Goal: Task Accomplishment & Management: Complete application form

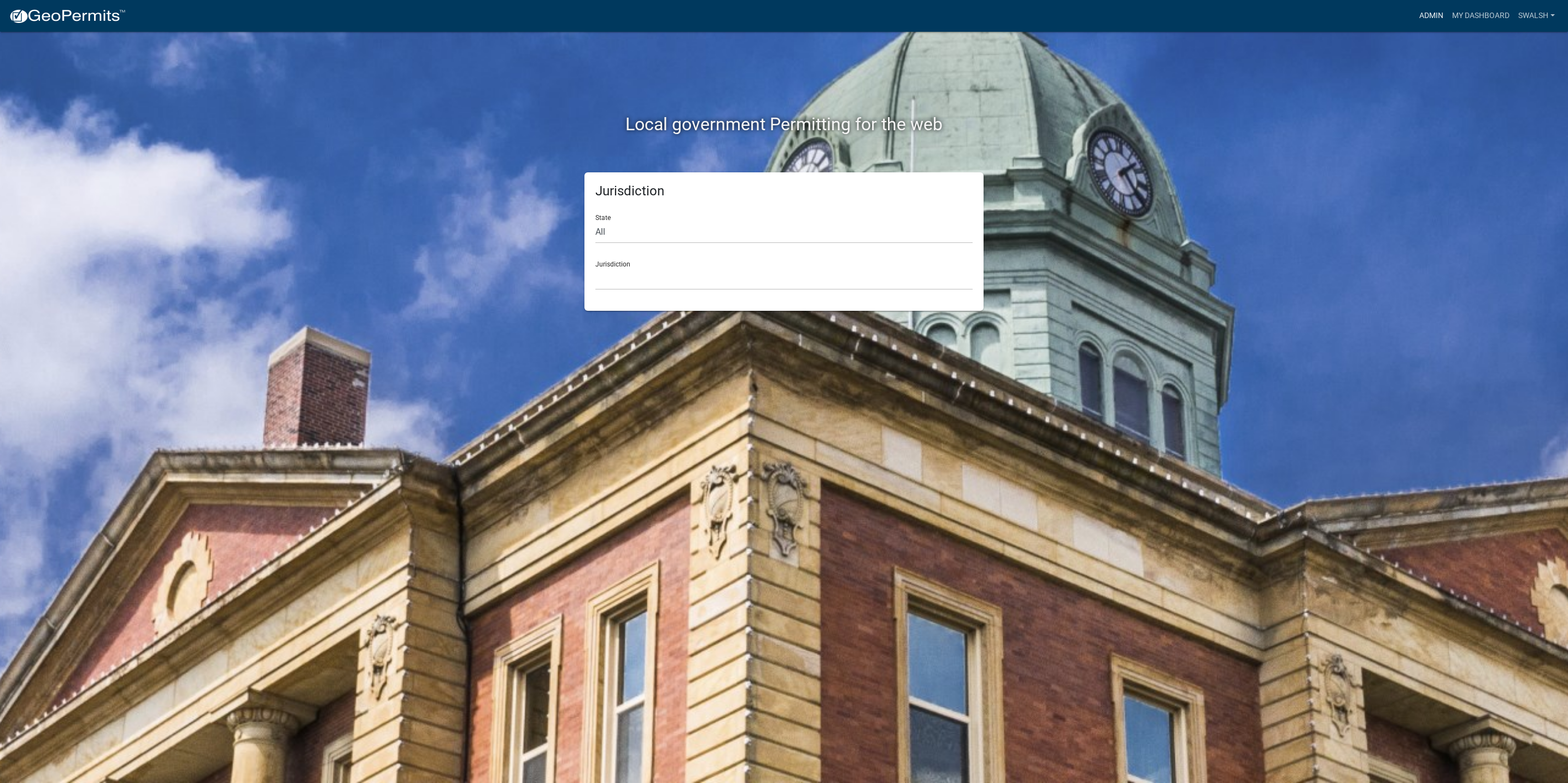
click at [1422, 18] on link "Admin" at bounding box center [1431, 16] width 33 height 21
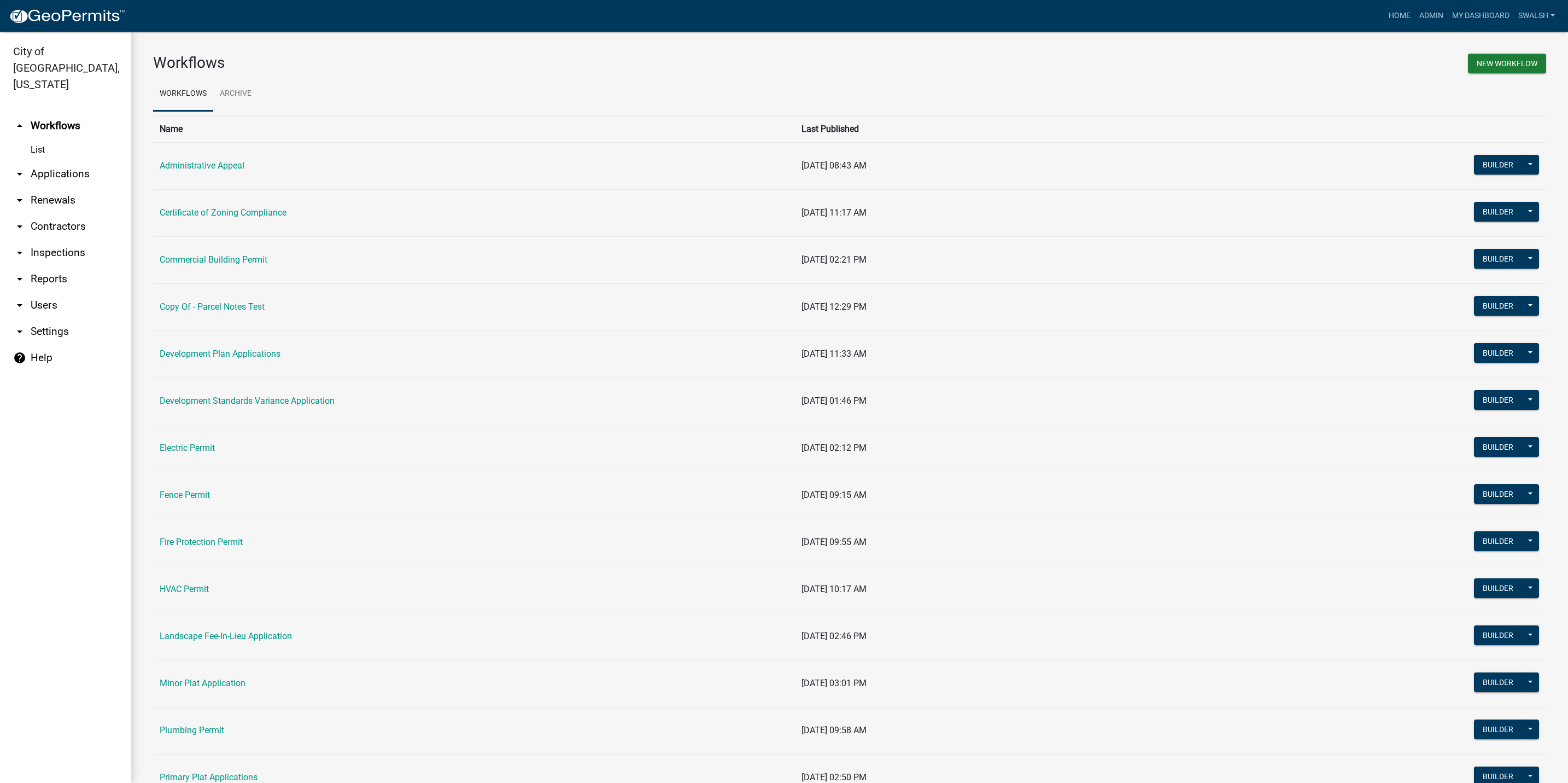
scroll to position [164, 0]
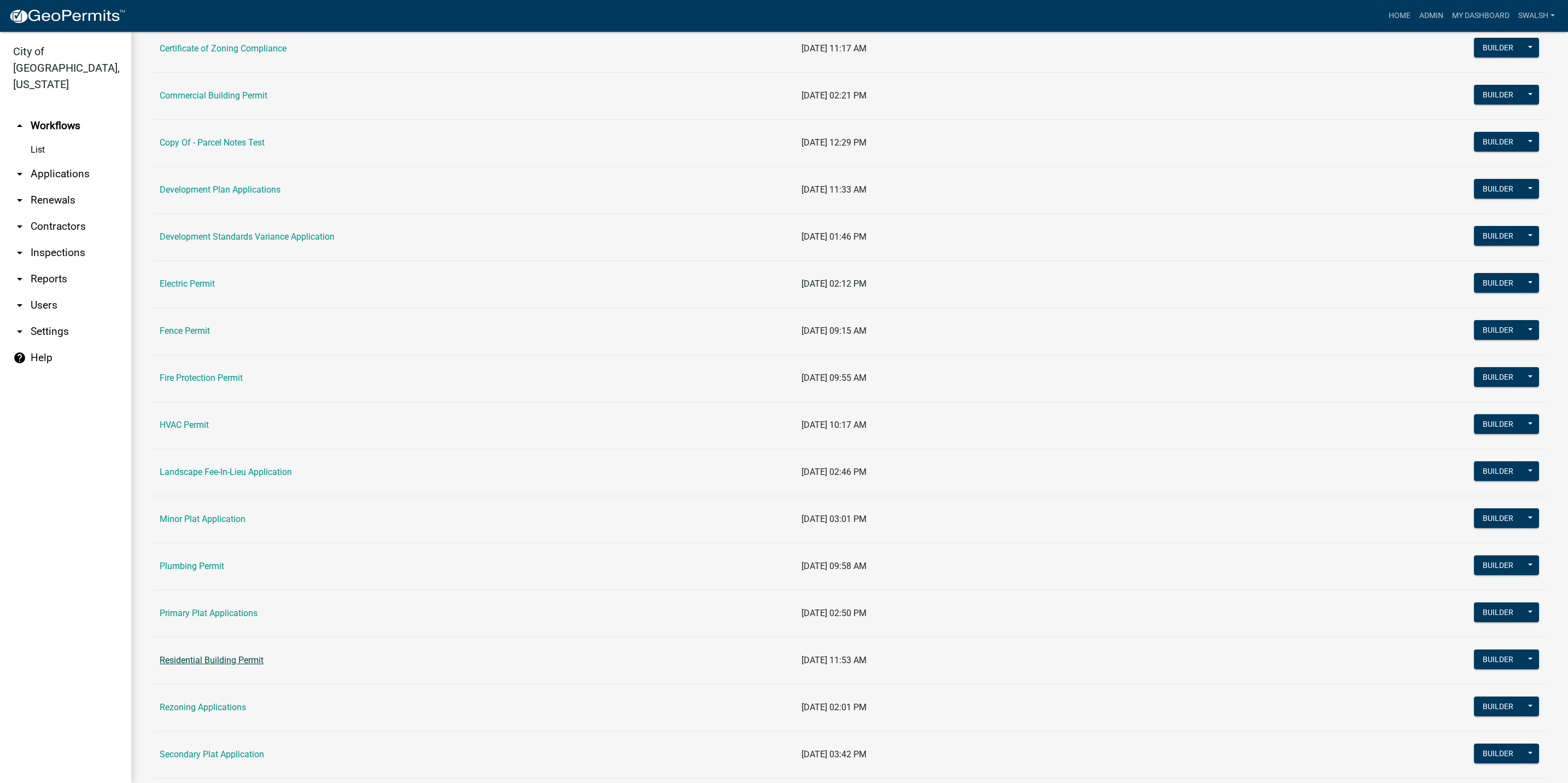
click at [171, 662] on link "Residential Building Permit" at bounding box center [211, 659] width 104 height 10
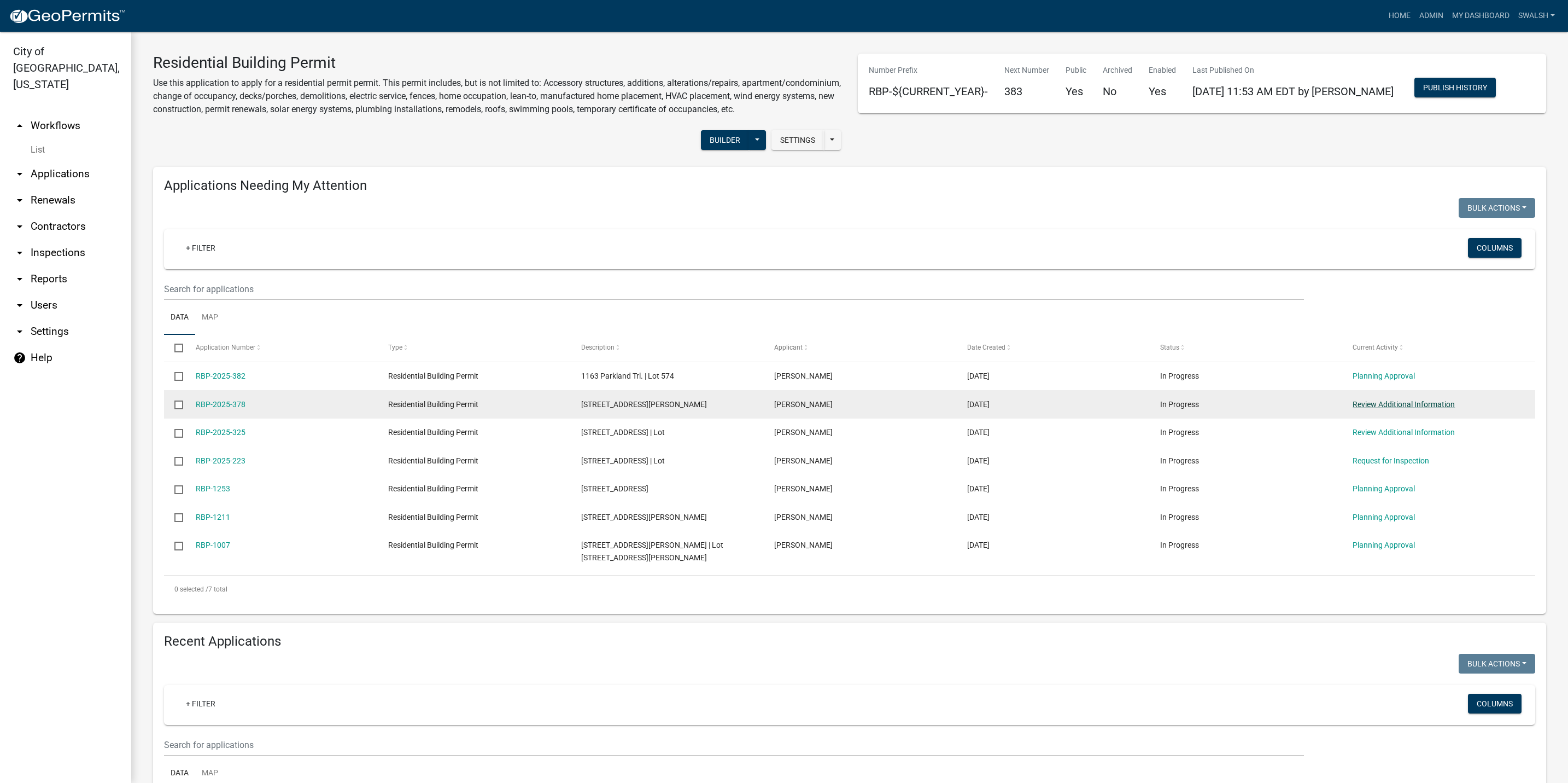
click at [1408, 408] on link "Review Additional Information" at bounding box center [1403, 404] width 102 height 8
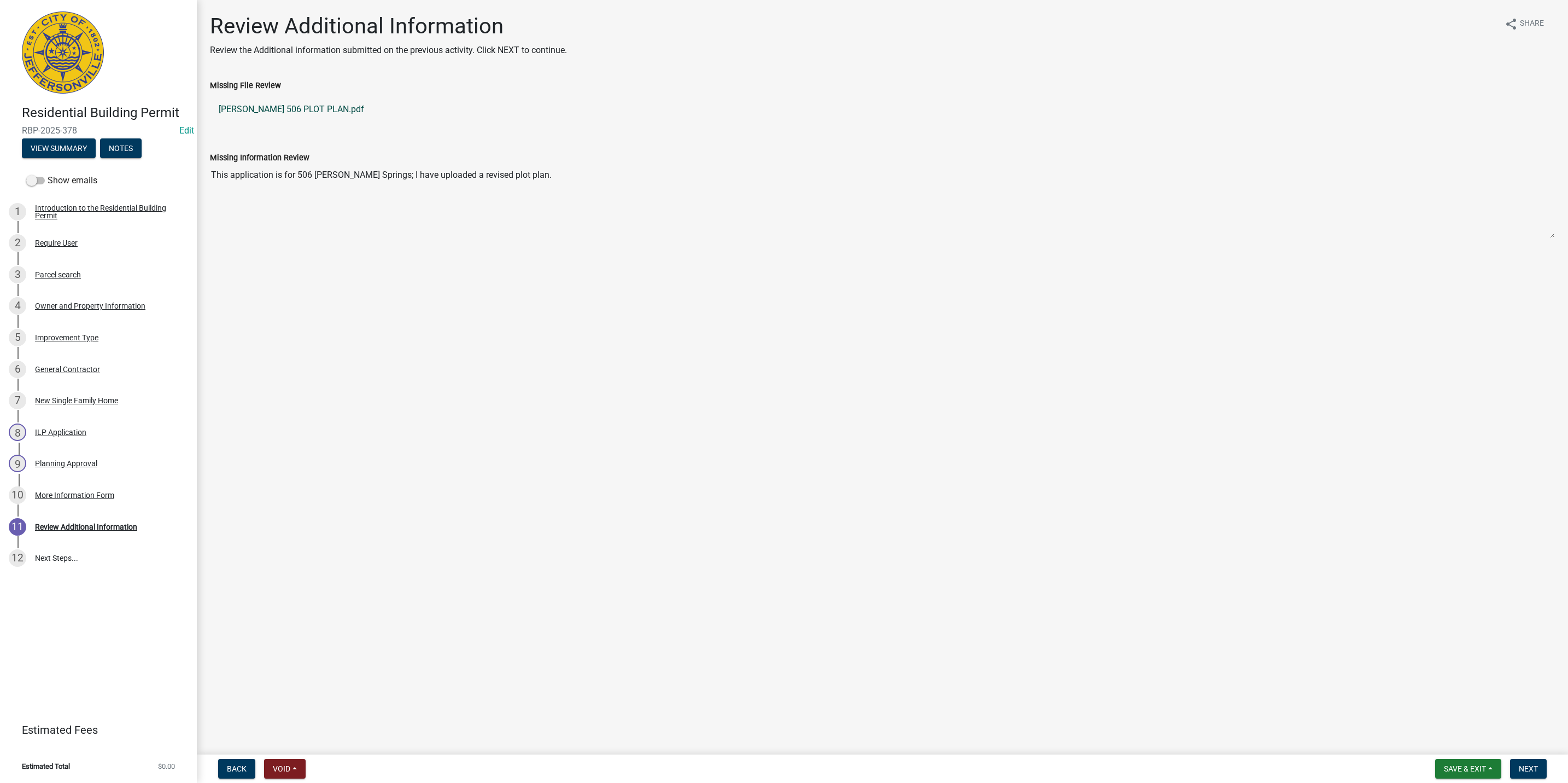
click at [272, 107] on link "[PERSON_NAME] 506 PLOT PLAN.pdf" at bounding box center [882, 110] width 1345 height 26
click at [243, 769] on span "Back" at bounding box center [236, 768] width 20 height 8
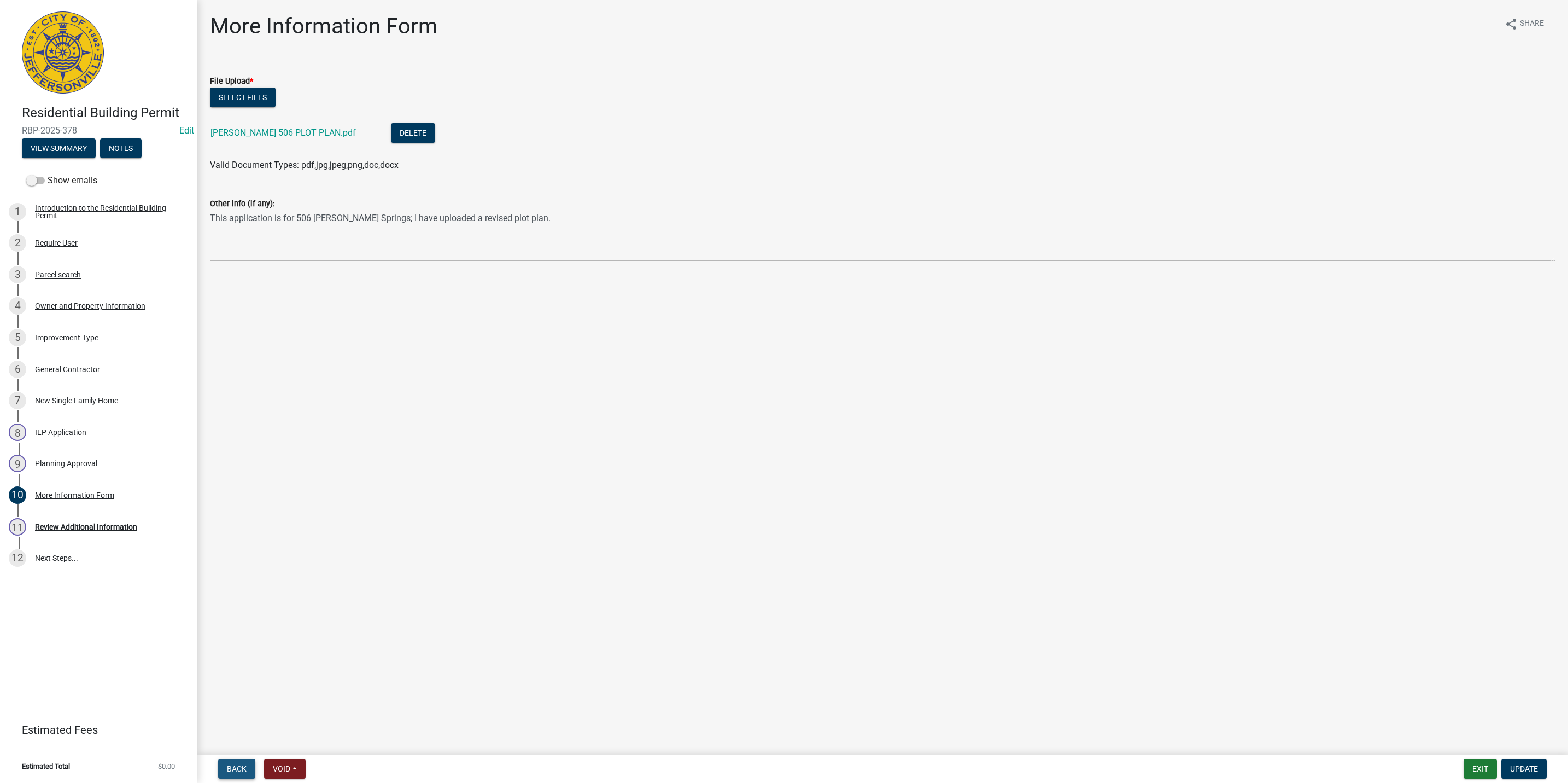
click at [243, 769] on span "Back" at bounding box center [236, 768] width 20 height 8
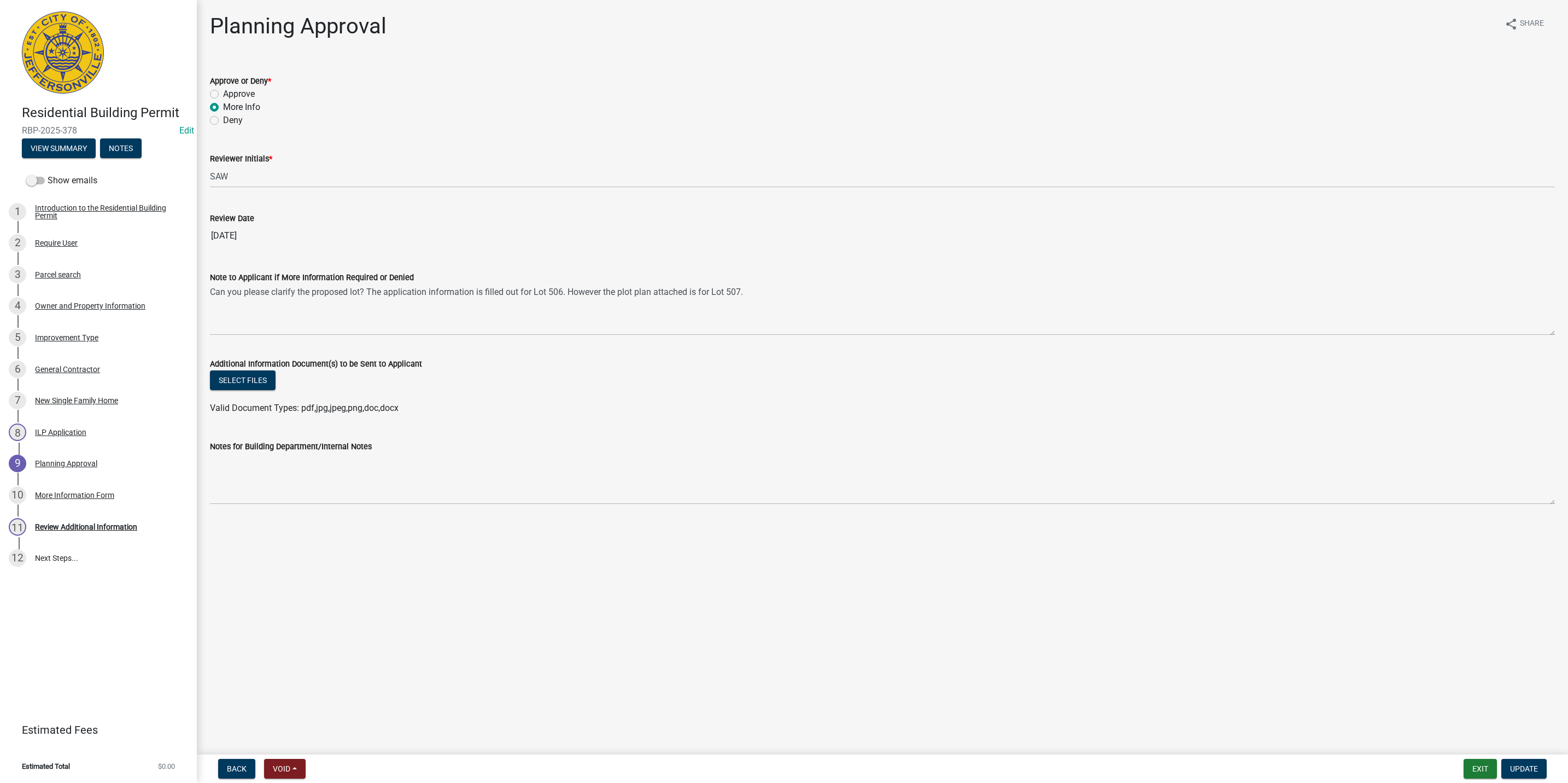
click at [1528, 780] on nav "Back Void Withdraw Lock Expire Void Exit Update" at bounding box center [882, 768] width 1371 height 28
click at [1526, 773] on button "Update" at bounding box center [1524, 768] width 45 height 20
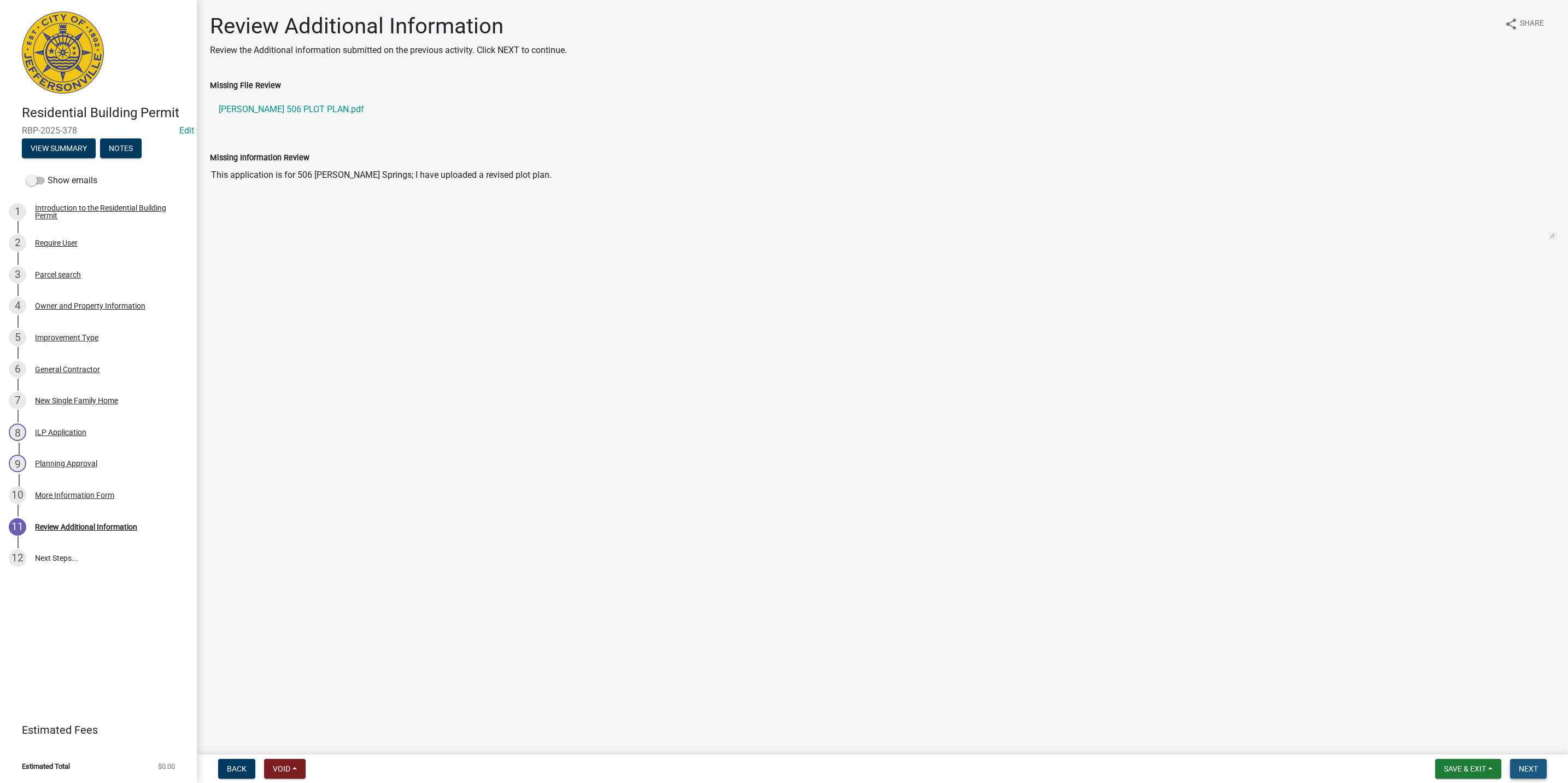
click at [1526, 770] on span "Next" at bounding box center [1528, 768] width 19 height 8
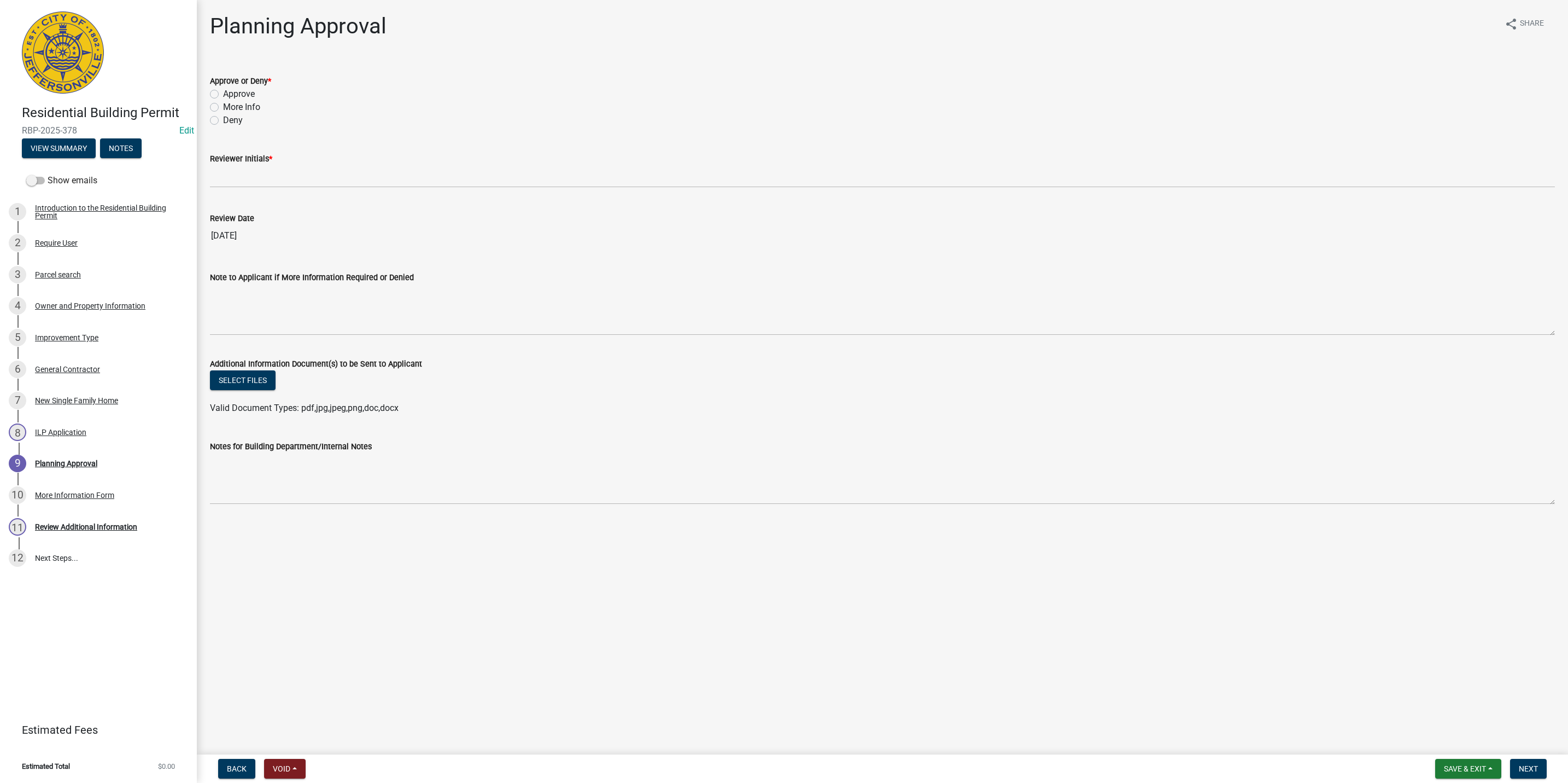
click at [247, 96] on label "Approve" at bounding box center [239, 94] width 32 height 13
click at [230, 95] on input "Approve" at bounding box center [227, 91] width 8 height 8
radio input "true"
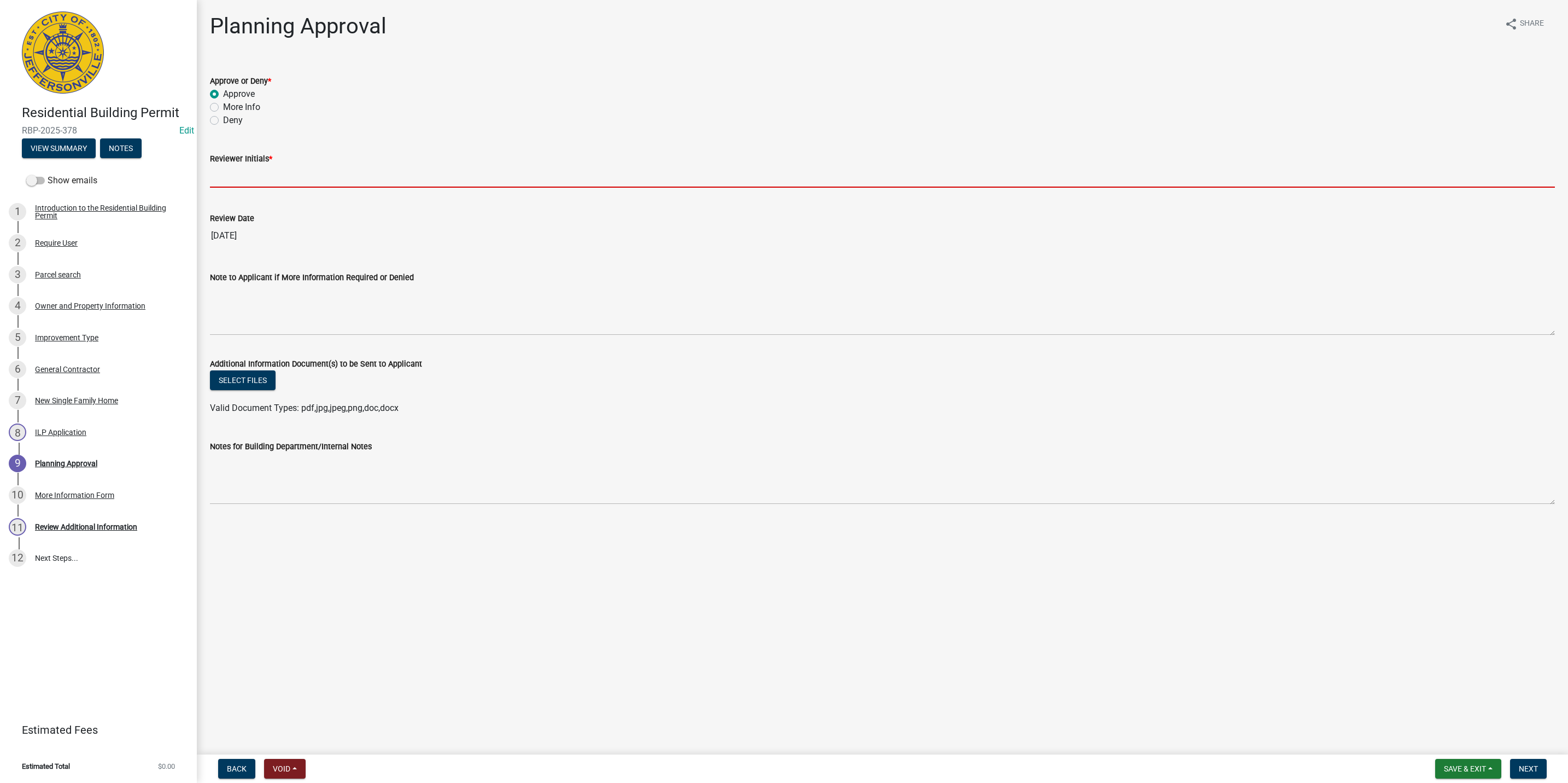
click at [240, 181] on input "Reviewer Initials *" at bounding box center [882, 177] width 1345 height 23
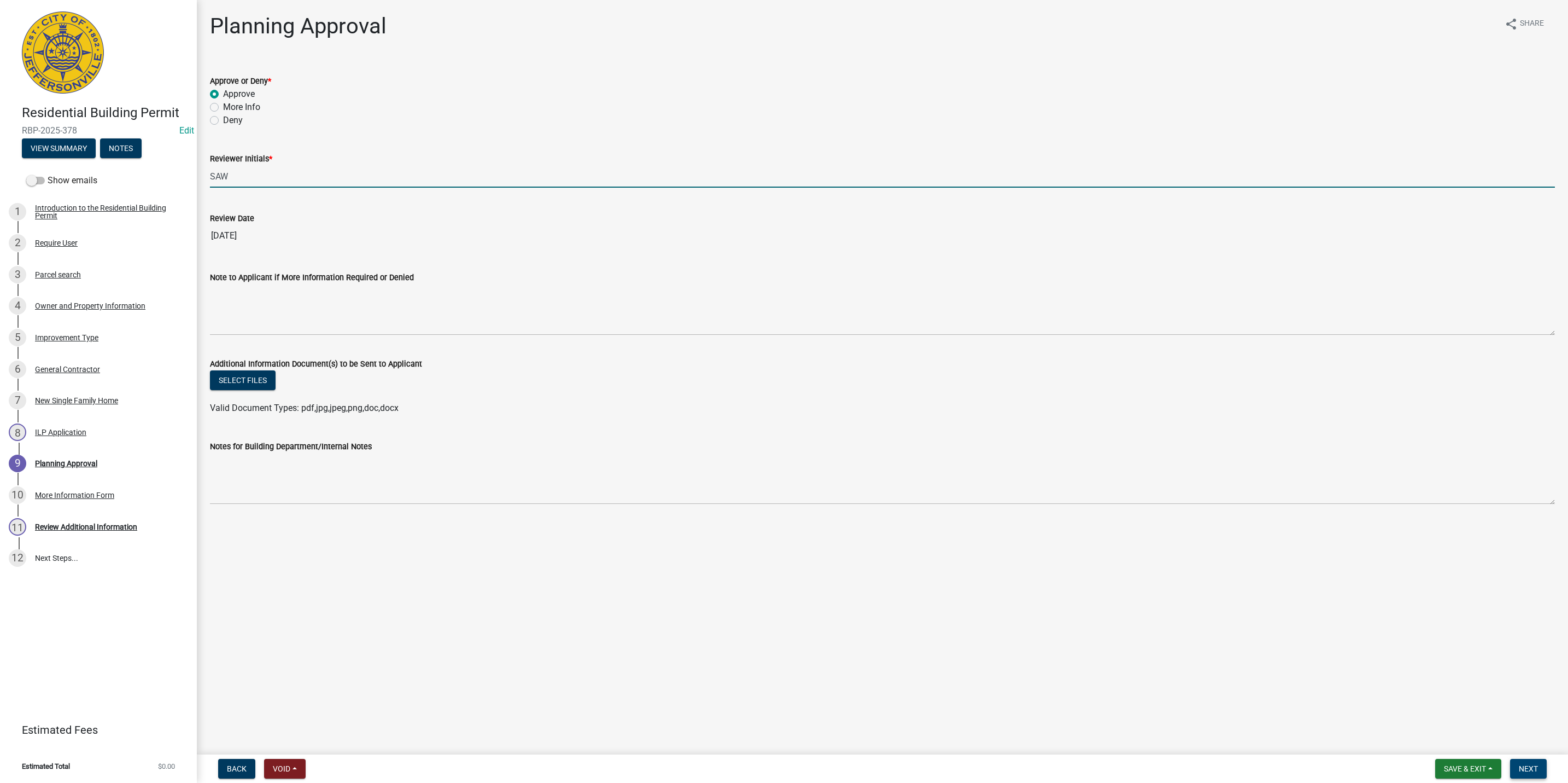
type input "SAW"
click at [1520, 770] on span "Next" at bounding box center [1528, 768] width 19 height 8
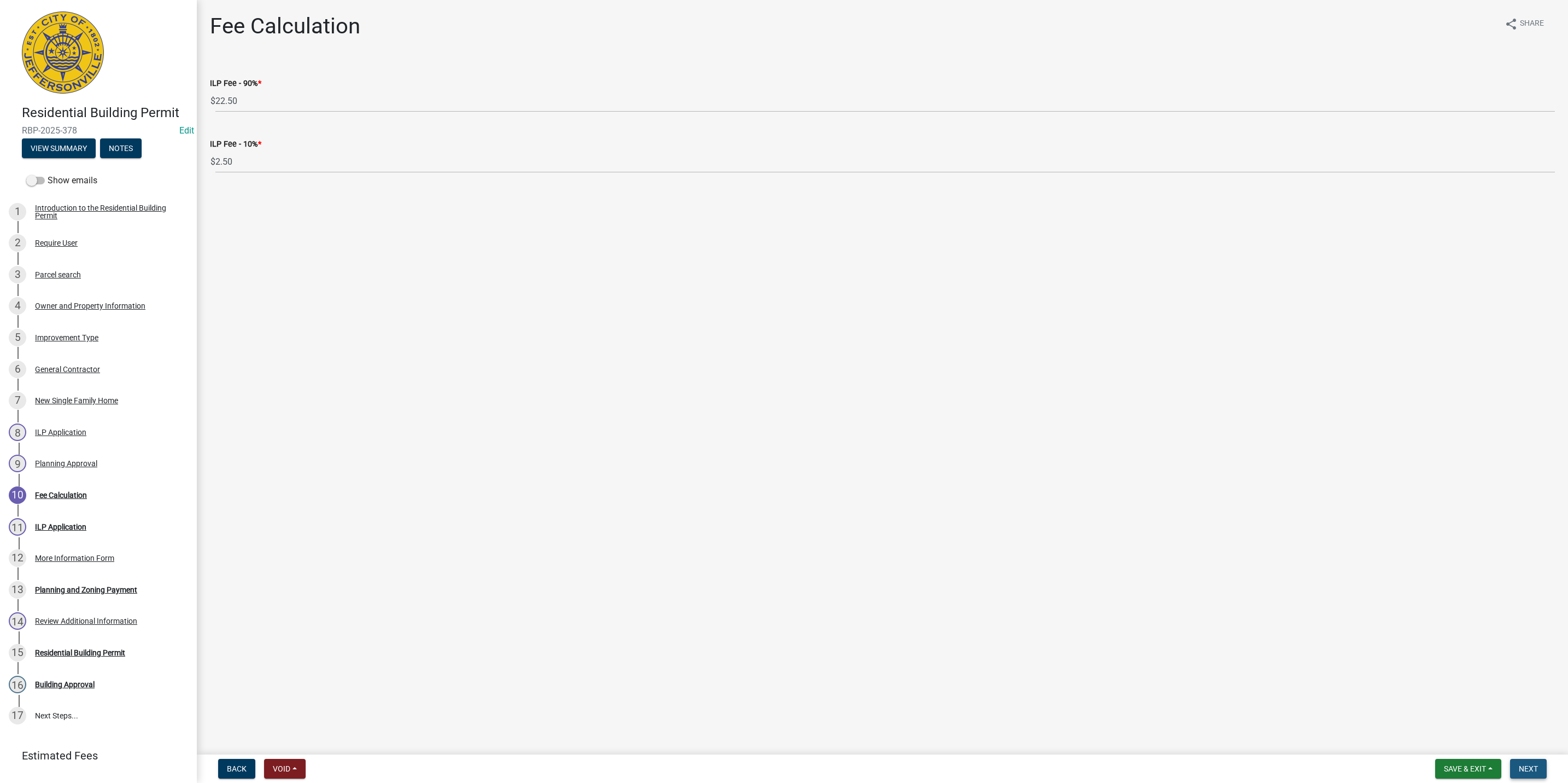
click at [1522, 765] on span "Next" at bounding box center [1528, 768] width 19 height 8
select select "3: 3"
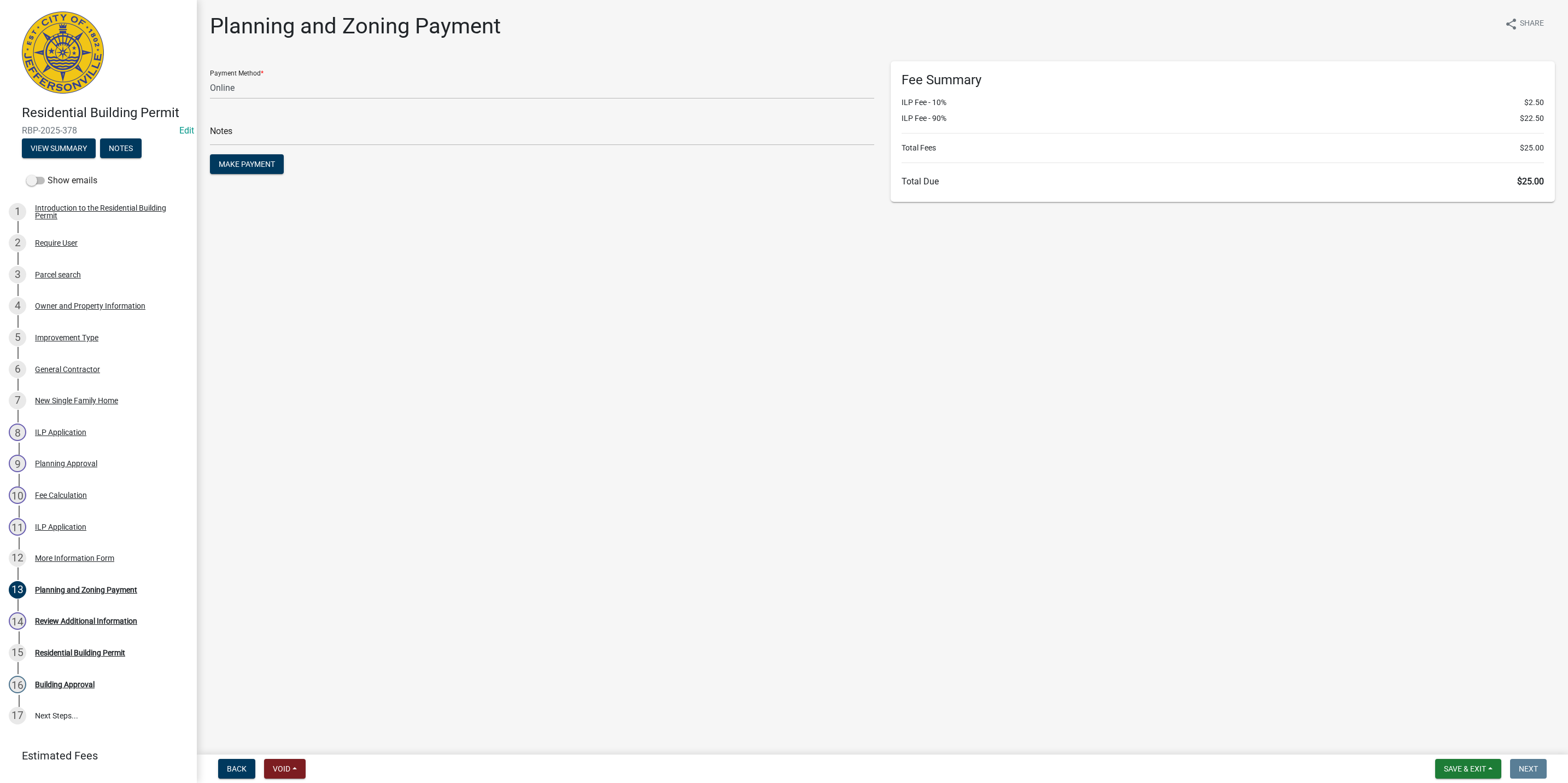
click at [1461, 757] on nav "Back Void Withdraw Lock Expire Void Save & Exit Save Save & Exit Next" at bounding box center [882, 768] width 1371 height 28
click at [1461, 763] on button "Save & Exit" at bounding box center [1468, 768] width 66 height 20
click at [1461, 741] on button "Save & Exit" at bounding box center [1457, 741] width 87 height 26
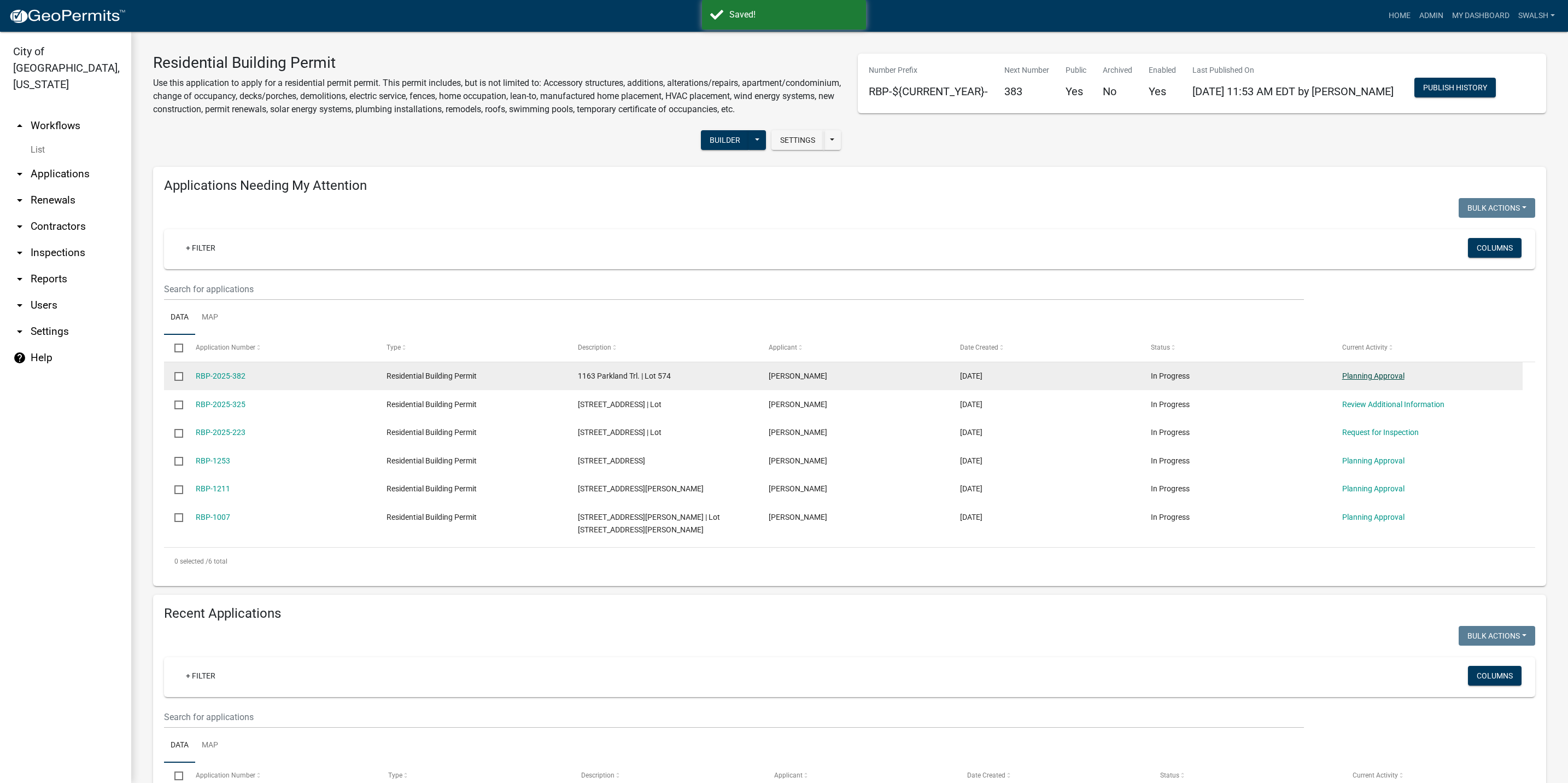
click at [1363, 380] on link "Planning Approval" at bounding box center [1373, 376] width 62 height 8
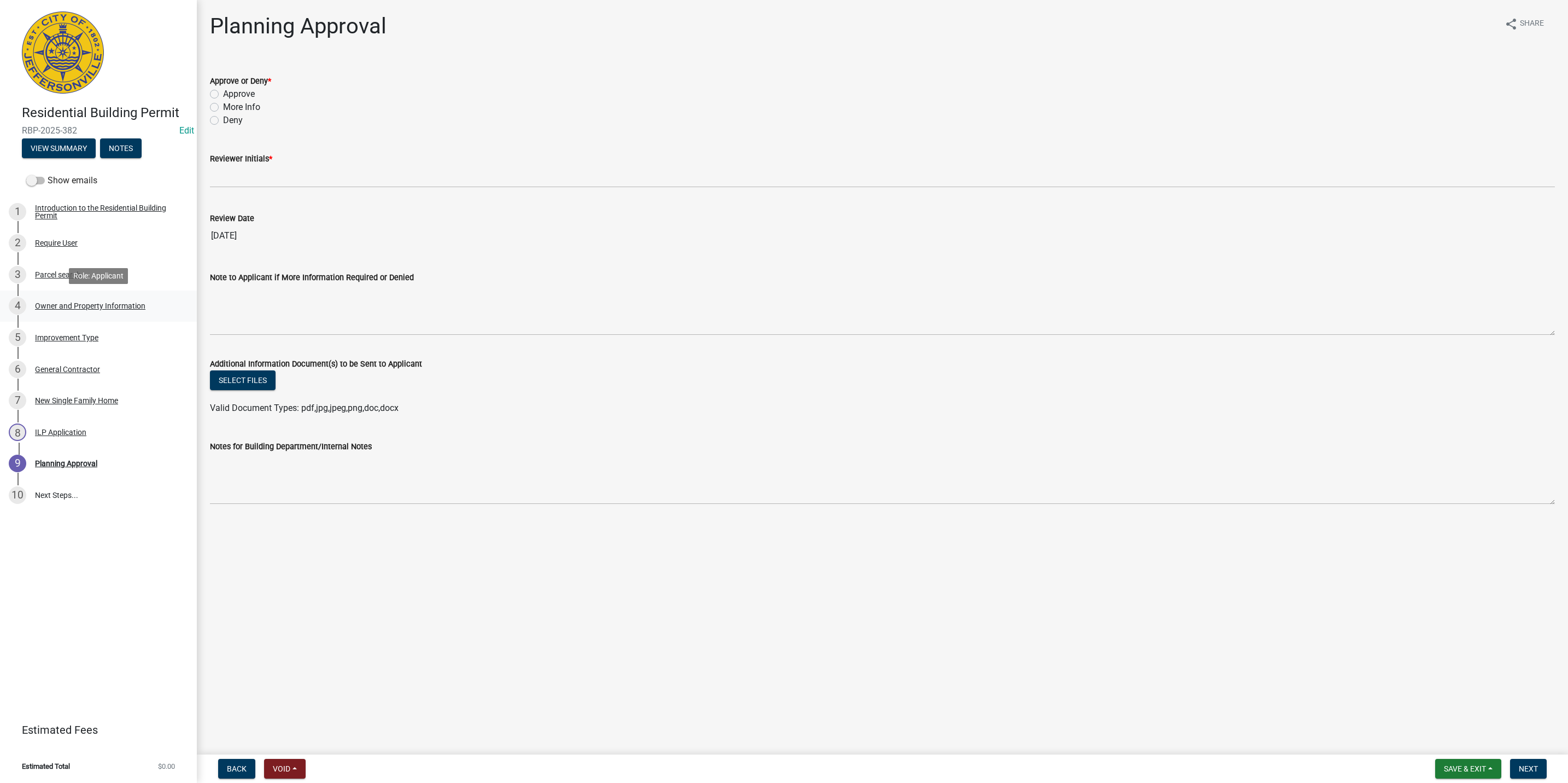
click at [105, 302] on div "Owner and Property Information" at bounding box center [90, 306] width 111 height 8
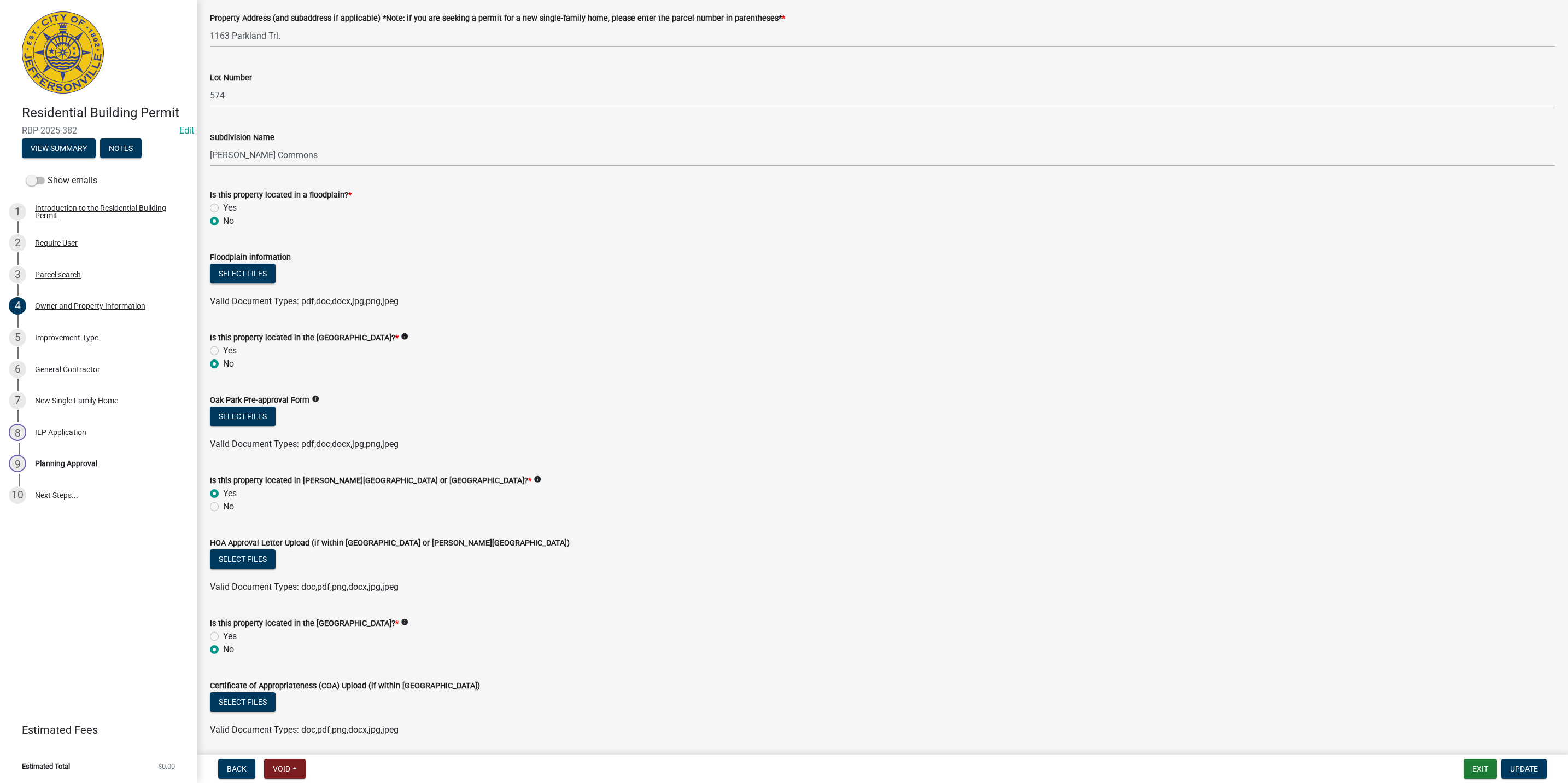
scroll to position [635, 0]
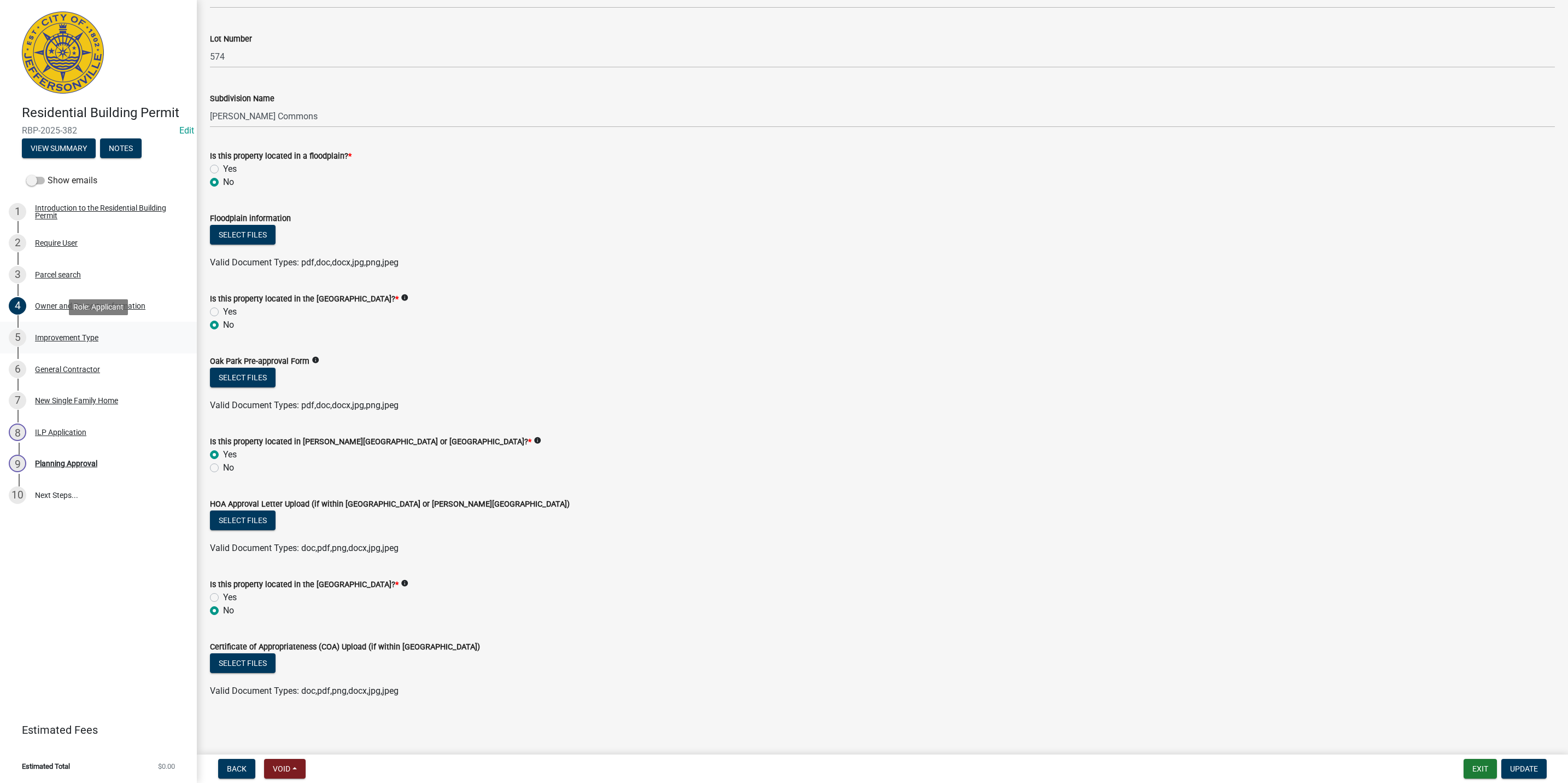
click at [74, 345] on div "5 Improvement Type" at bounding box center [94, 337] width 171 height 18
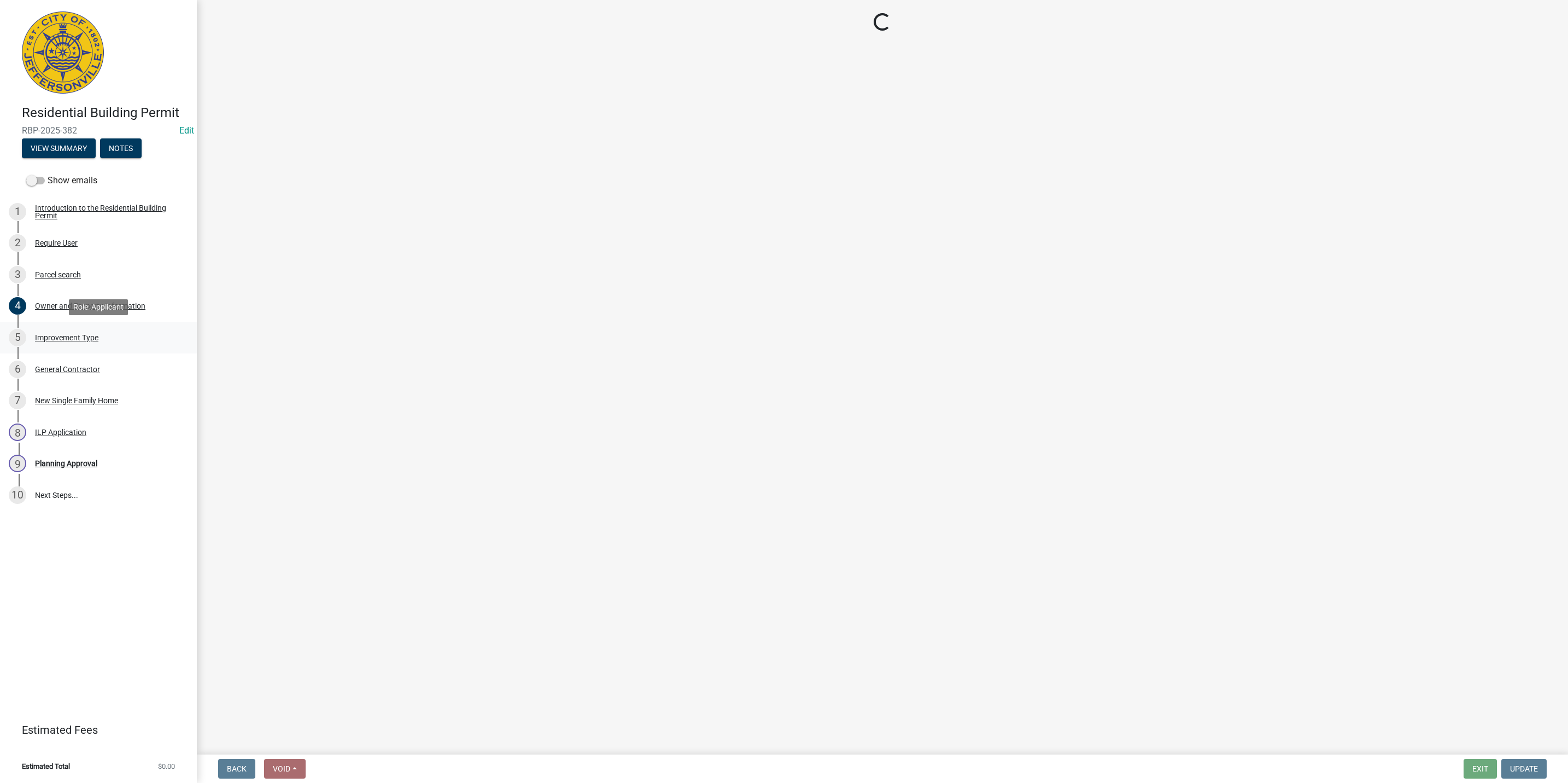
scroll to position [0, 0]
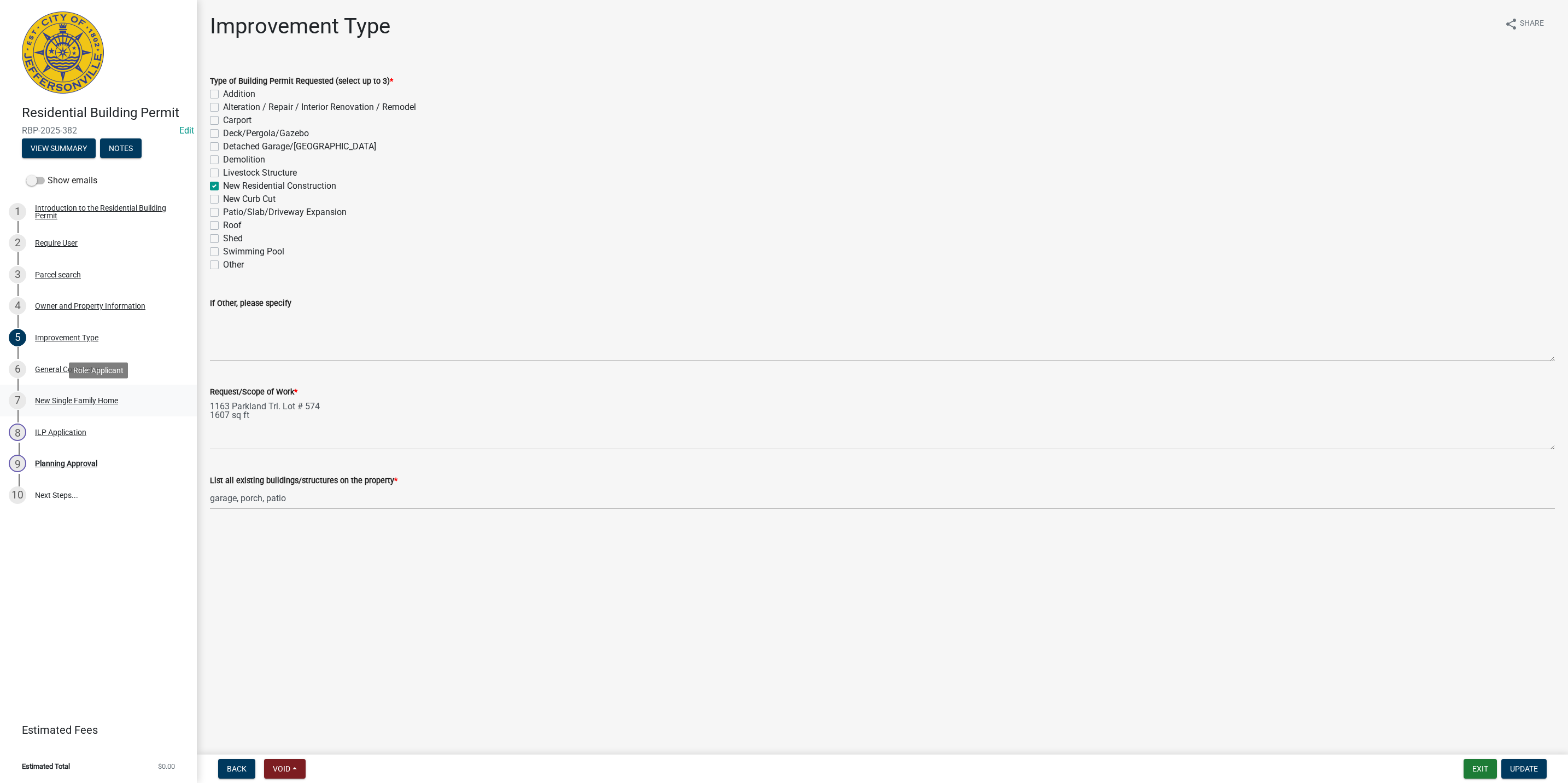
click at [85, 400] on div "New Single Family Home" at bounding box center [76, 400] width 84 height 8
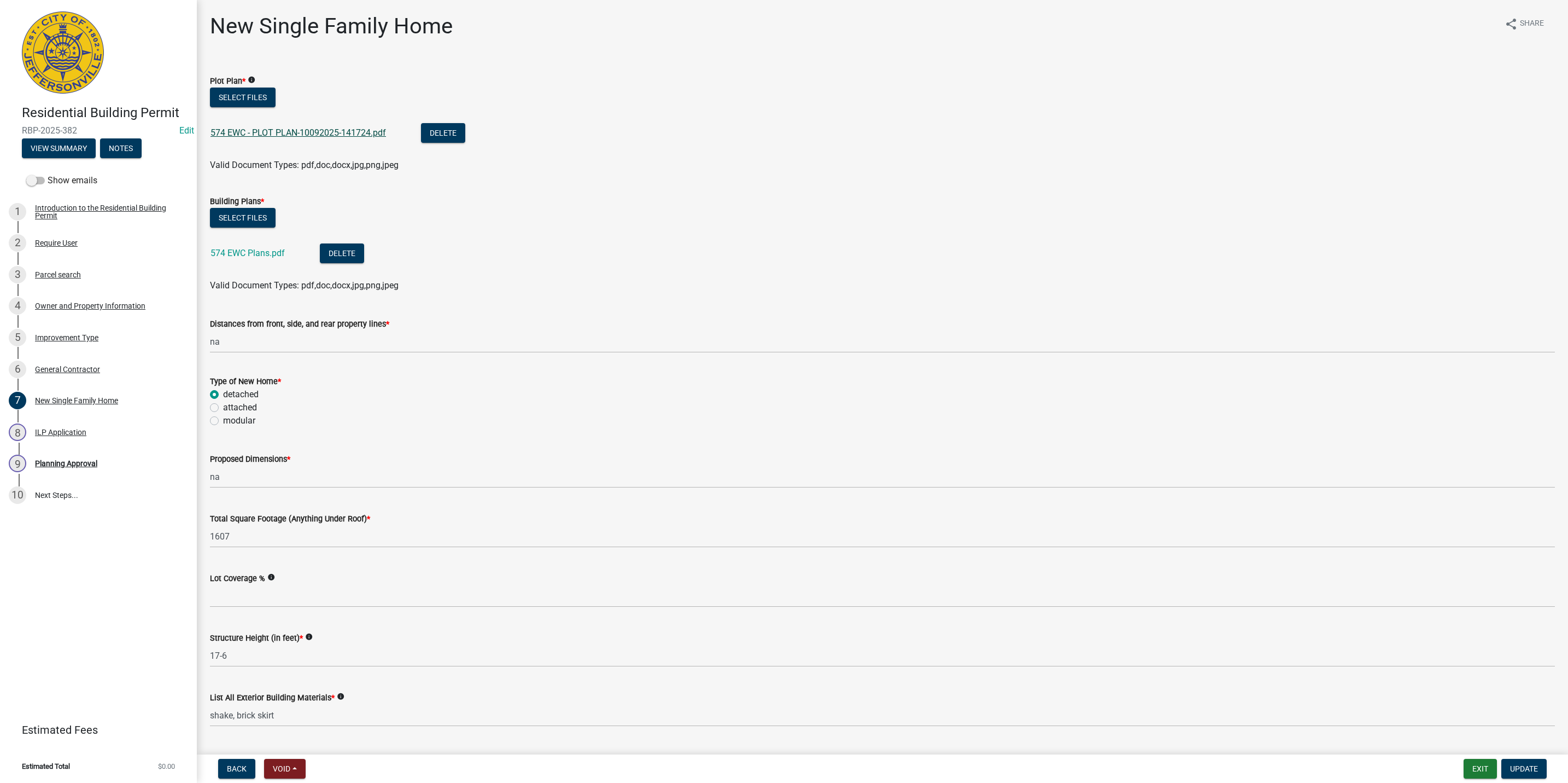
click at [309, 131] on link "574 EWC - PLOT PLAN-10092025-141724.pdf" at bounding box center [297, 132] width 175 height 10
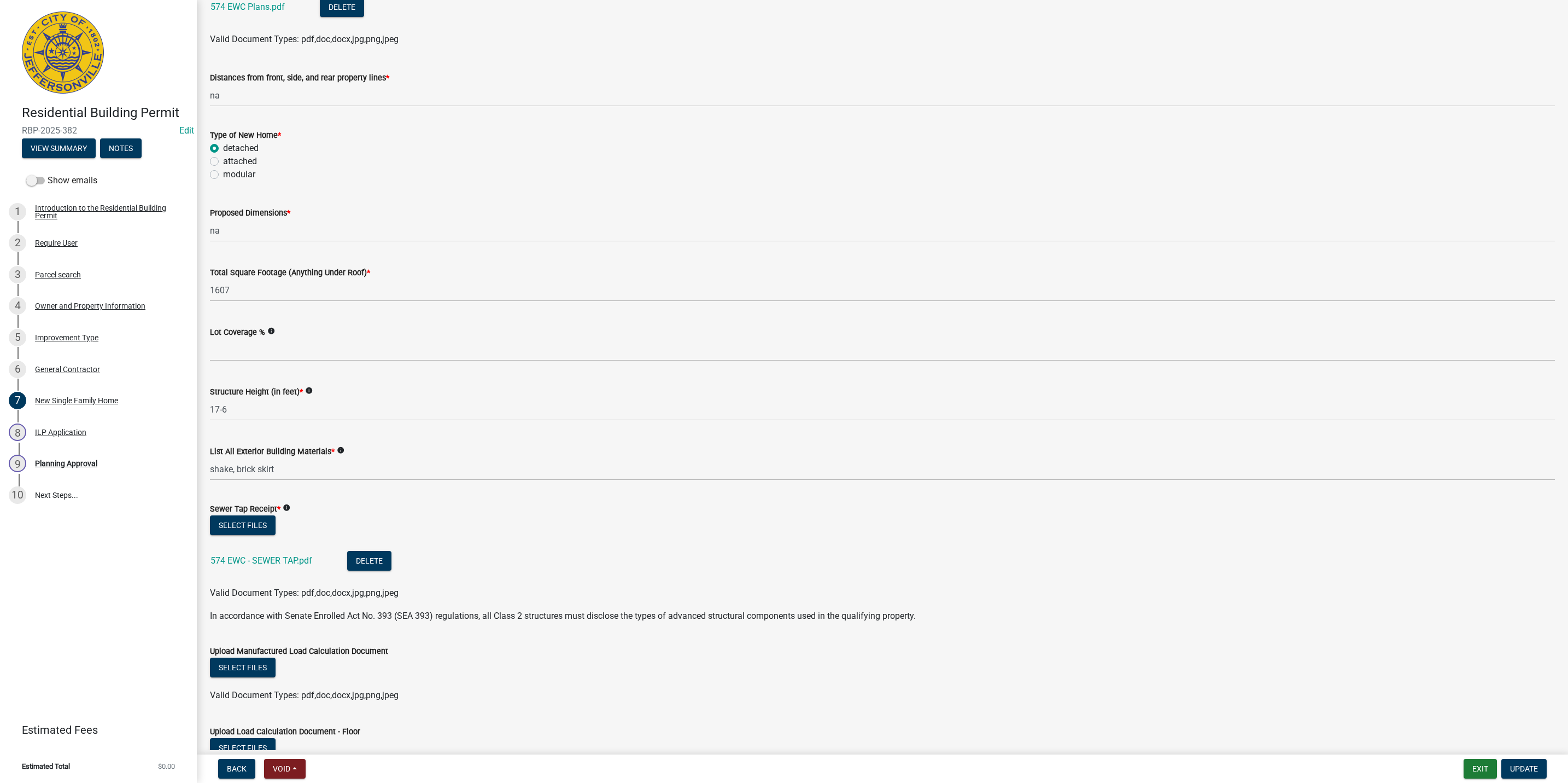
drag, startPoint x: 289, startPoint y: 468, endPoint x: 873, endPoint y: 553, distance: 590.2
click at [873, 553] on li "574 EWC - SEWER TAP.pdf Delete" at bounding box center [882, 561] width 1345 height 40
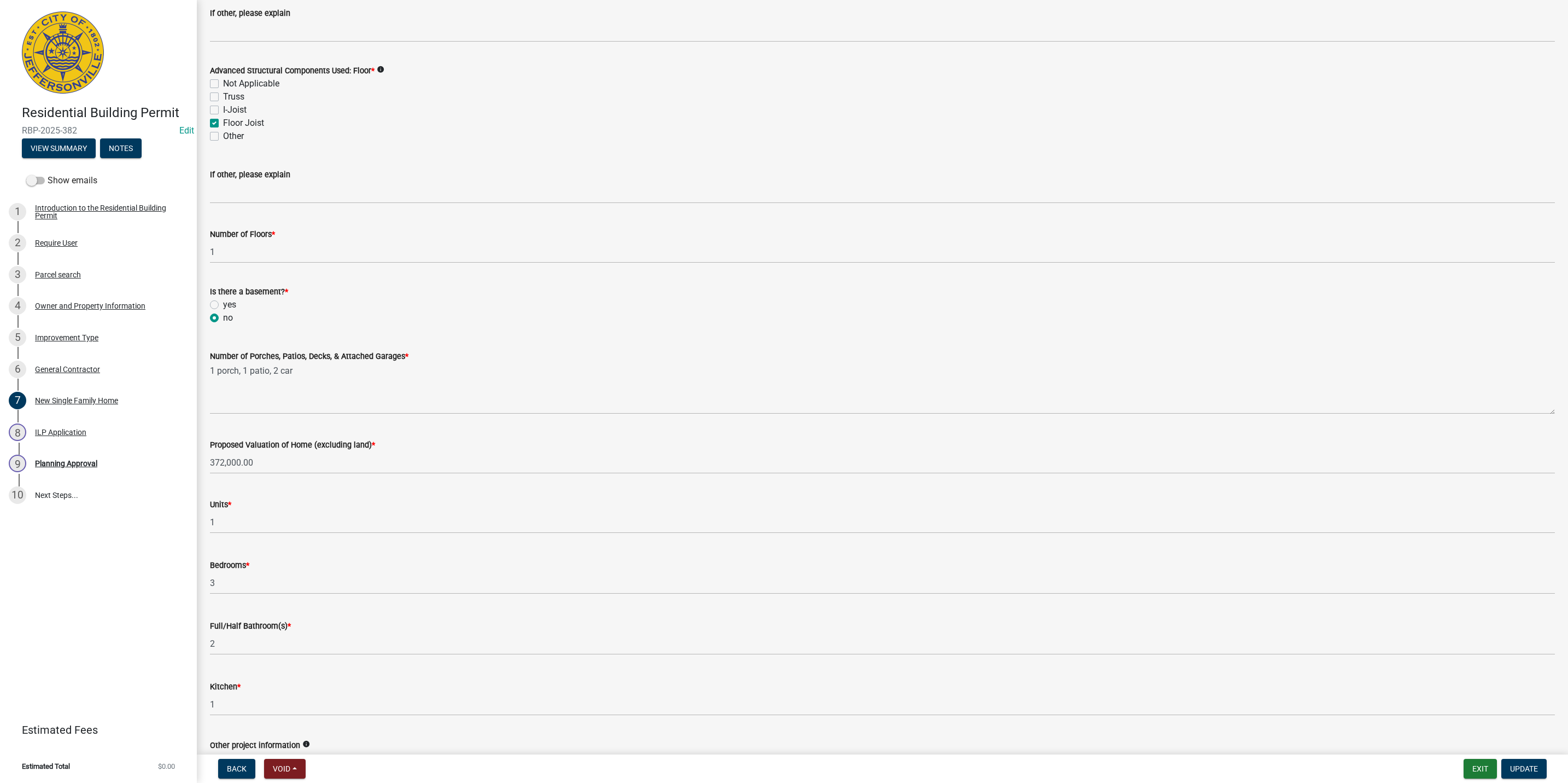
scroll to position [1246, 0]
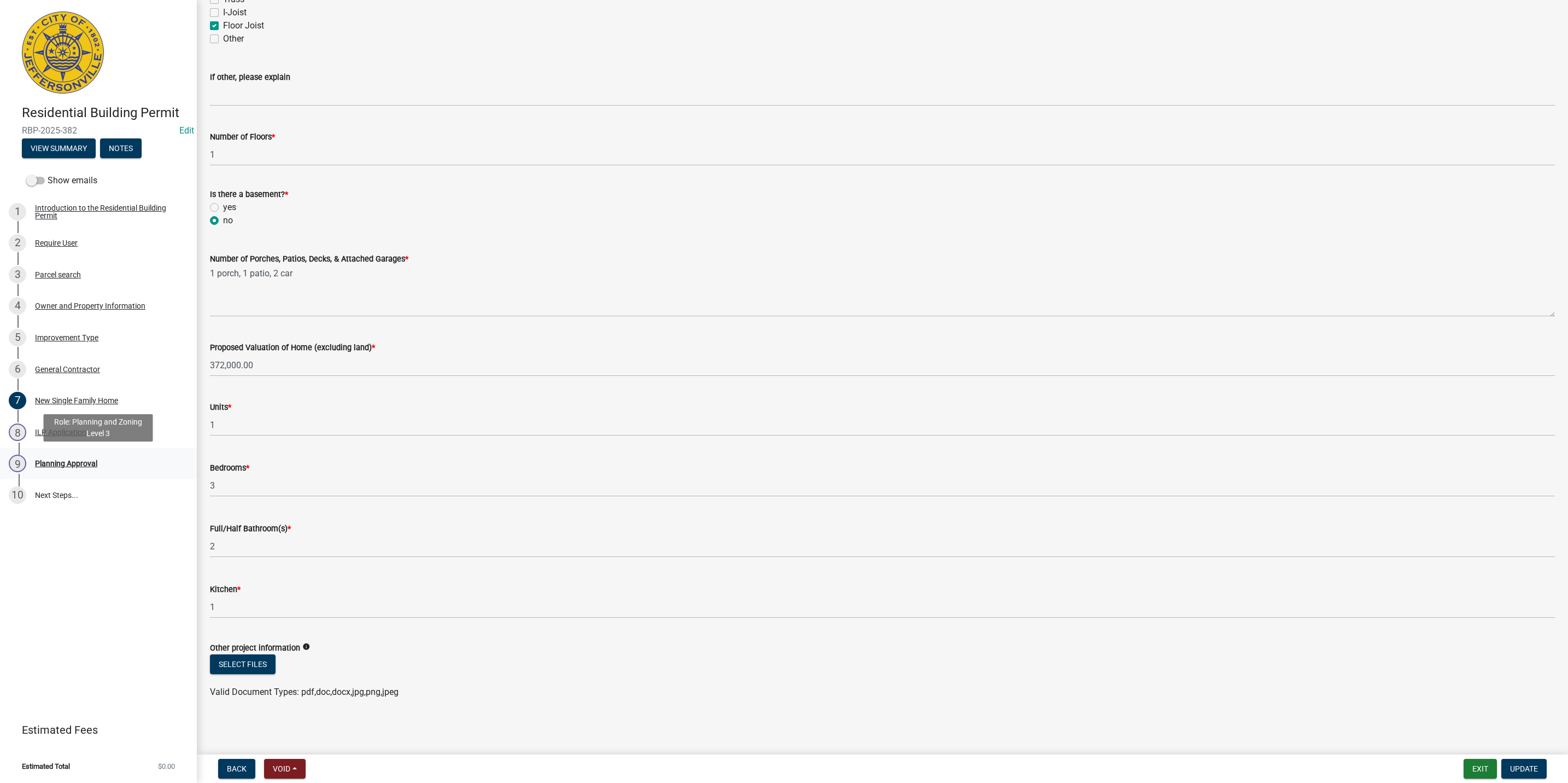
click at [90, 463] on div "Planning Approval" at bounding box center [66, 463] width 62 height 8
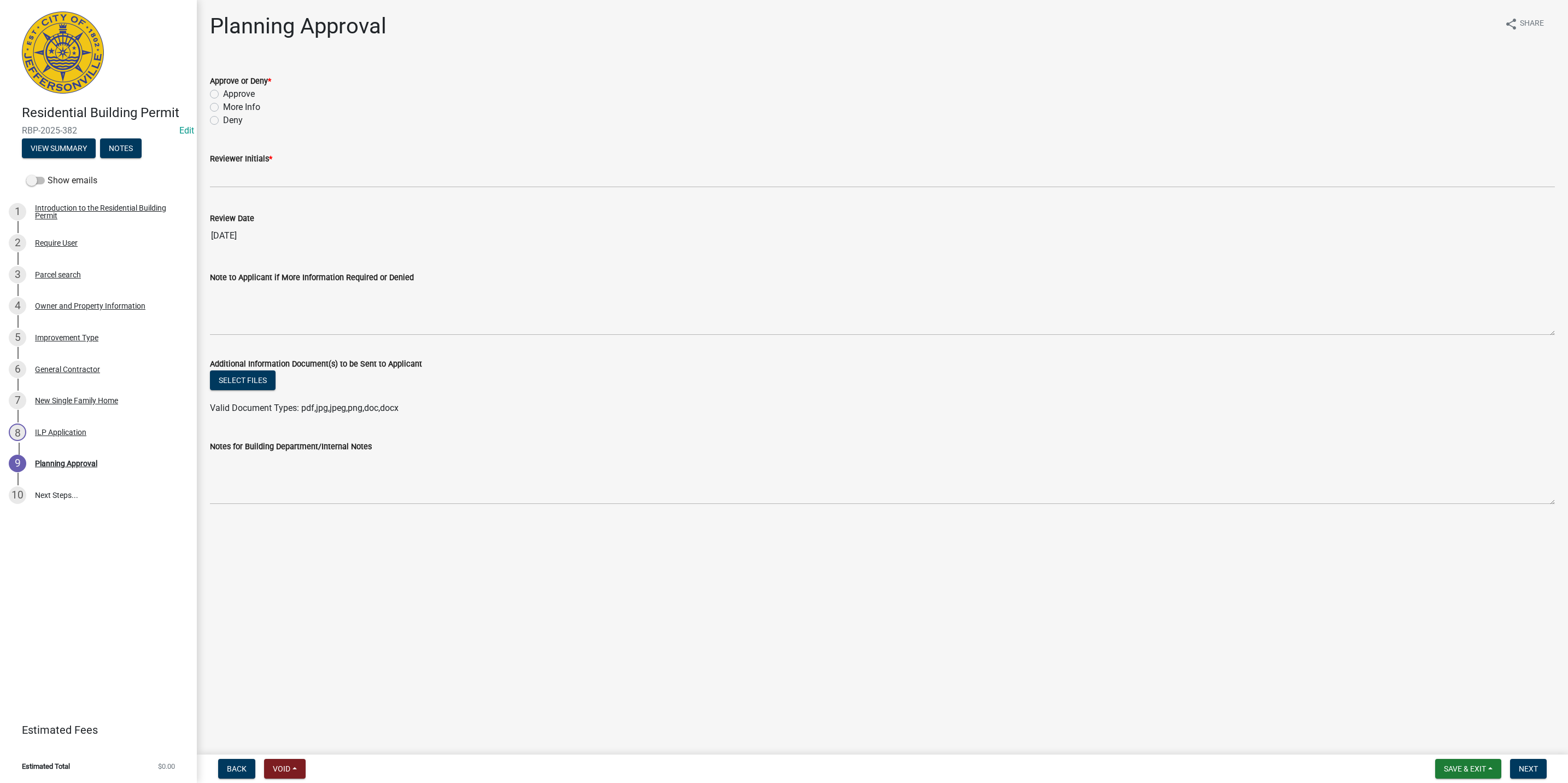
click at [209, 92] on div "Approve or Deny * Approve More Info Deny" at bounding box center [882, 94] width 1362 height 66
click at [223, 92] on label "Approve" at bounding box center [239, 94] width 32 height 13
click at [223, 92] on input "Approve" at bounding box center [227, 91] width 8 height 8
radio input "true"
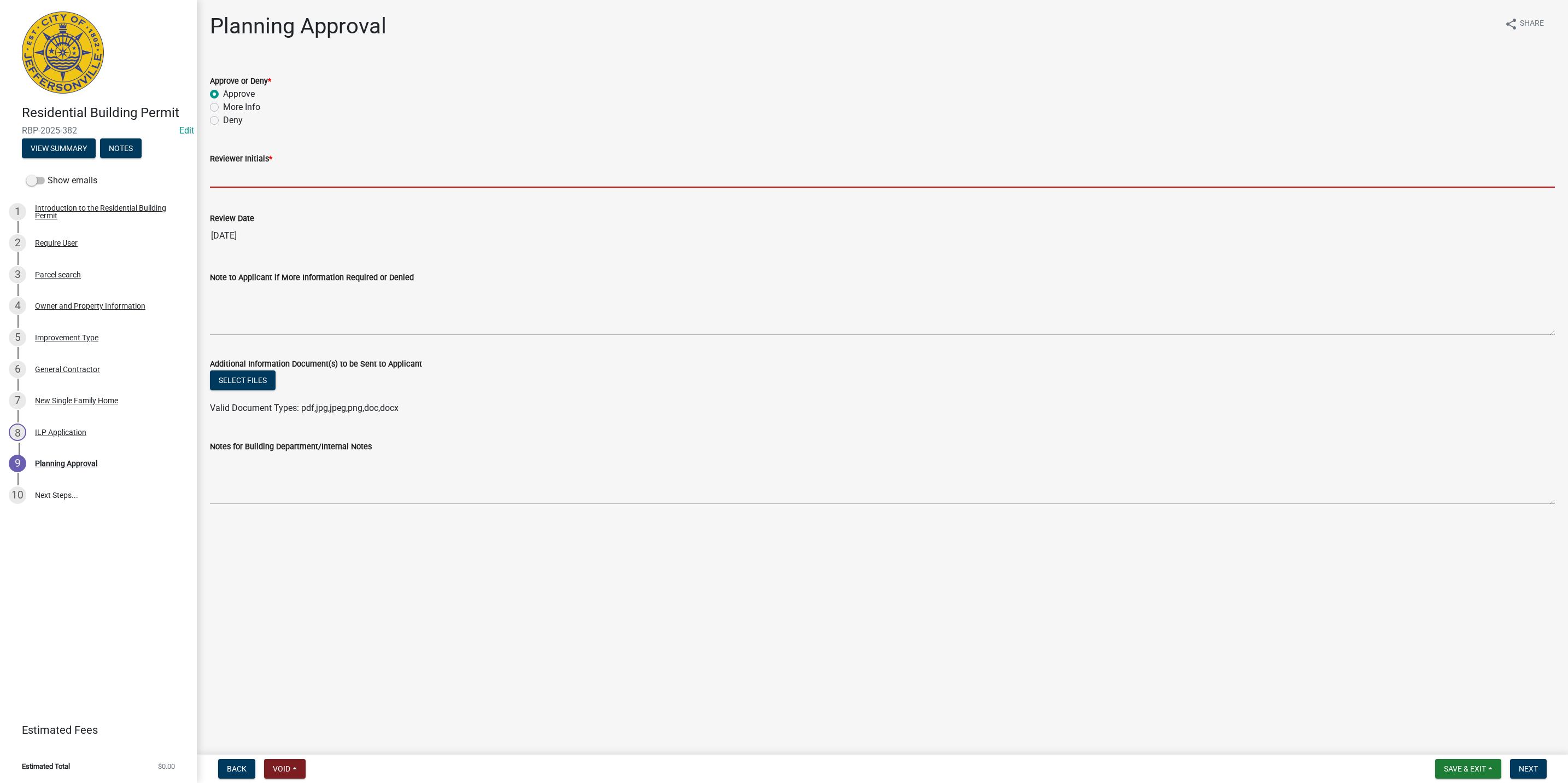
click at [264, 166] on input "Reviewer Initials *" at bounding box center [882, 177] width 1345 height 23
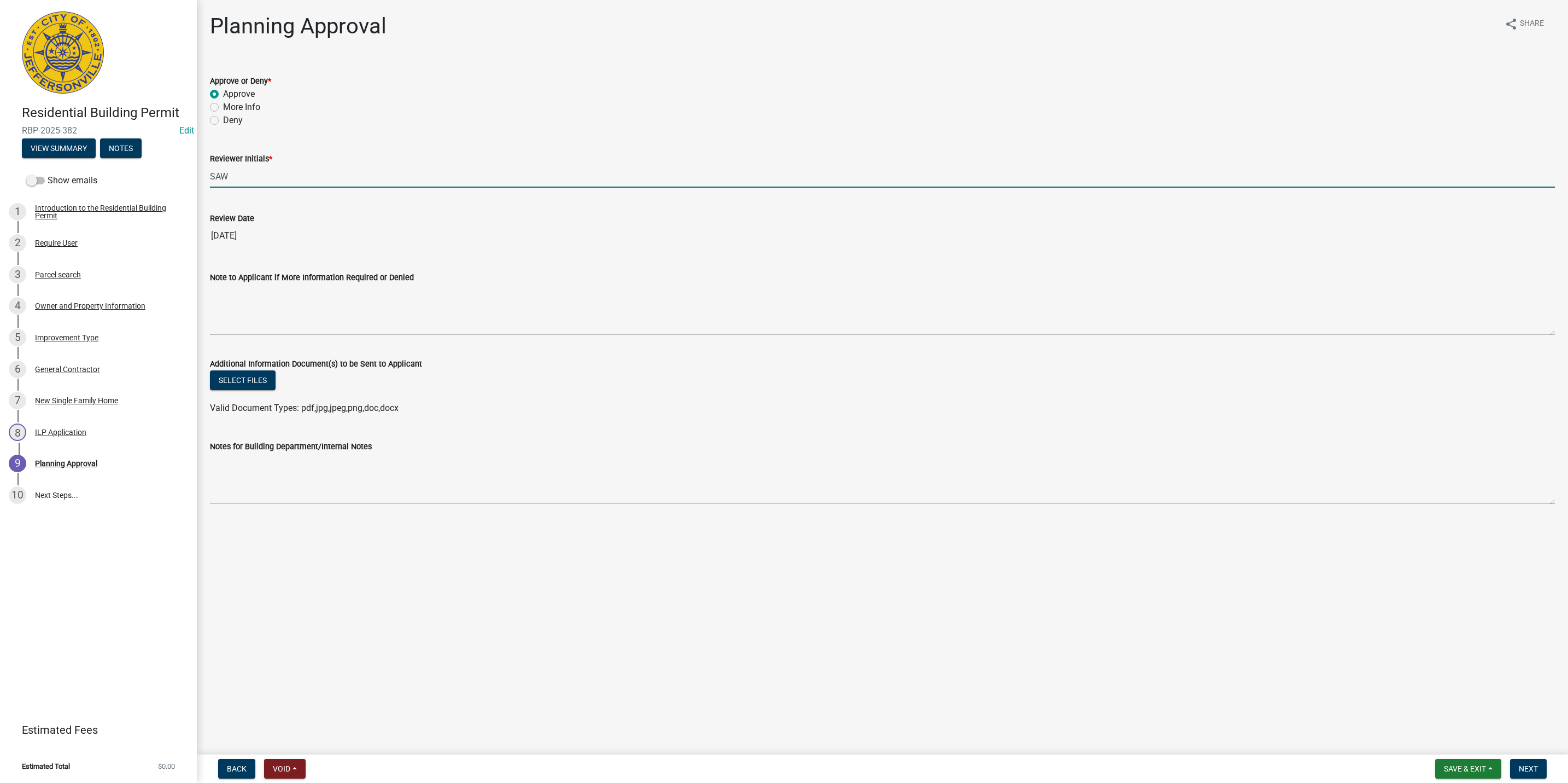
type input "SAW"
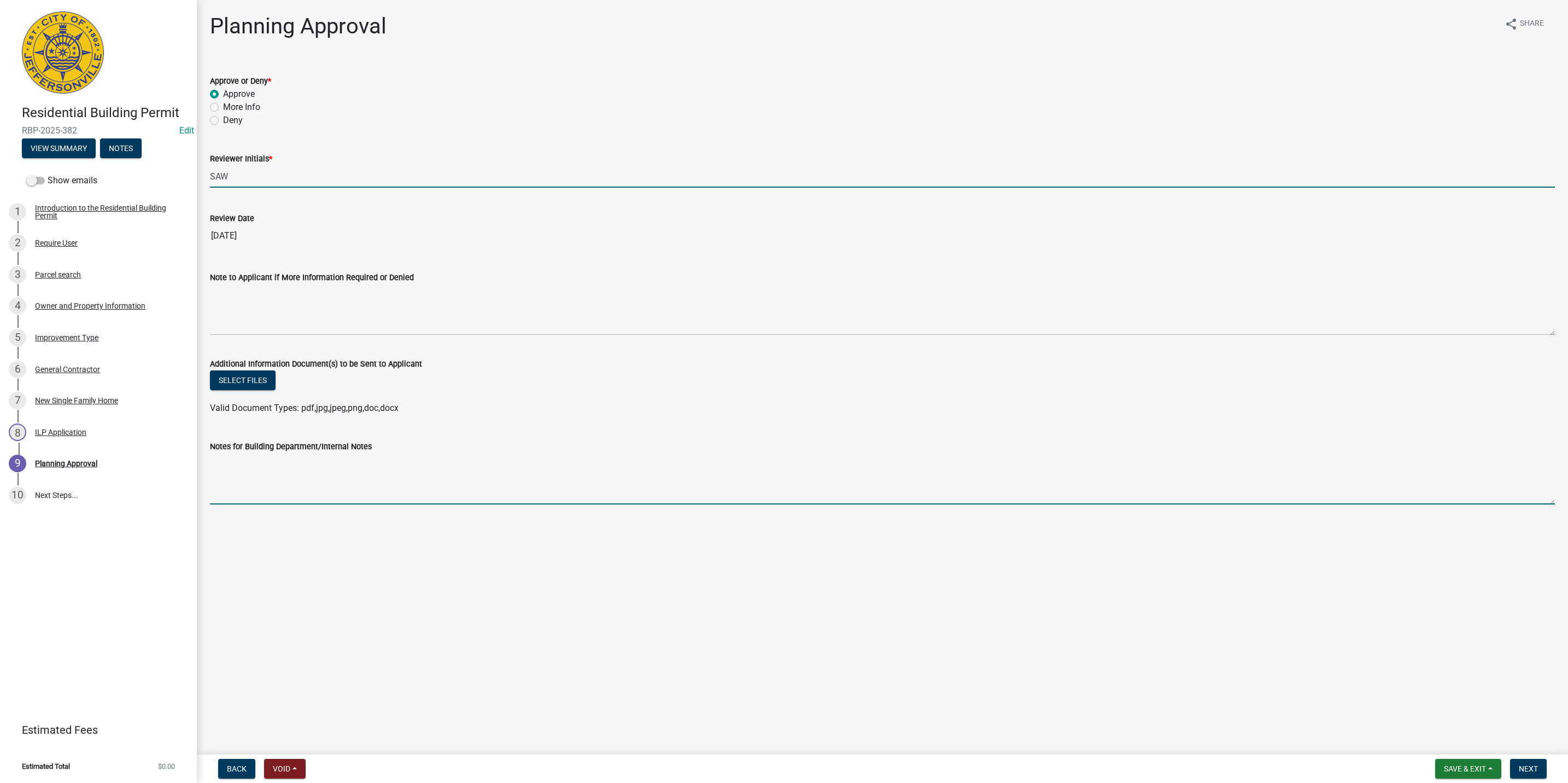
click at [1050, 465] on textarea "Notes for Building Department/Internal Notes" at bounding box center [882, 478] width 1345 height 52
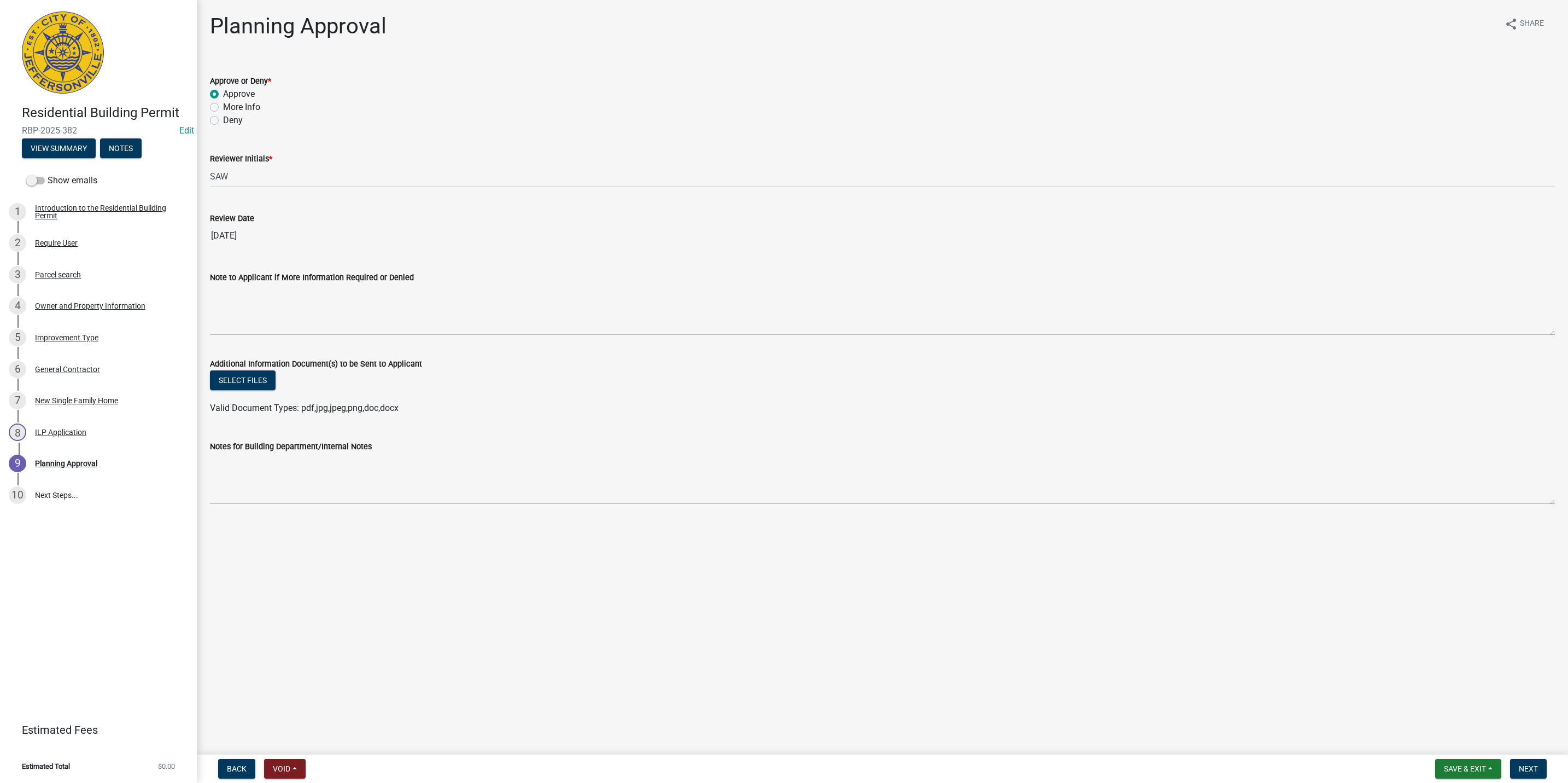
click at [1544, 780] on nav "Back Void Withdraw Lock Expire Void Save & Exit Save Save & Exit Next" at bounding box center [882, 768] width 1371 height 28
click at [1539, 775] on button "Next" at bounding box center [1528, 768] width 37 height 20
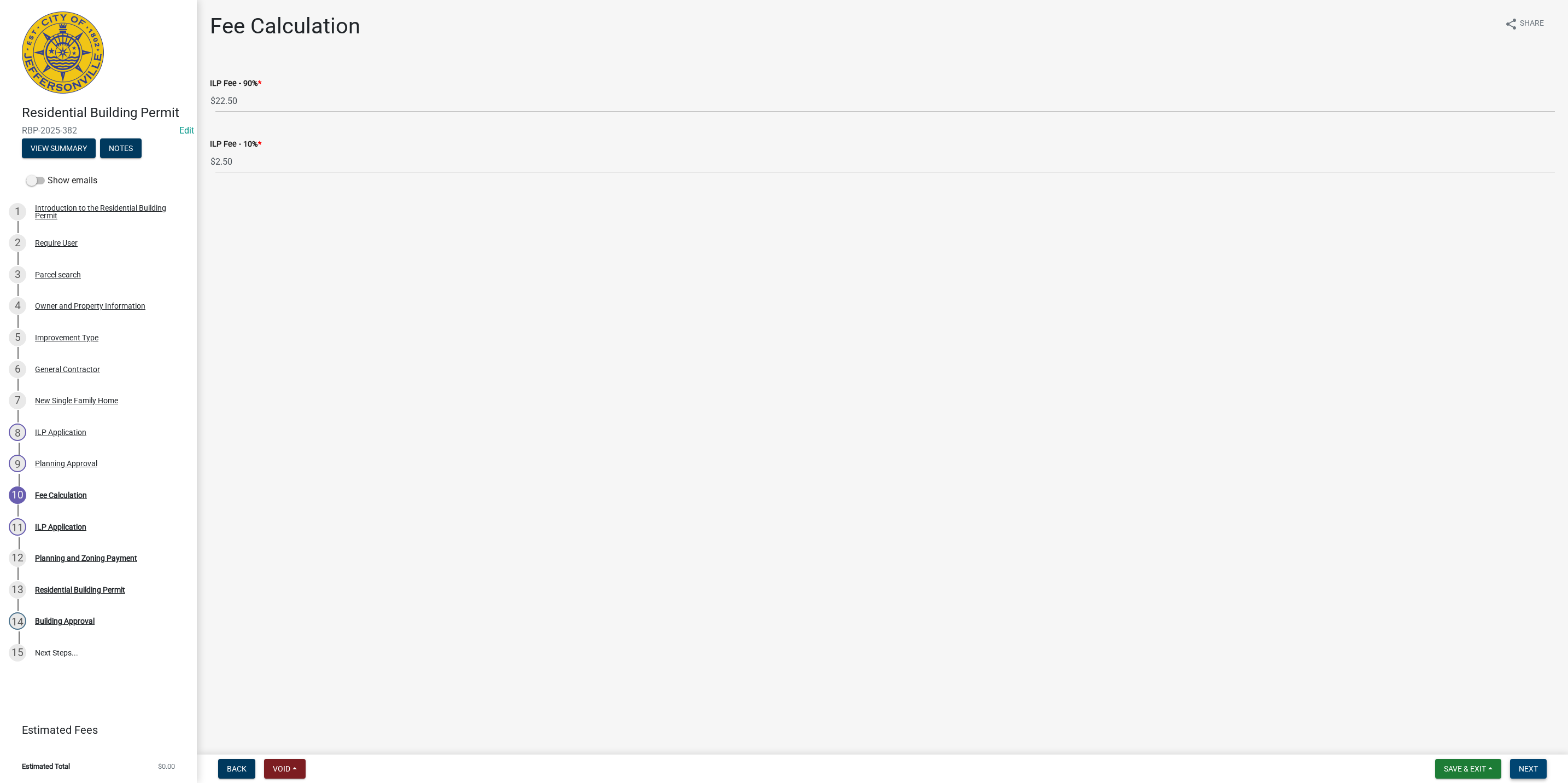
click at [1524, 766] on span "Next" at bounding box center [1528, 768] width 19 height 8
select select "3: 3"
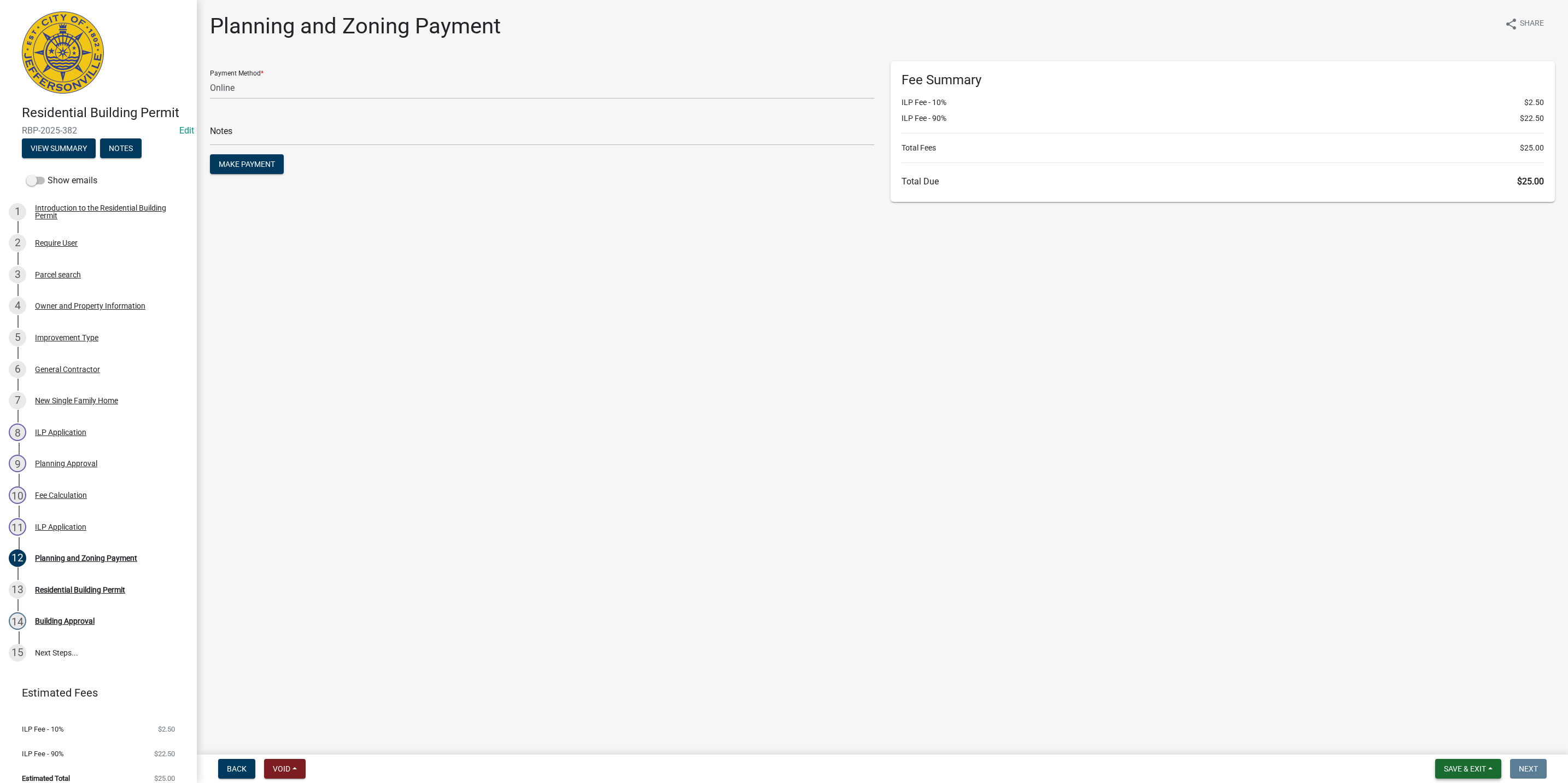
click at [1435, 766] on button "Save & Exit" at bounding box center [1468, 768] width 66 height 20
click at [1450, 745] on button "Save & Exit" at bounding box center [1457, 741] width 87 height 26
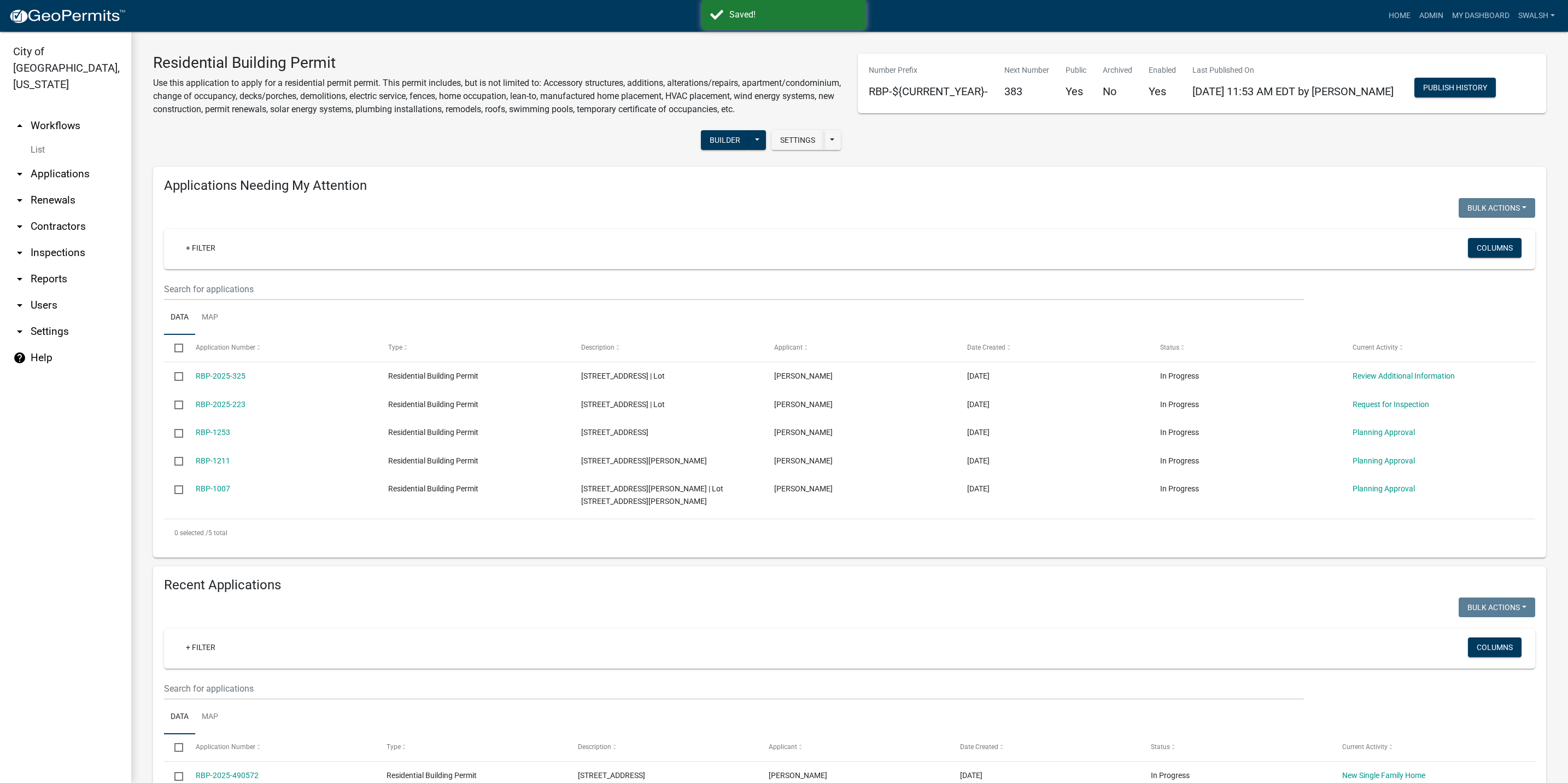
click at [41, 114] on link "arrow_drop_up Workflows" at bounding box center [66, 126] width 131 height 26
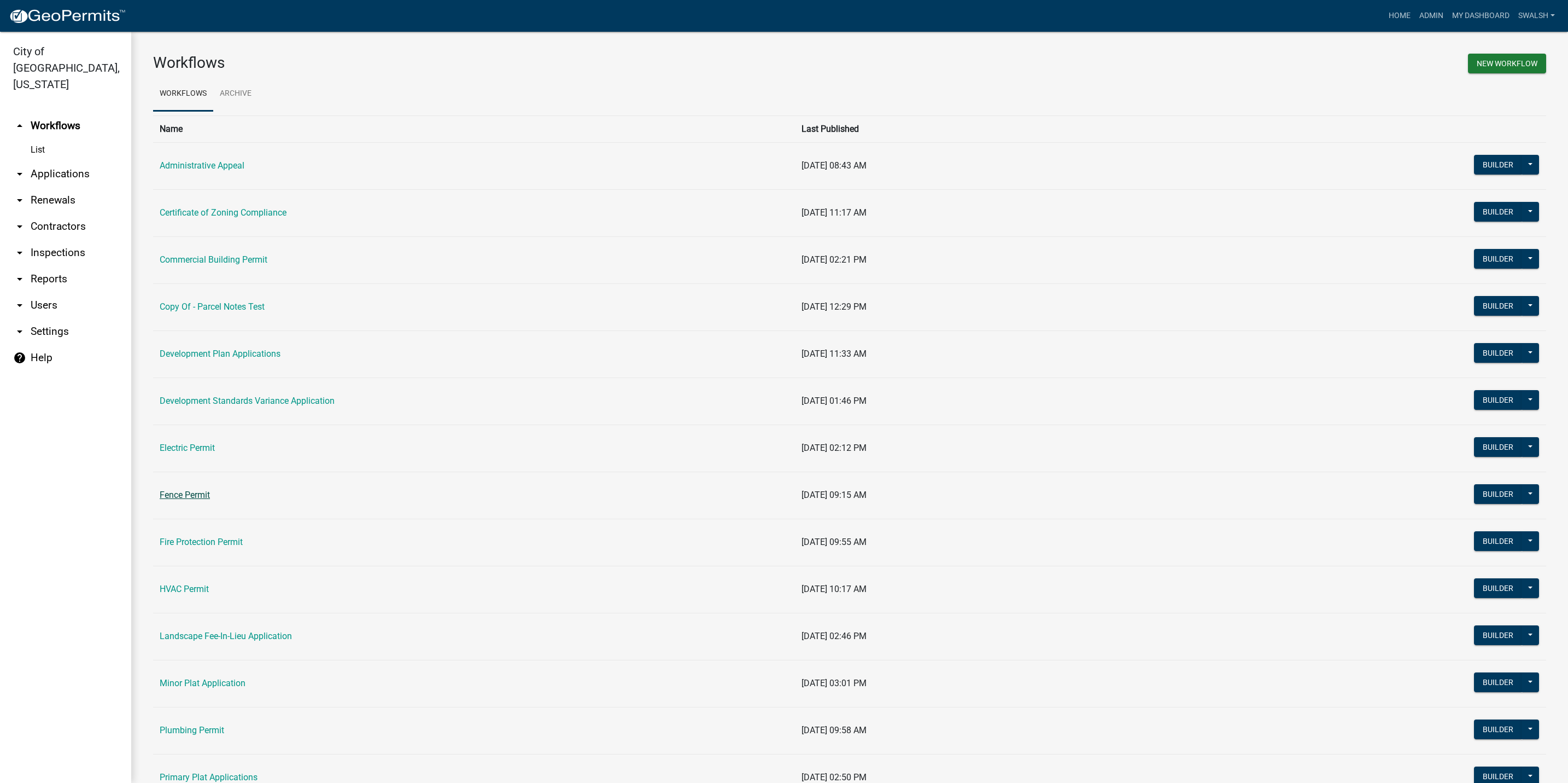
click at [195, 498] on link "Fence Permit" at bounding box center [185, 494] width 51 height 10
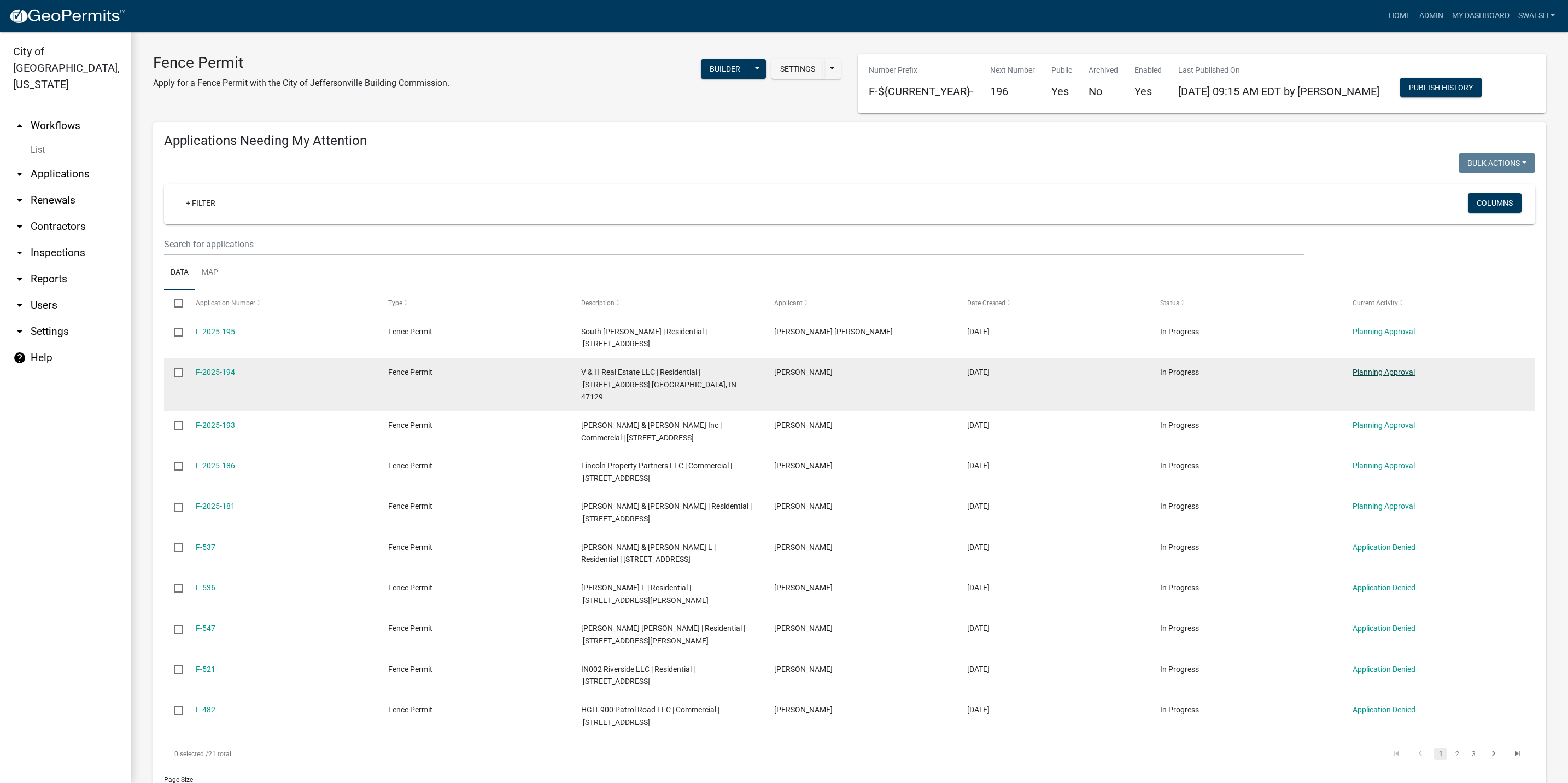
click at [1393, 372] on link "Planning Approval" at bounding box center [1383, 371] width 62 height 8
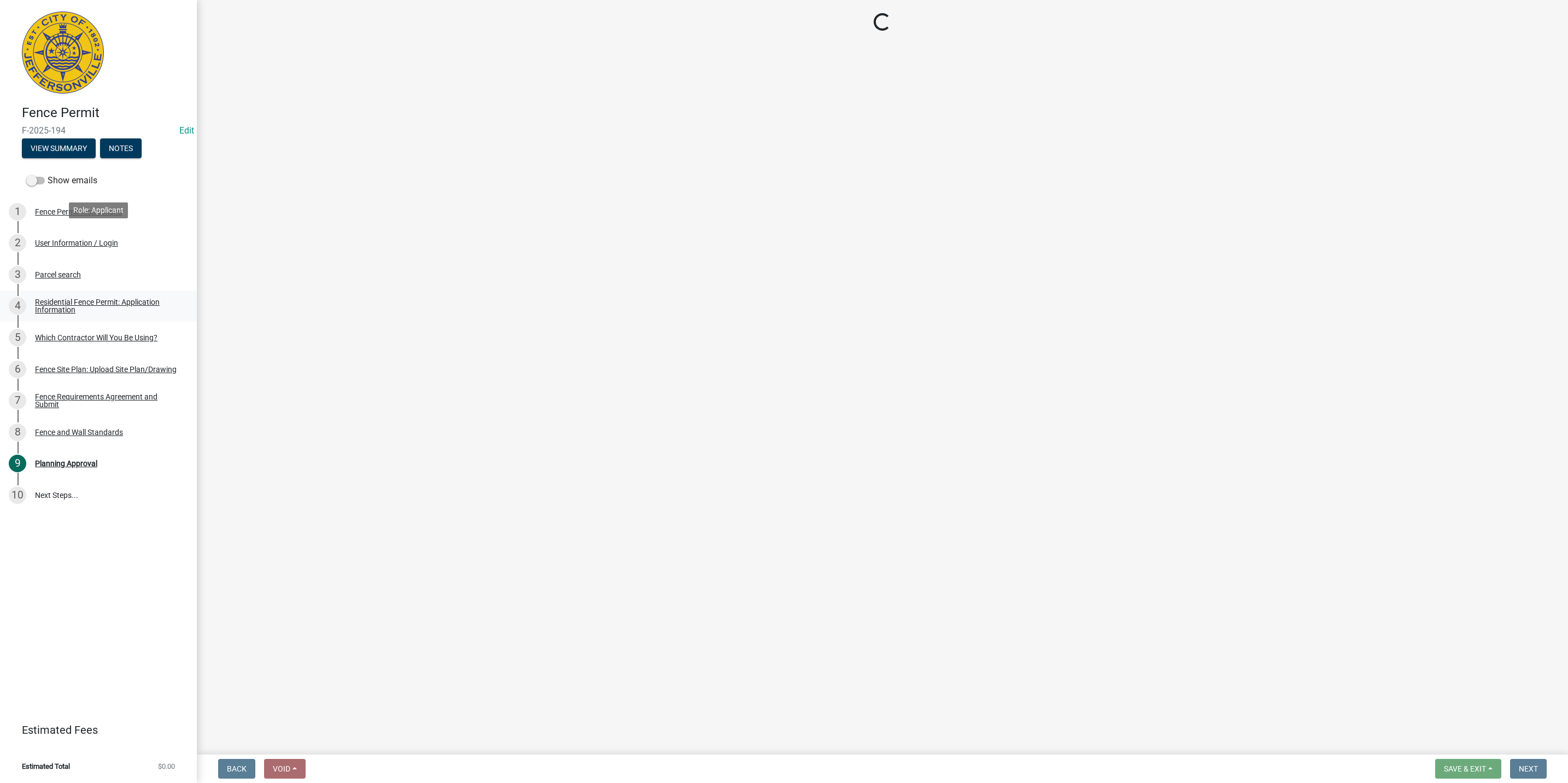
click at [99, 231] on link "2 User Information / Login" at bounding box center [99, 243] width 197 height 32
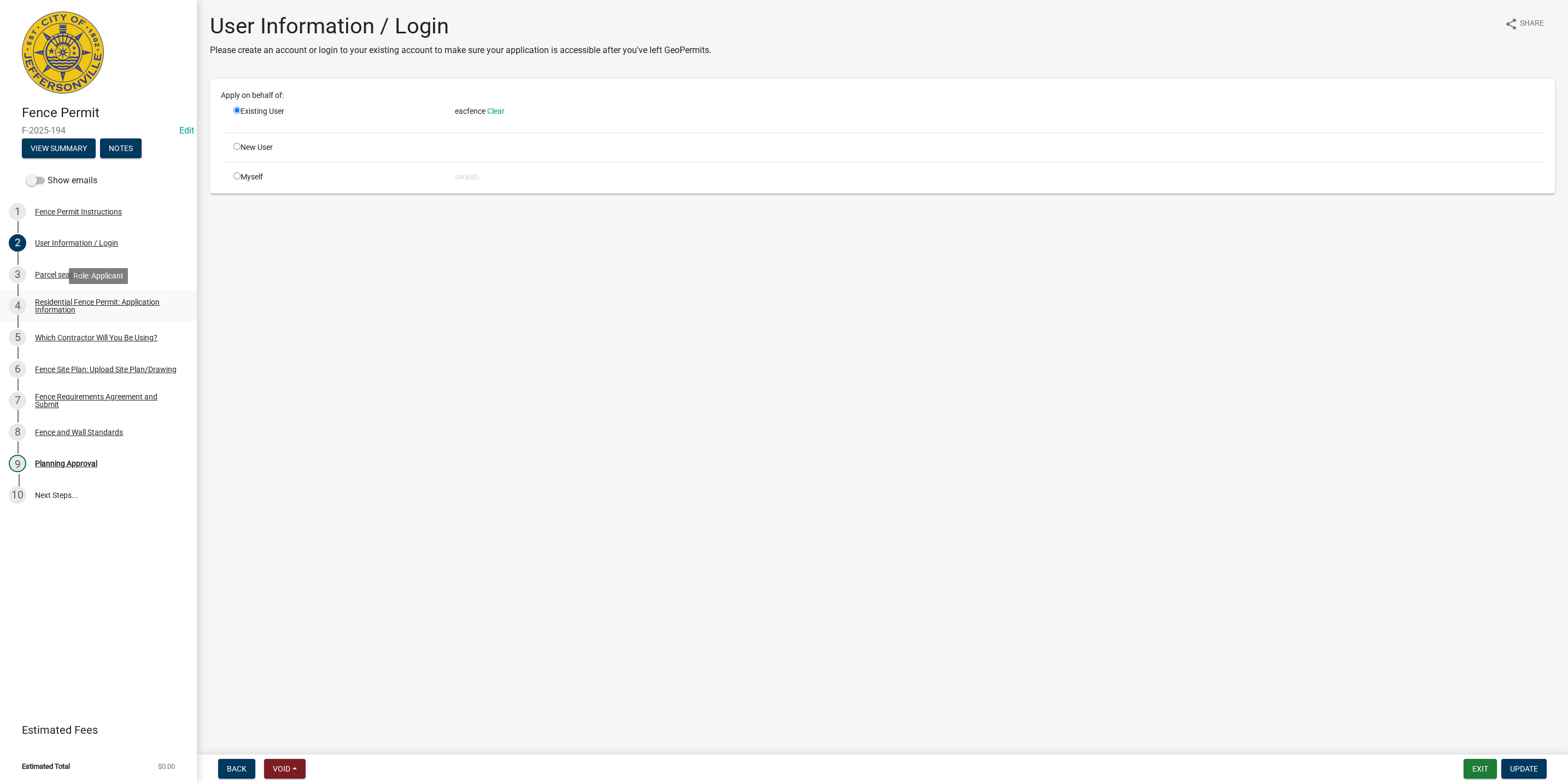
click at [109, 303] on div "Residential Fence Permit: Application Information" at bounding box center [107, 306] width 145 height 15
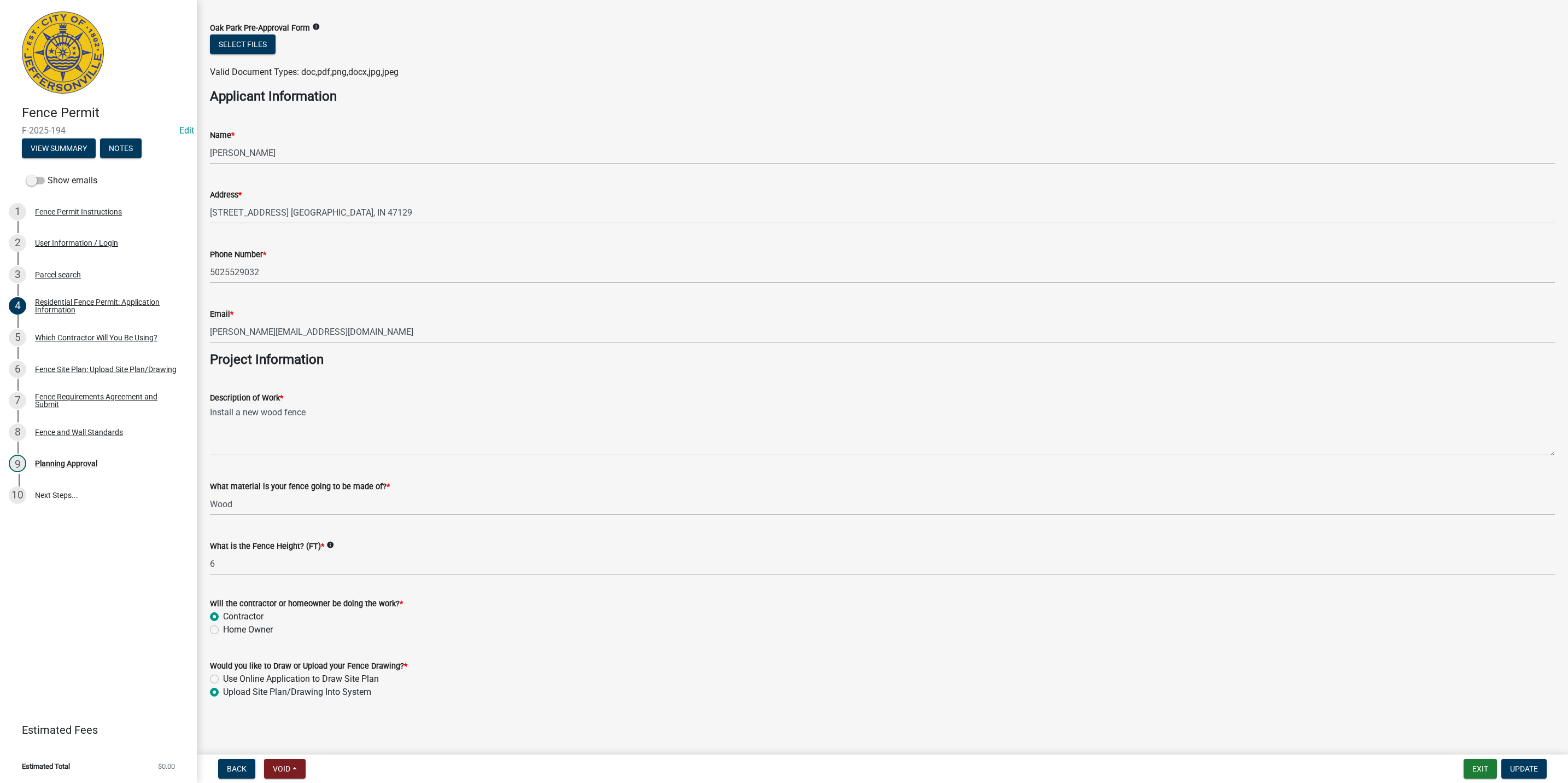
scroll to position [606, 0]
click at [122, 368] on div "Fence Site Plan: Upload Site Plan/Drawing" at bounding box center [105, 369] width 142 height 8
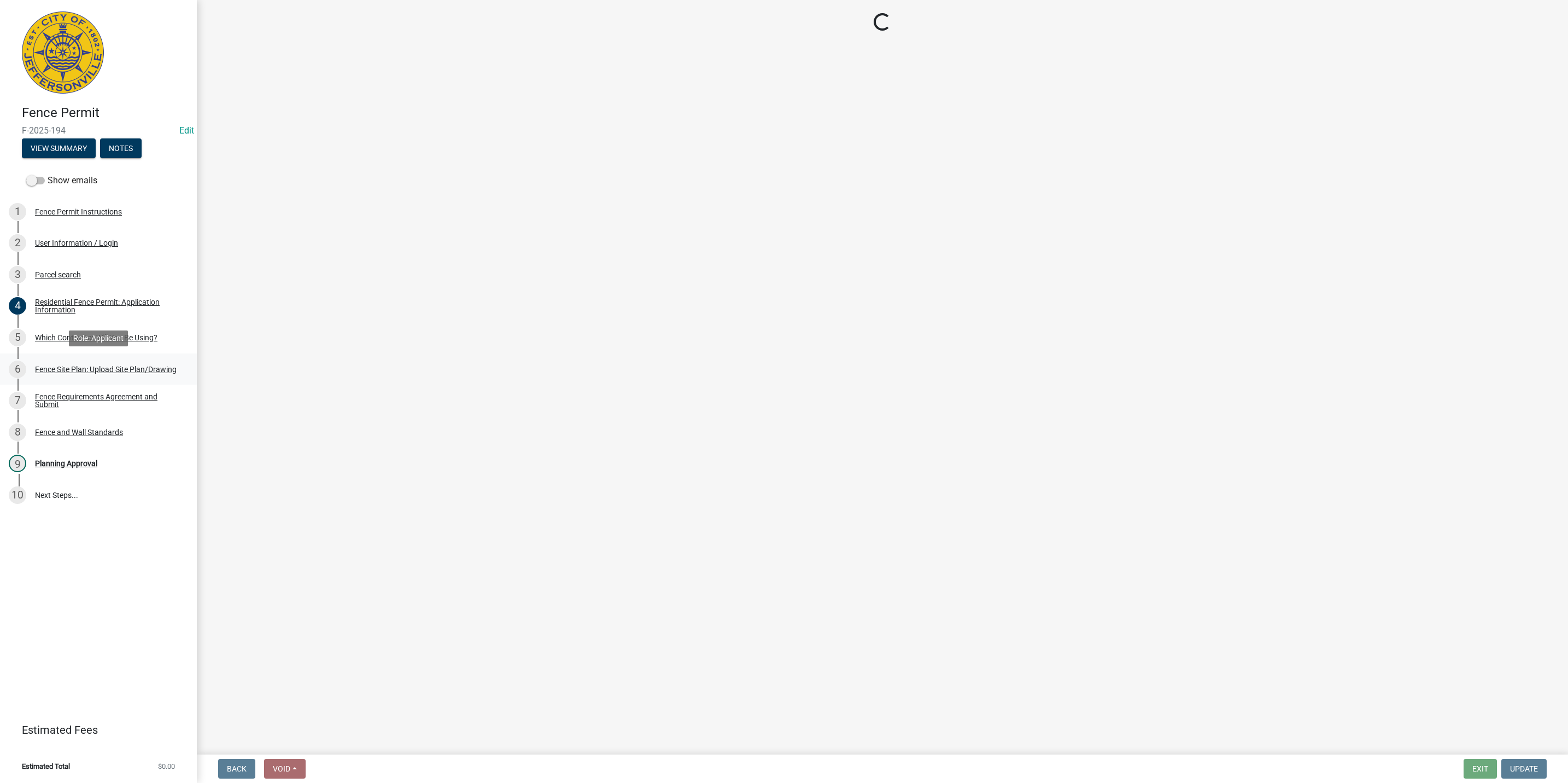
scroll to position [0, 0]
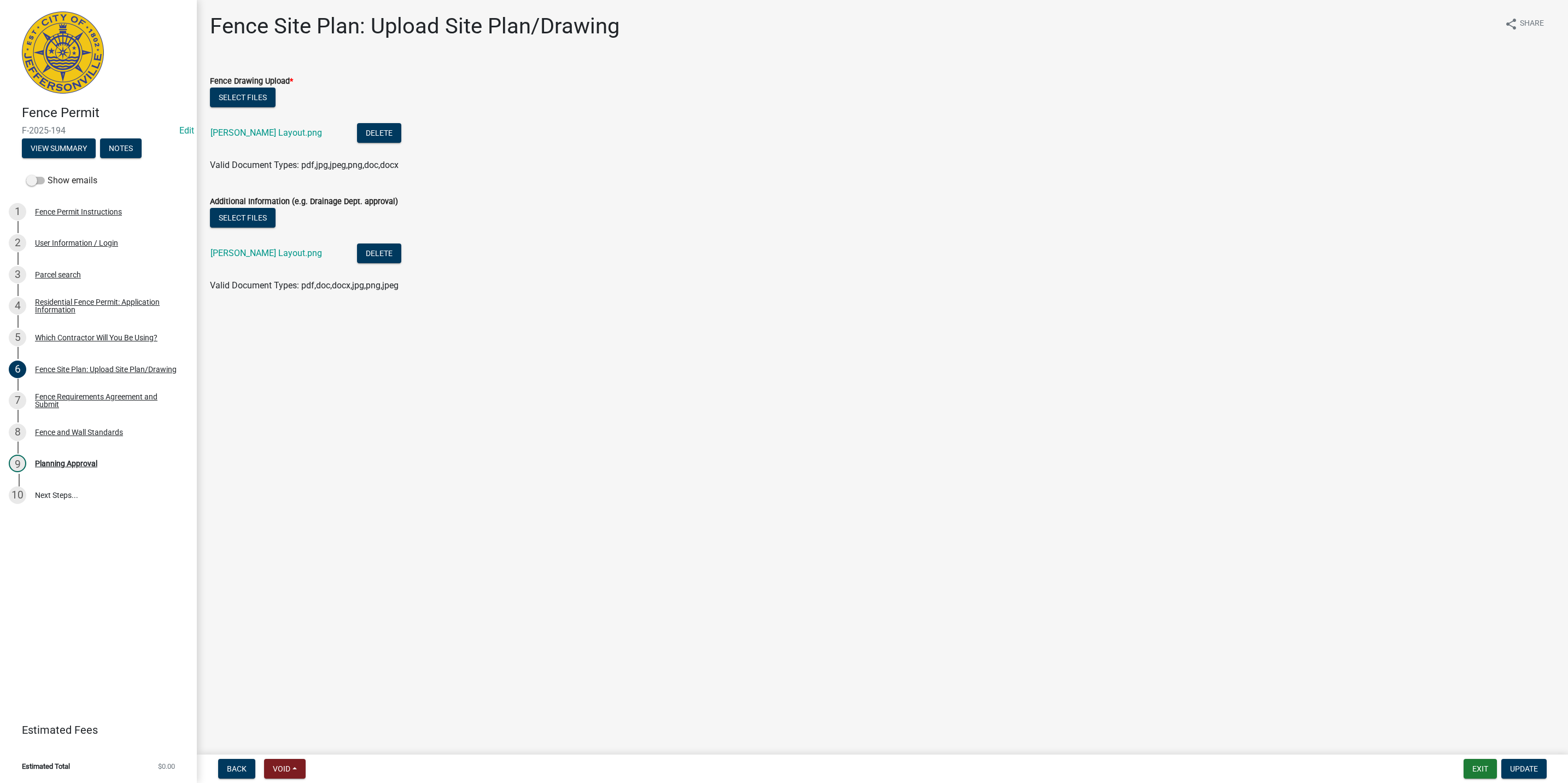
click at [267, 125] on div "[PERSON_NAME] Layout.png" at bounding box center [274, 134] width 129 height 23
click at [267, 131] on link "[PERSON_NAME] Layout.png" at bounding box center [266, 132] width 112 height 10
click at [250, 254] on link "[PERSON_NAME] Layout.png" at bounding box center [266, 253] width 112 height 10
click at [98, 443] on link "8 Fence and Wall Standards" at bounding box center [99, 432] width 197 height 32
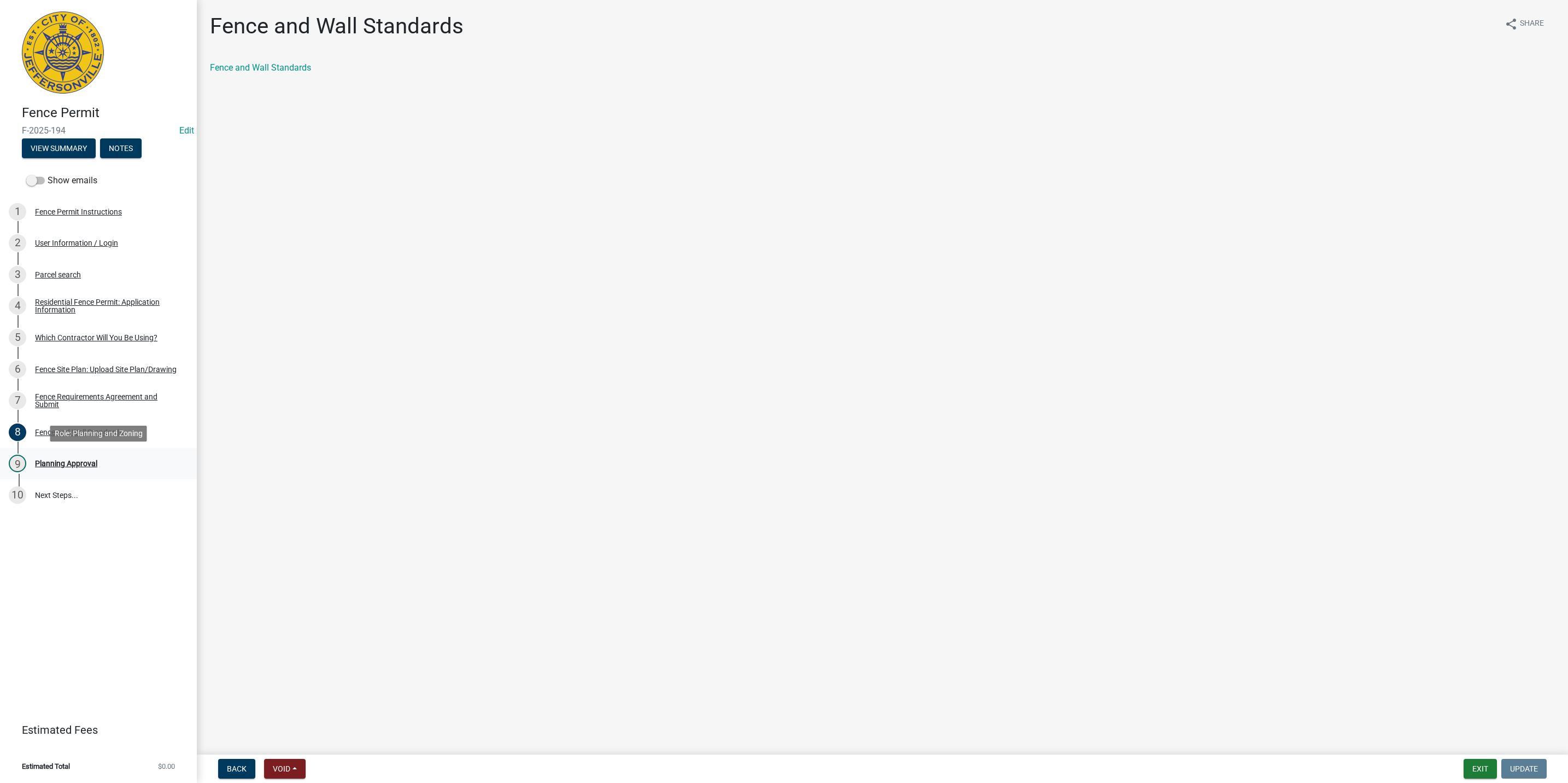
click at [89, 462] on div "Planning Approval" at bounding box center [66, 463] width 62 height 8
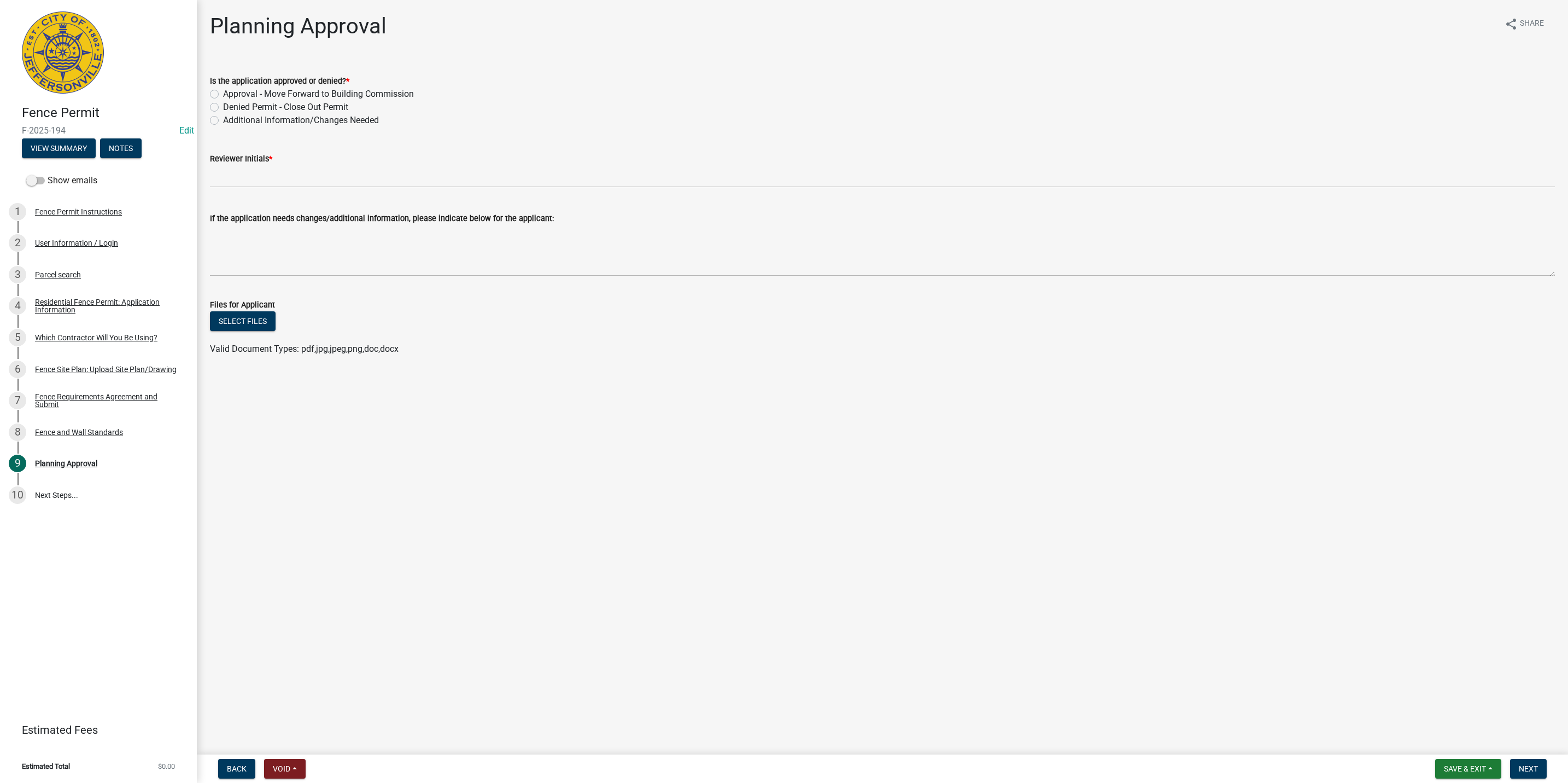
click at [85, 310] on div "Residential Fence Permit: Application Information" at bounding box center [107, 306] width 145 height 15
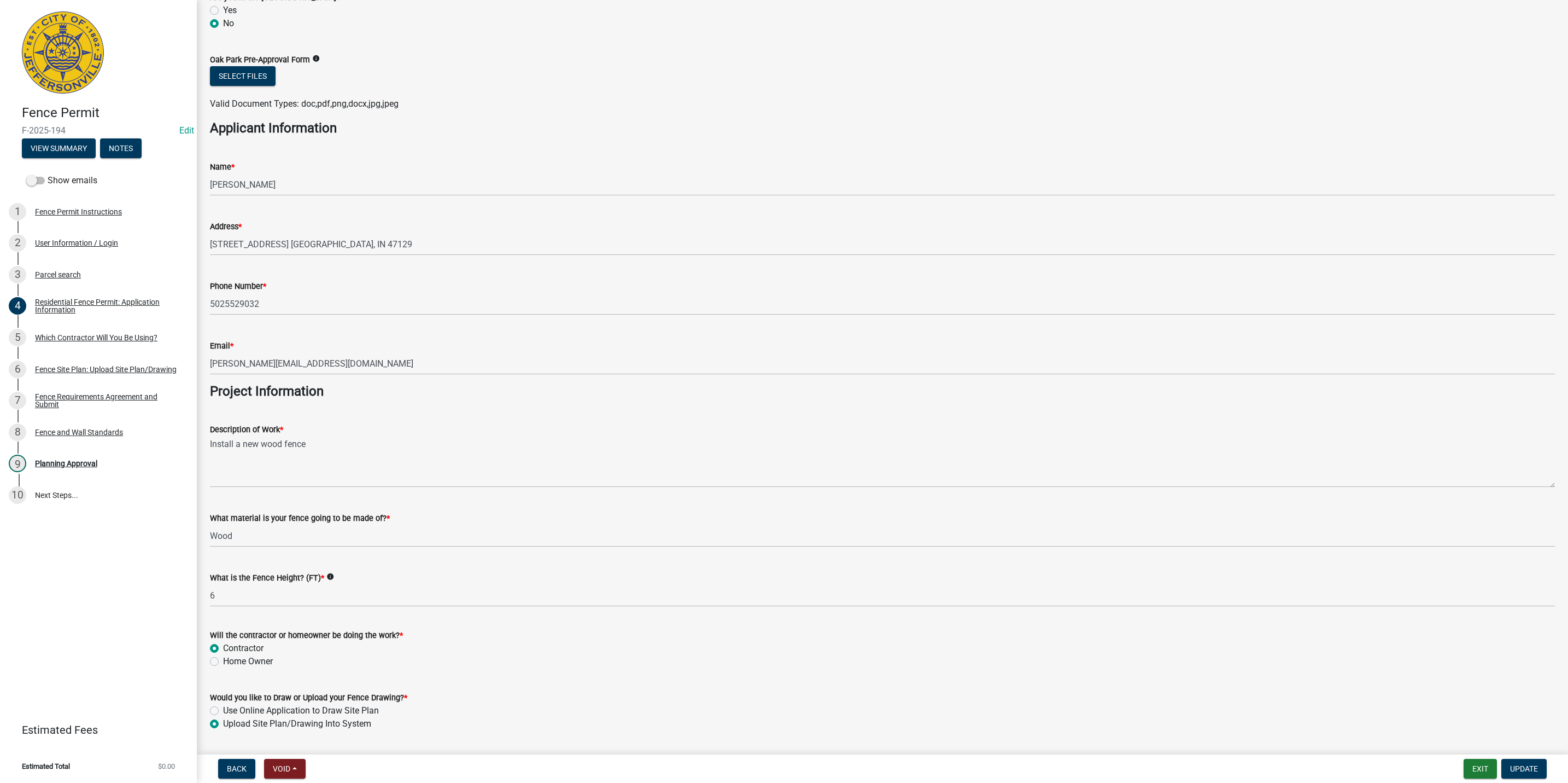
scroll to position [606, 0]
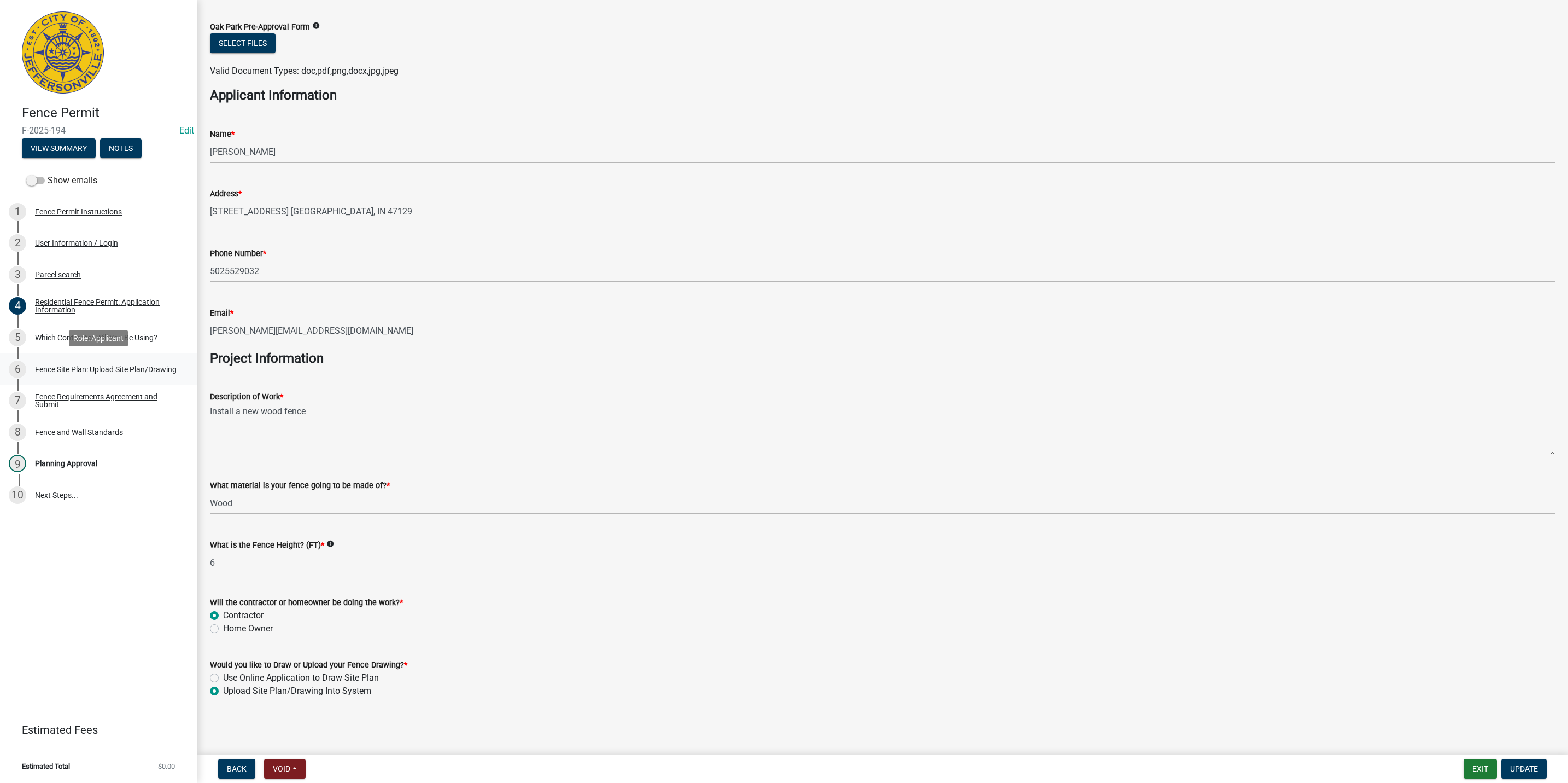
click at [99, 377] on div "6 Fence Site Plan: Upload Site Plan/Drawing" at bounding box center [94, 369] width 171 height 18
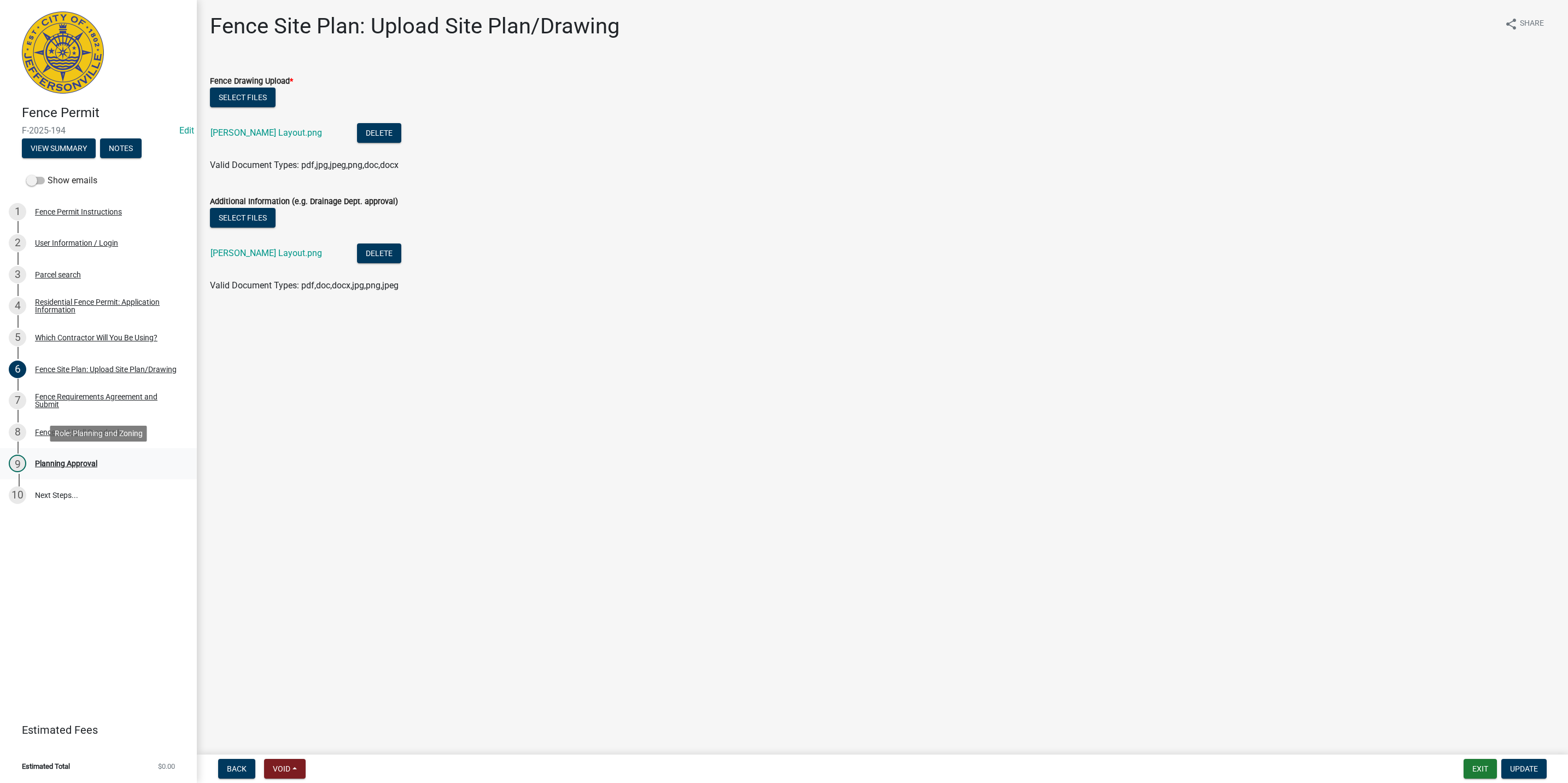
click at [61, 465] on div "Planning Approval" at bounding box center [66, 463] width 62 height 8
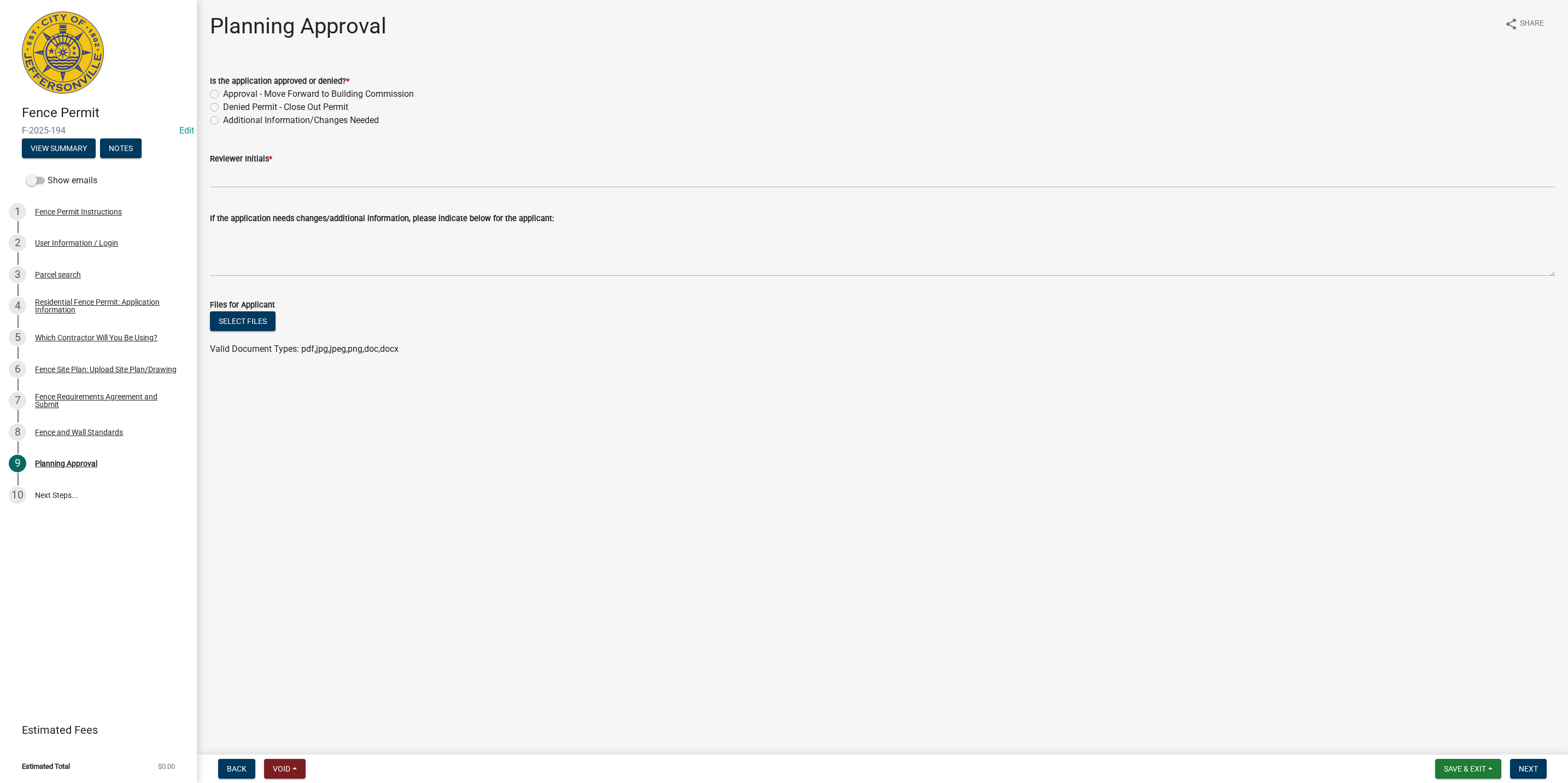
click at [282, 94] on label "Approval - Move Forward to Building Commission" at bounding box center [318, 94] width 190 height 13
click at [230, 94] on input "Approval - Move Forward to Building Commission" at bounding box center [227, 91] width 8 height 8
radio input "true"
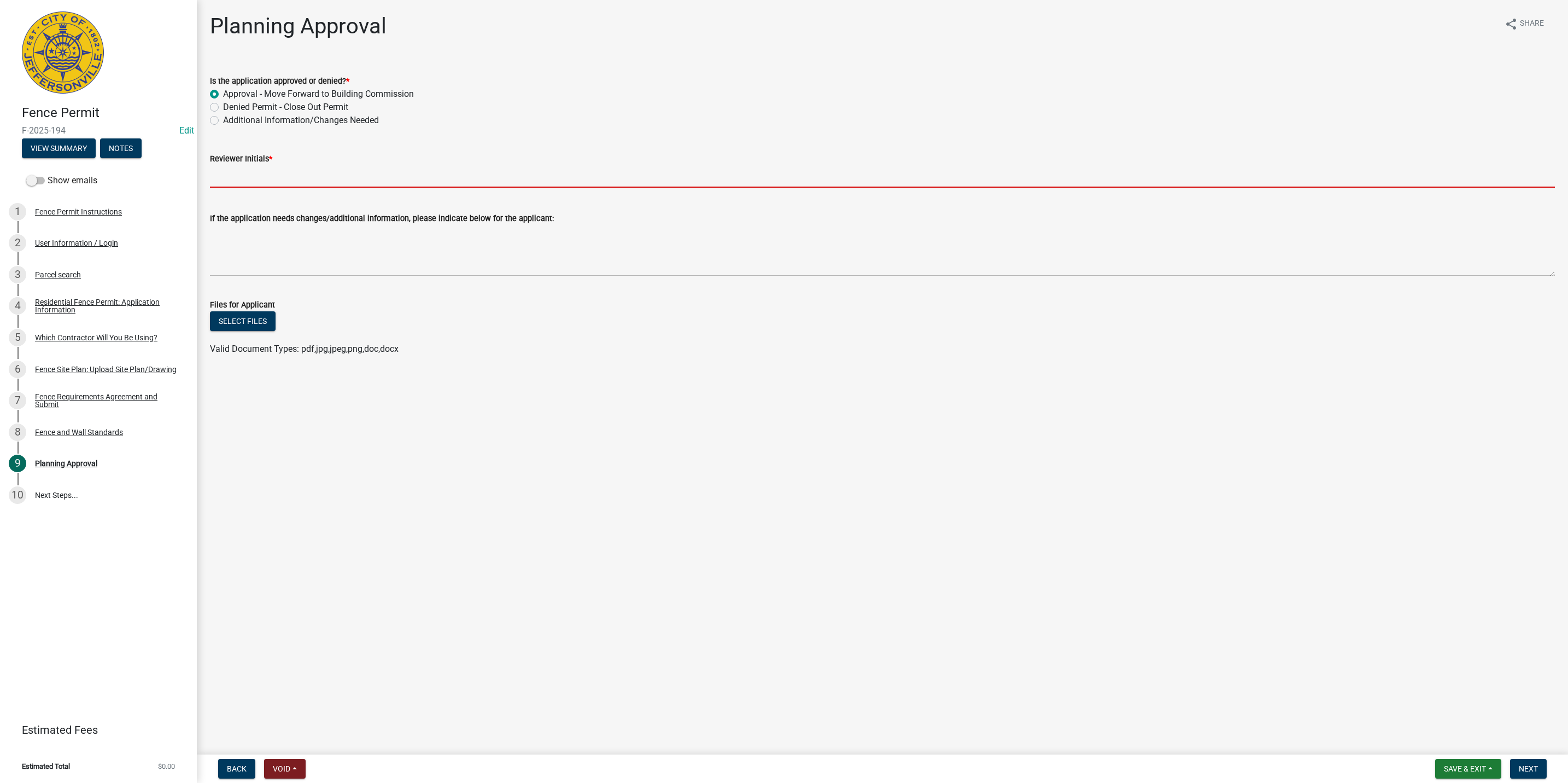
click at [264, 166] on input "Reviewer Initials *" at bounding box center [882, 177] width 1345 height 23
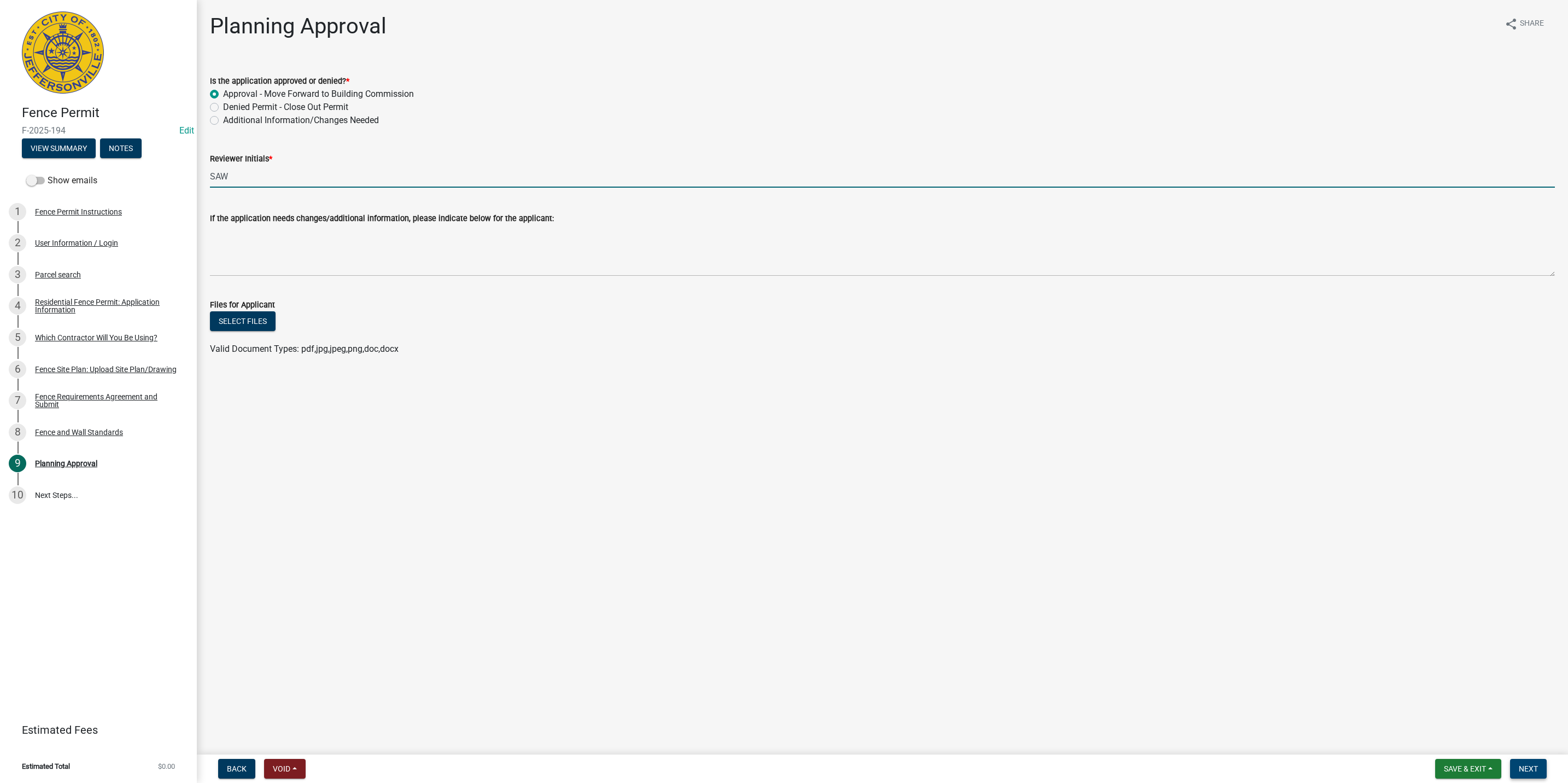
type input "SAW"
click at [1532, 768] on span "Next" at bounding box center [1528, 768] width 19 height 8
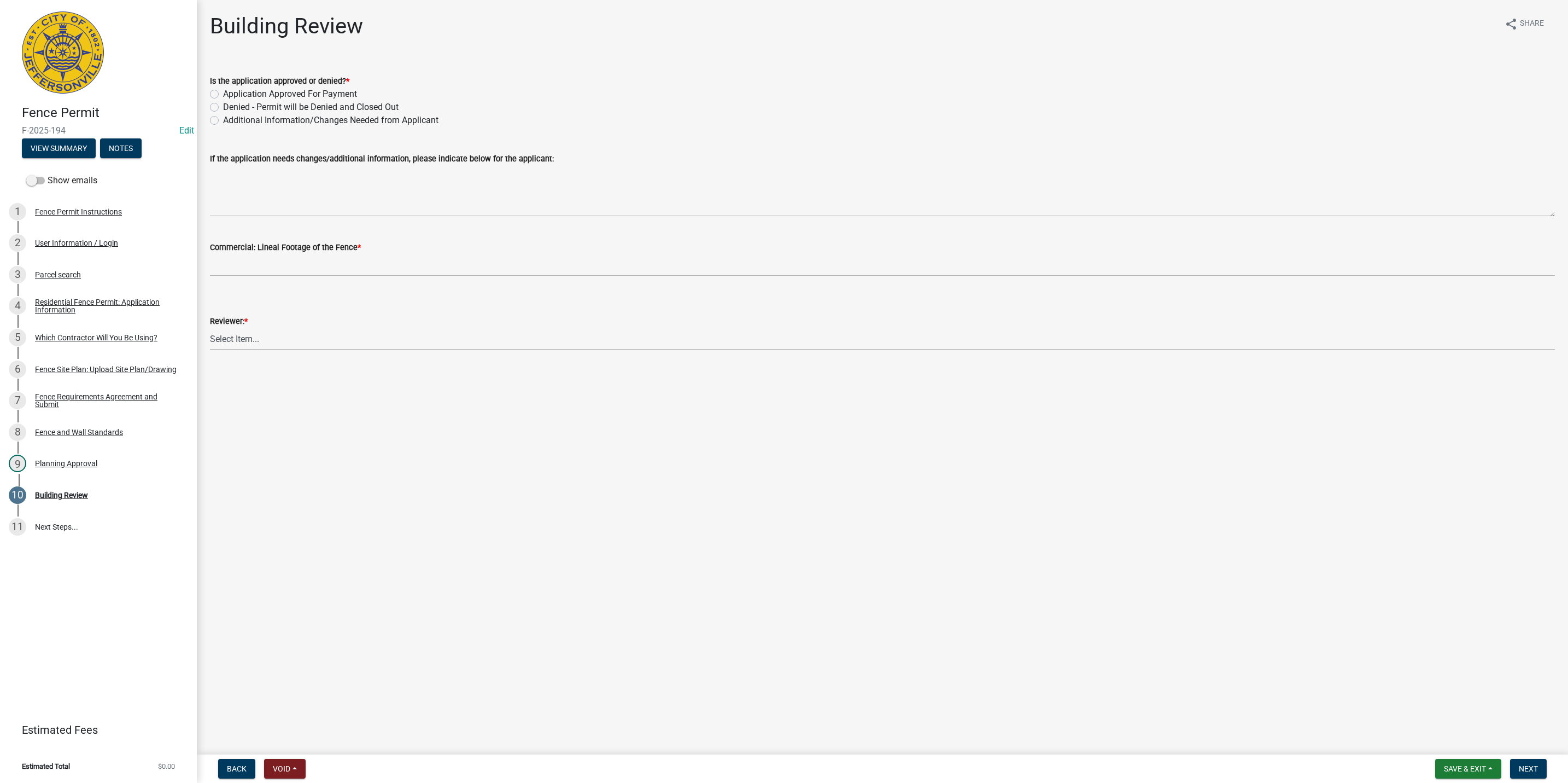
click at [1468, 752] on div "Fence Permit F-2025-194 Edit View Summary Notes Show emails 1 Fence Permit Inst…" at bounding box center [784, 392] width 1568 height 783
click at [1461, 761] on button "Save & Exit" at bounding box center [1468, 768] width 66 height 20
click at [1454, 730] on button "Save & Exit" at bounding box center [1457, 741] width 87 height 26
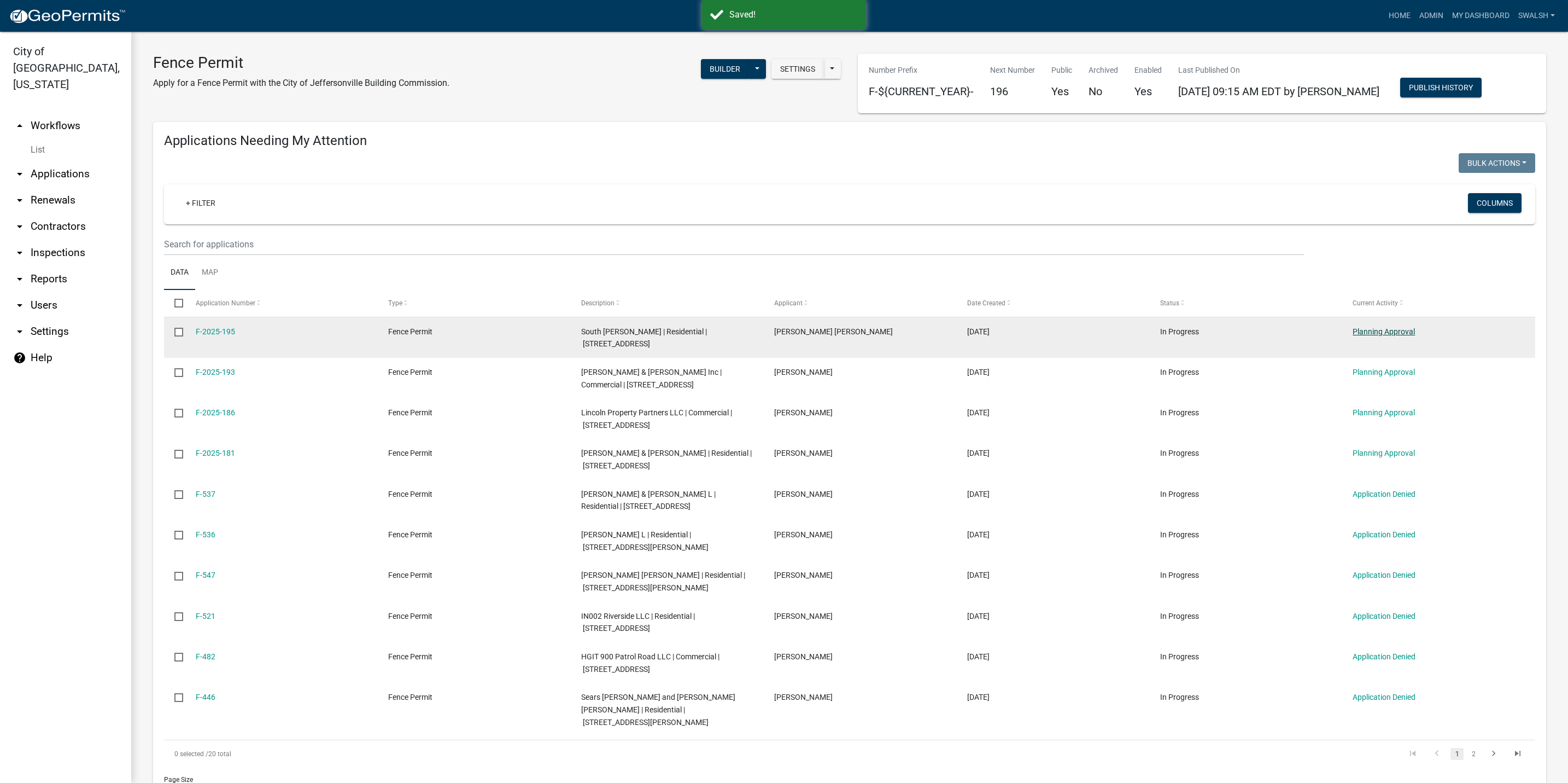
click at [1388, 327] on link "Planning Approval" at bounding box center [1383, 330] width 62 height 8
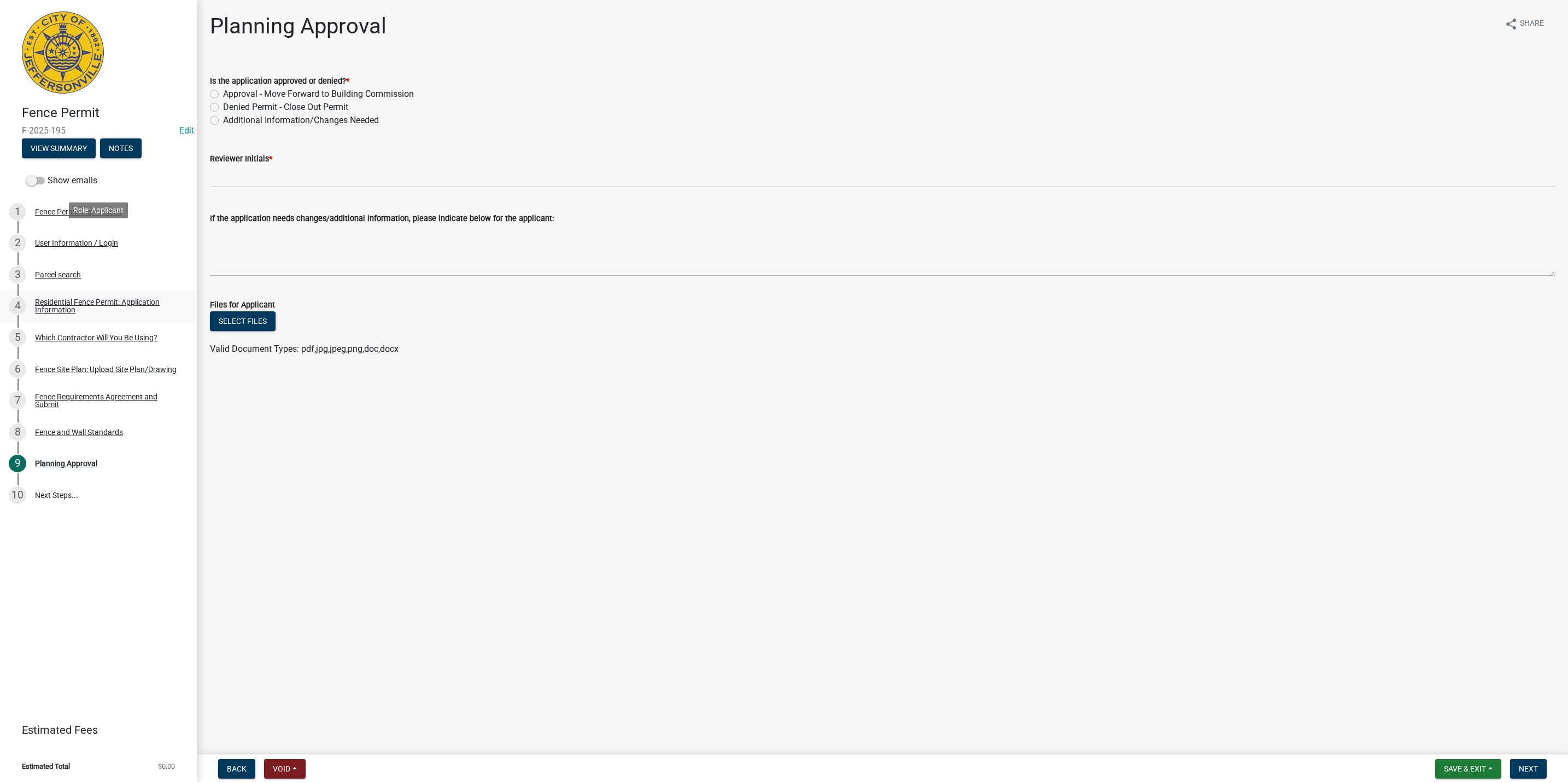
click at [164, 243] on div "2 User Information / Login" at bounding box center [94, 242] width 171 height 18
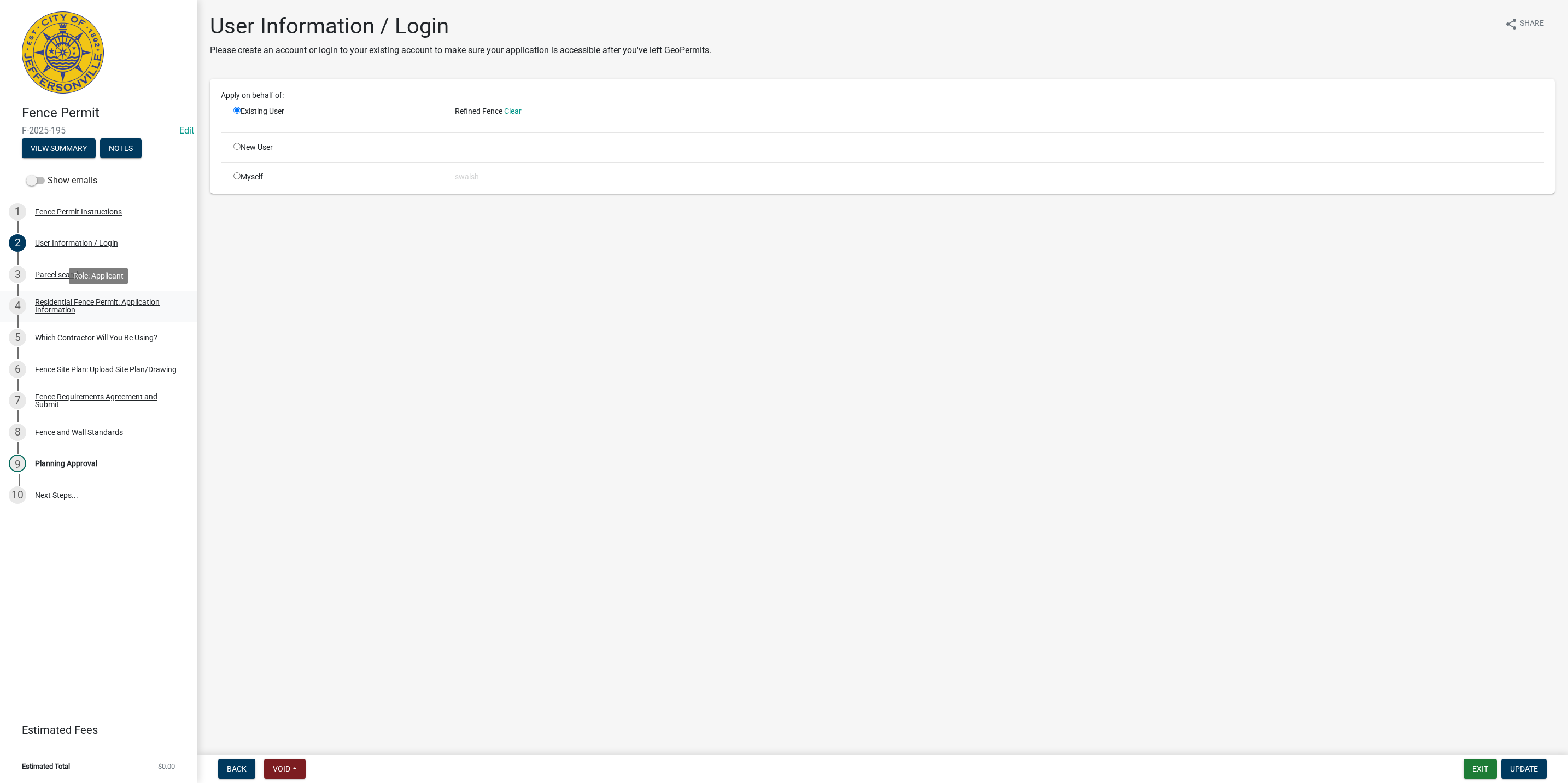
click at [135, 299] on div "Residential Fence Permit: Application Information" at bounding box center [107, 306] width 145 height 15
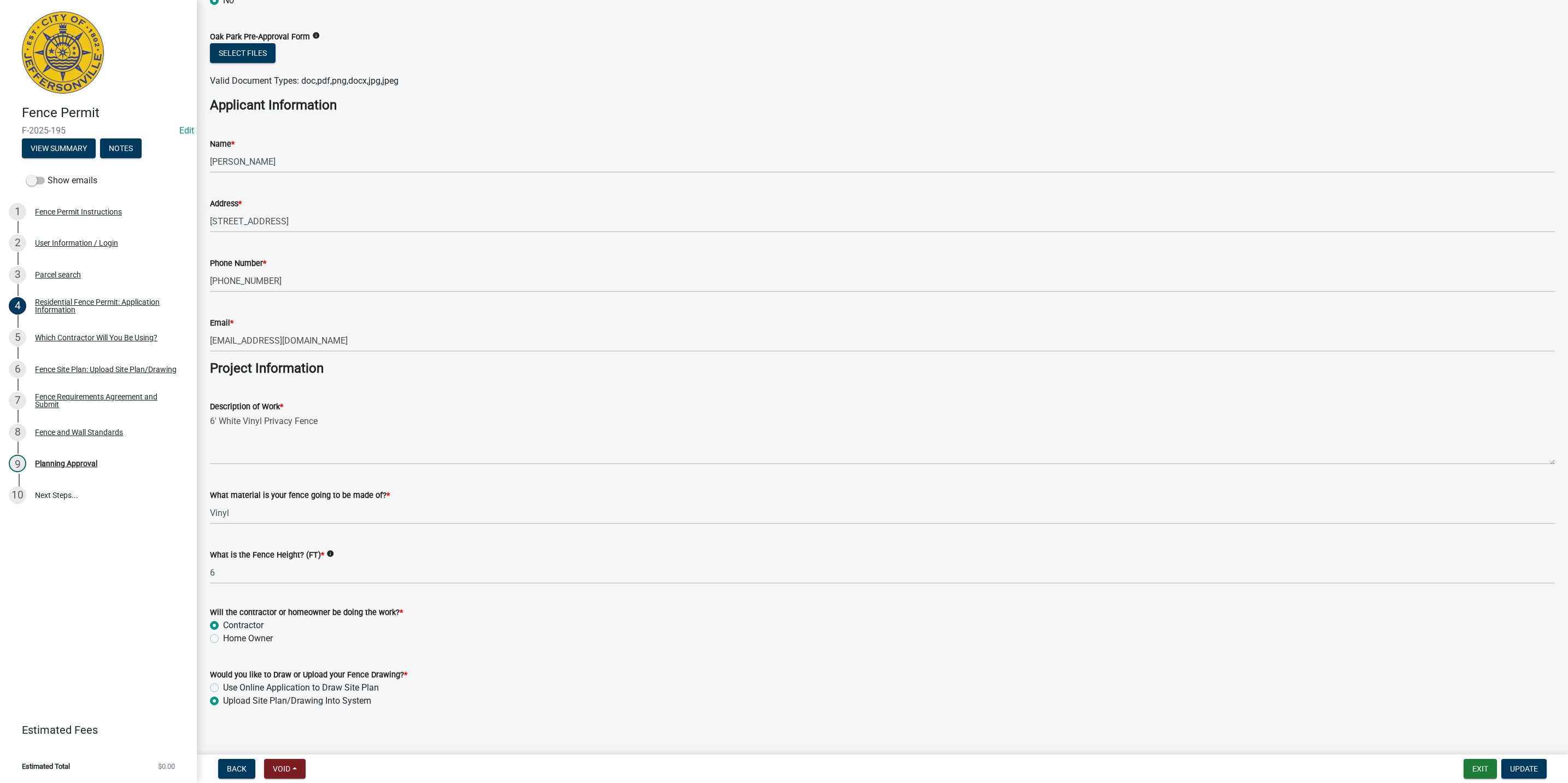
scroll to position [606, 0]
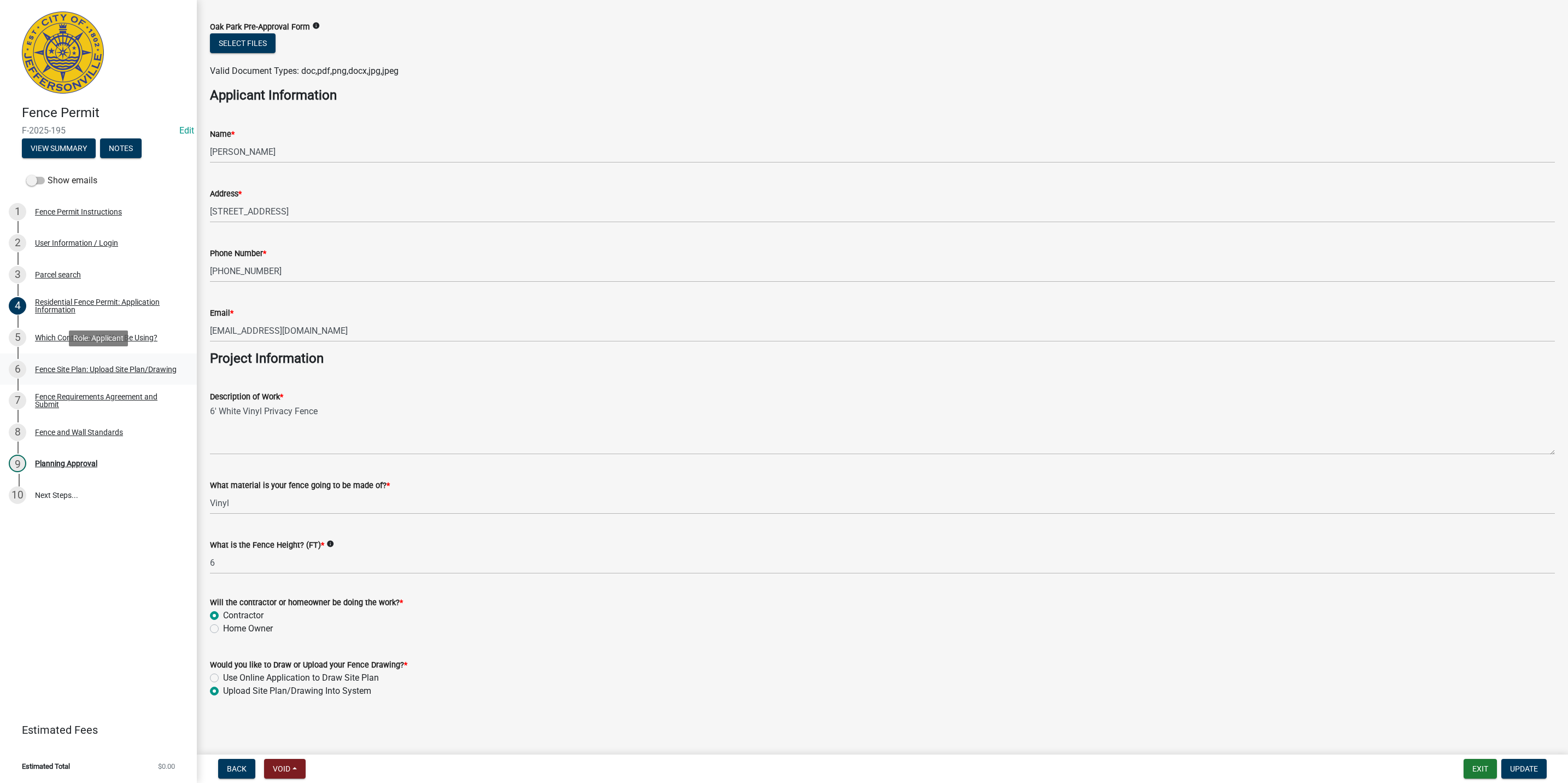
click at [141, 363] on div "6 Fence Site Plan: Upload Site Plan/Drawing" at bounding box center [94, 369] width 171 height 18
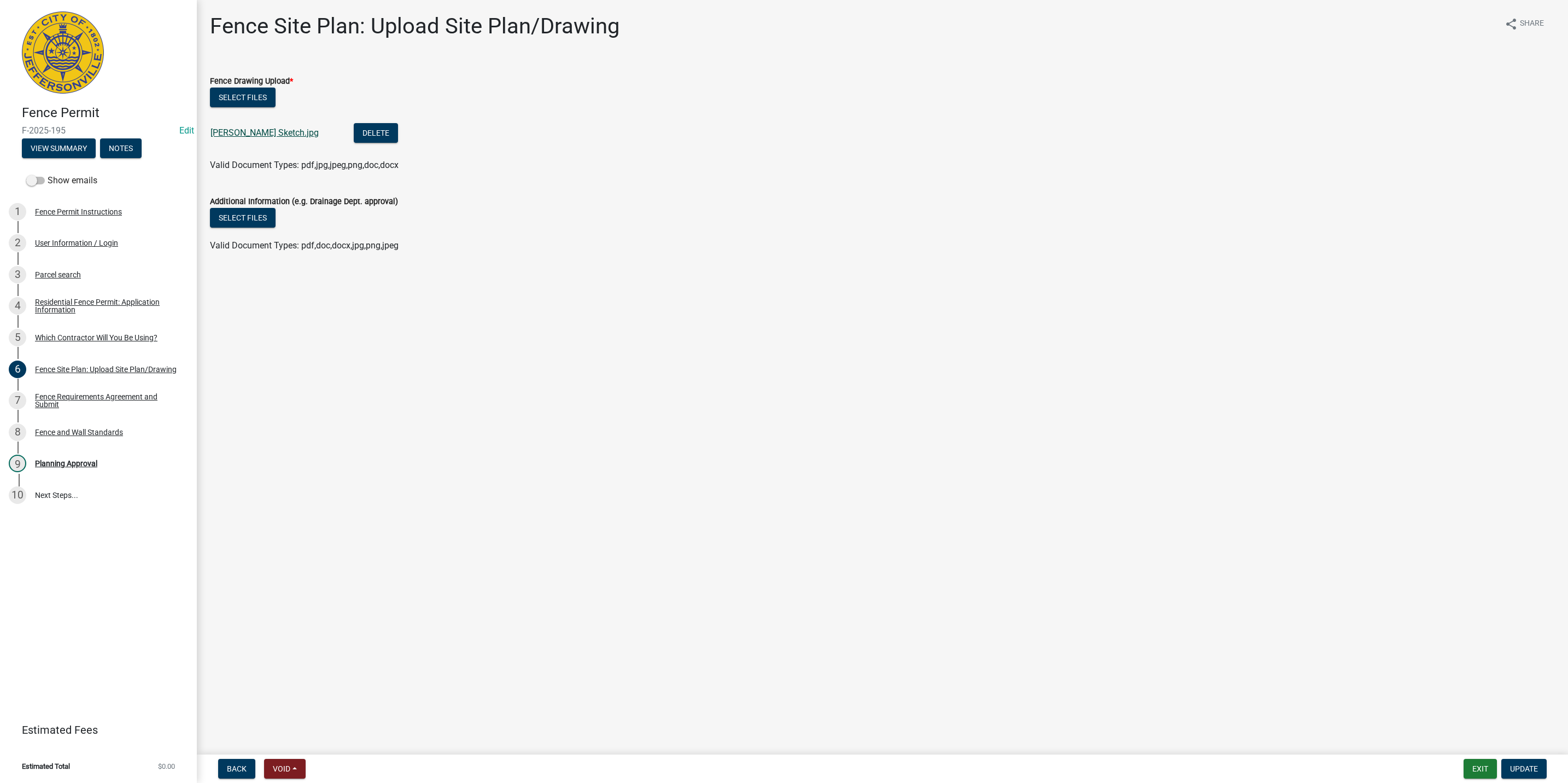
click at [244, 130] on link "[PERSON_NAME] Sketch.jpg" at bounding box center [264, 132] width 108 height 10
click at [1469, 769] on button "Exit" at bounding box center [1481, 768] width 34 height 20
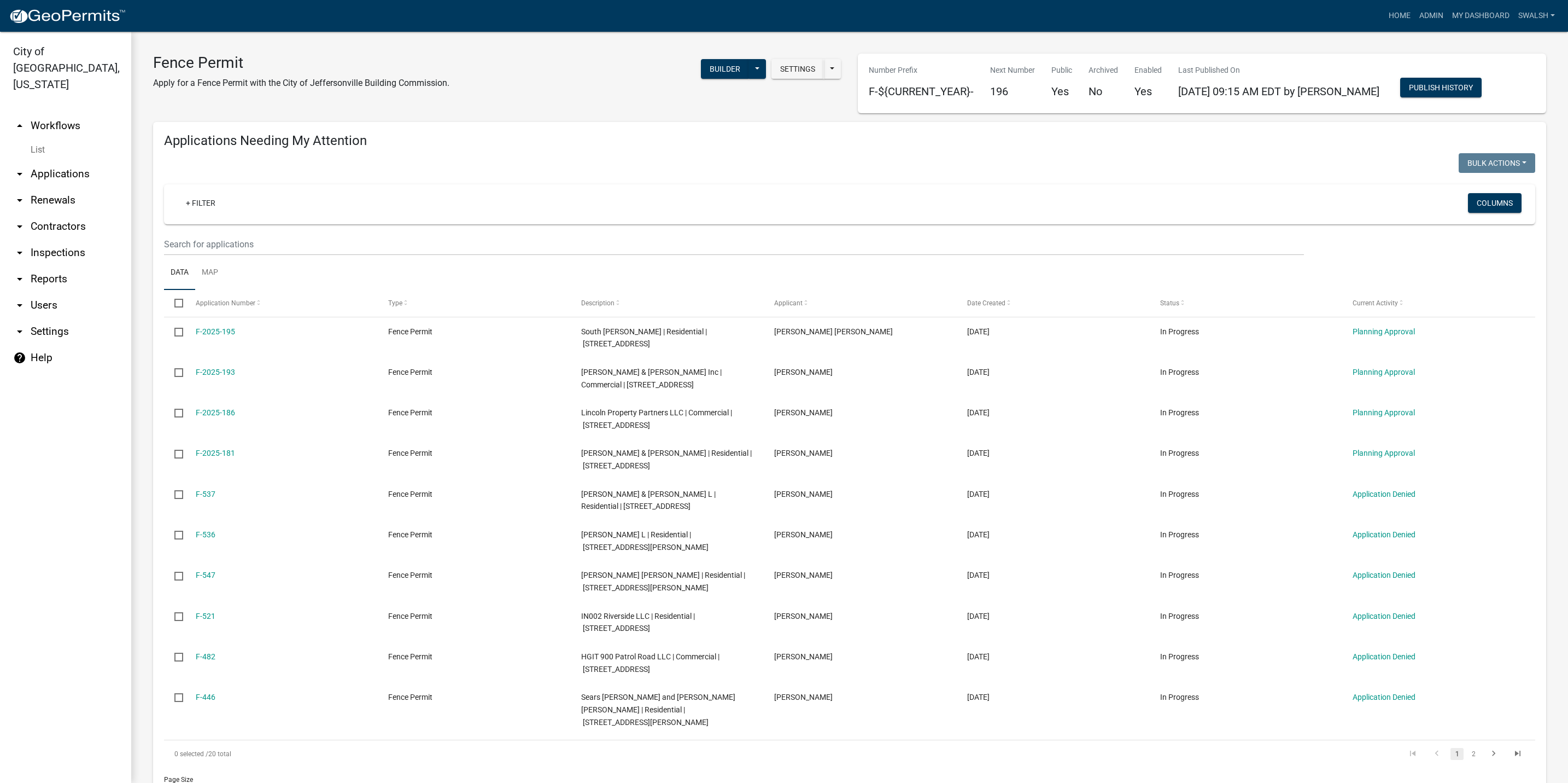
click at [48, 113] on link "arrow_drop_up Workflows" at bounding box center [66, 126] width 131 height 26
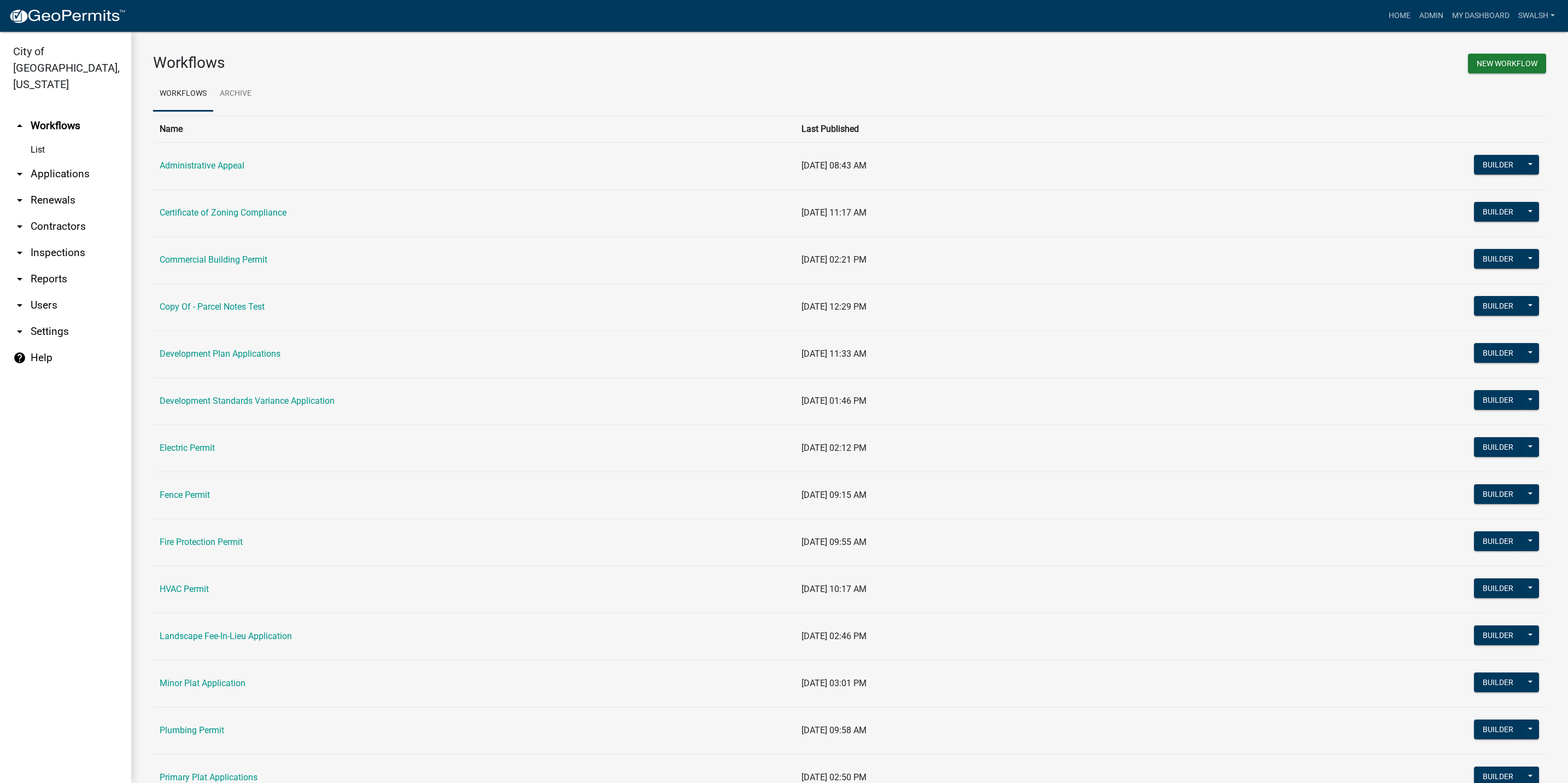
click at [62, 161] on link "arrow_drop_down Applications" at bounding box center [66, 174] width 131 height 26
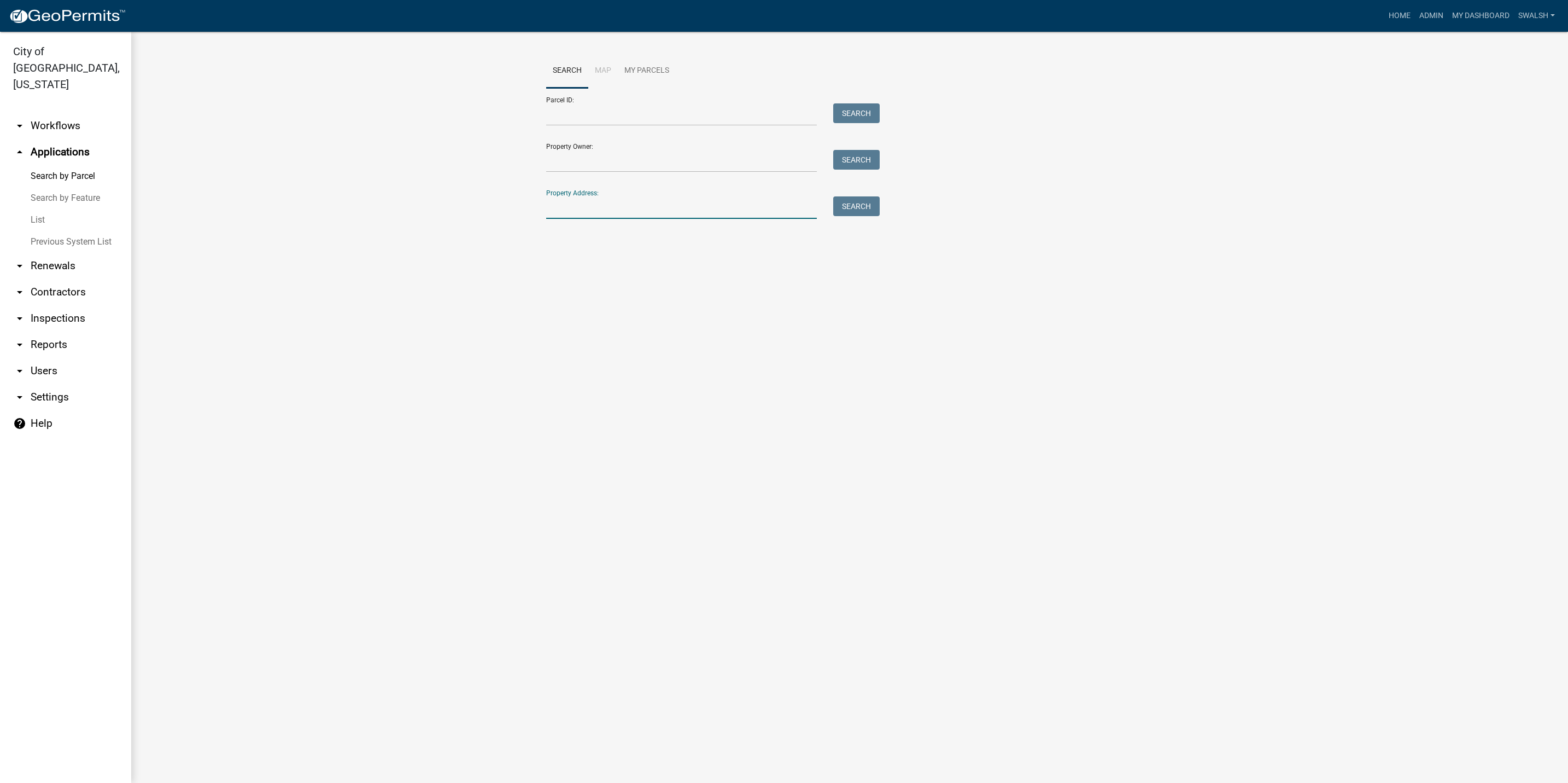
click at [617, 210] on input "Property Address:" at bounding box center [681, 207] width 270 height 23
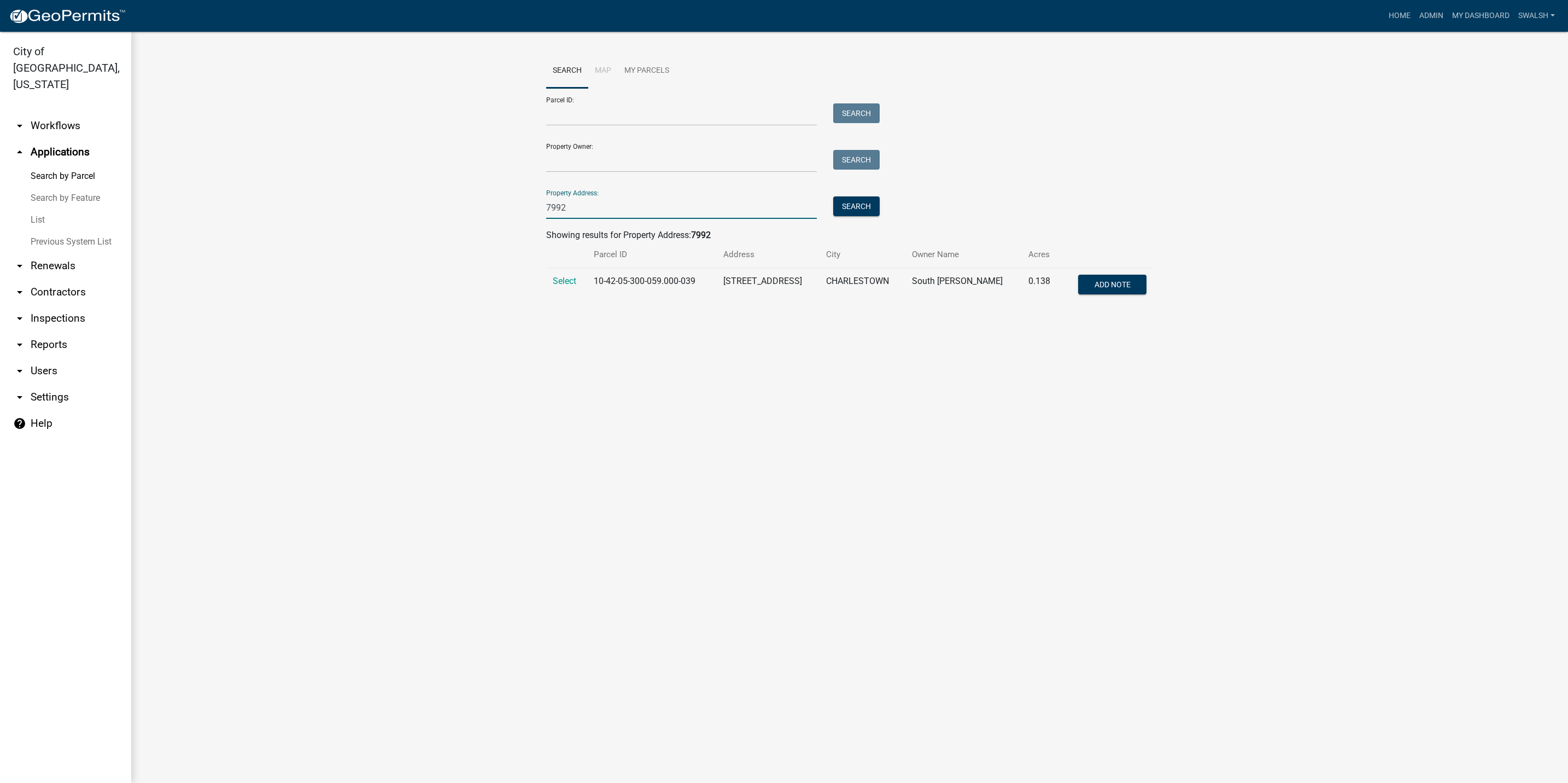
type input "7992"
click at [560, 270] on td "Select" at bounding box center [567, 285] width 41 height 36
click at [562, 276] on span "Select" at bounding box center [564, 281] width 23 height 10
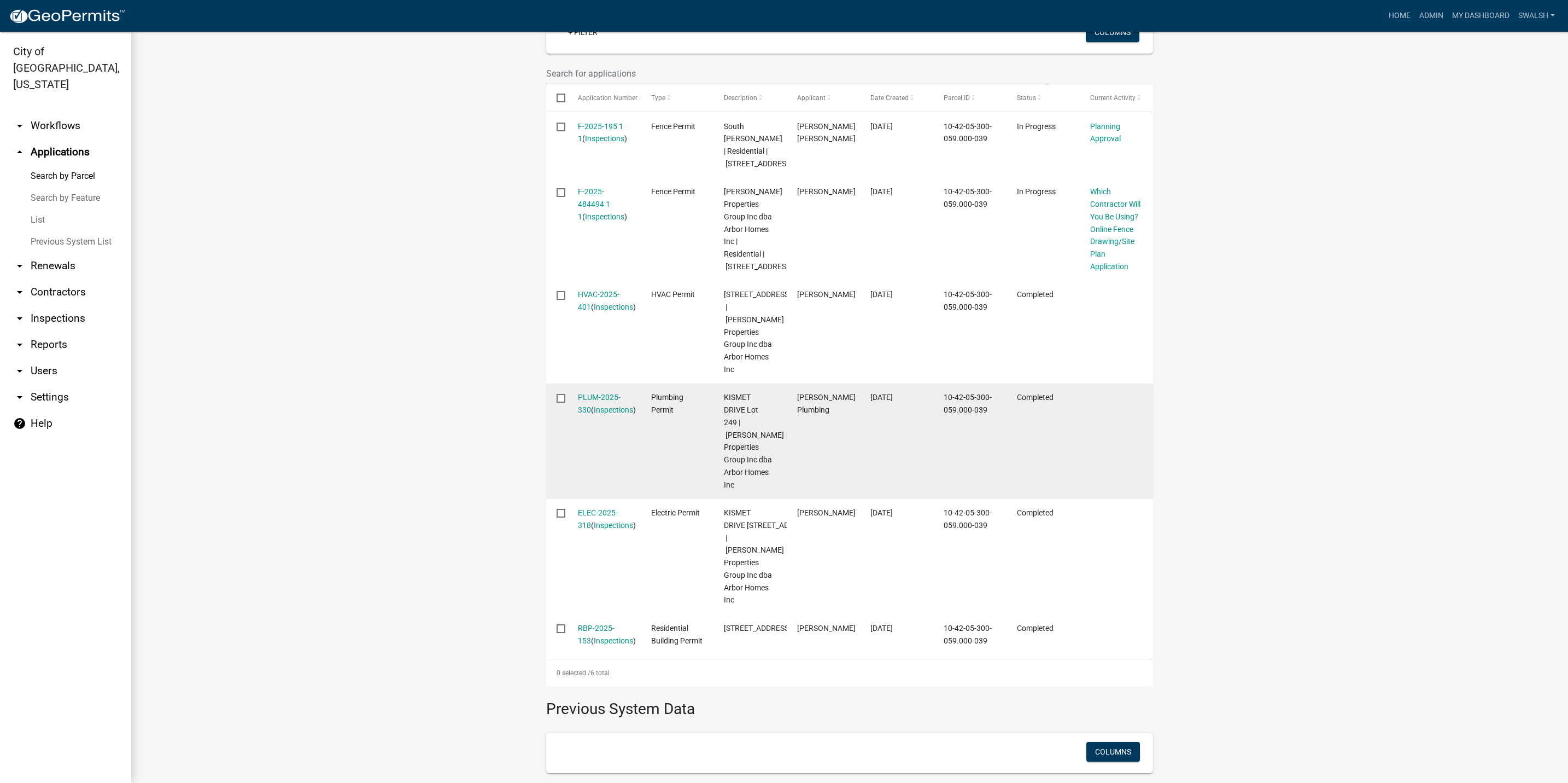
scroll to position [410, 0]
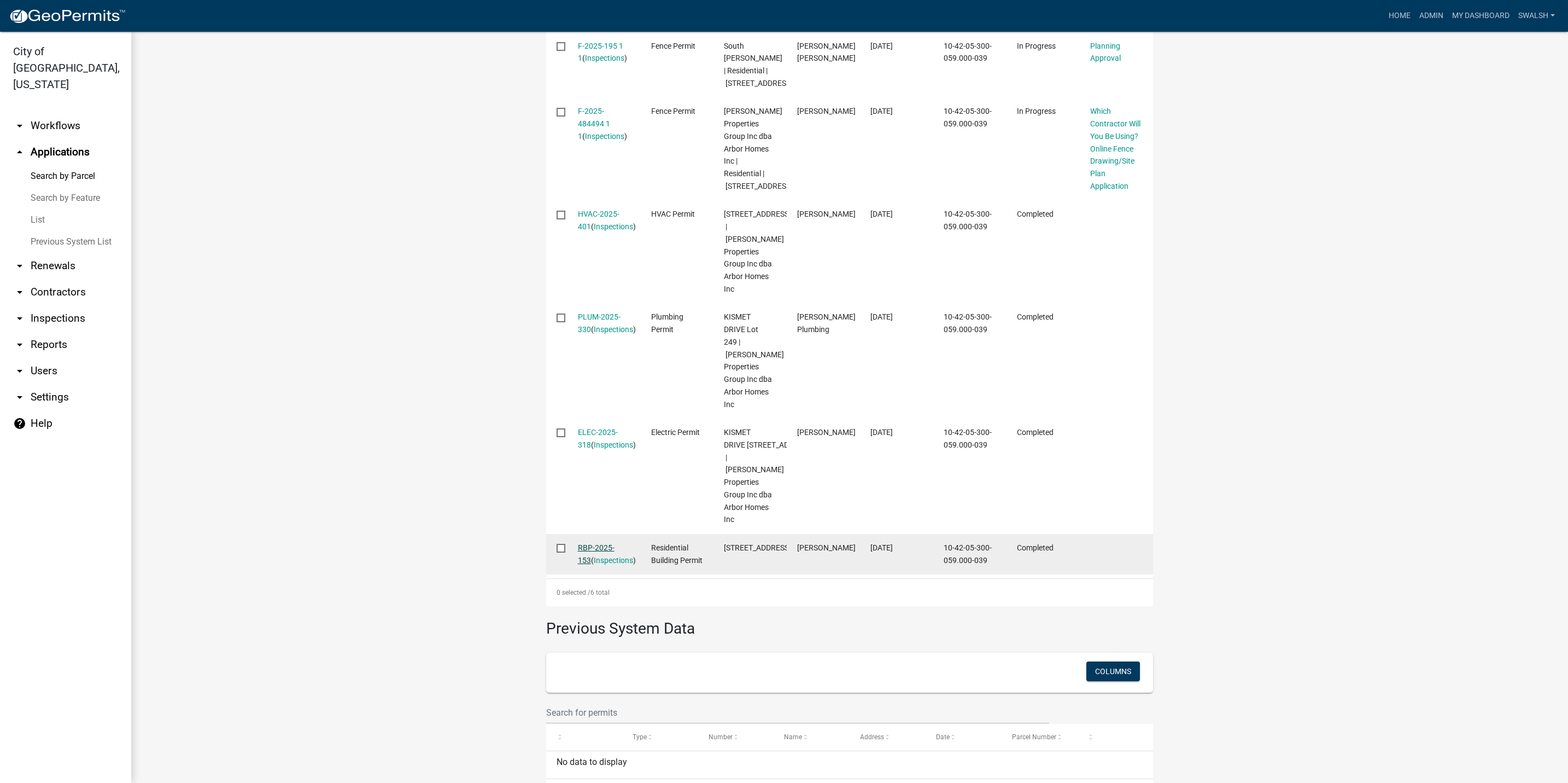
click at [601, 564] on link "RBP-2025-153" at bounding box center [596, 553] width 37 height 22
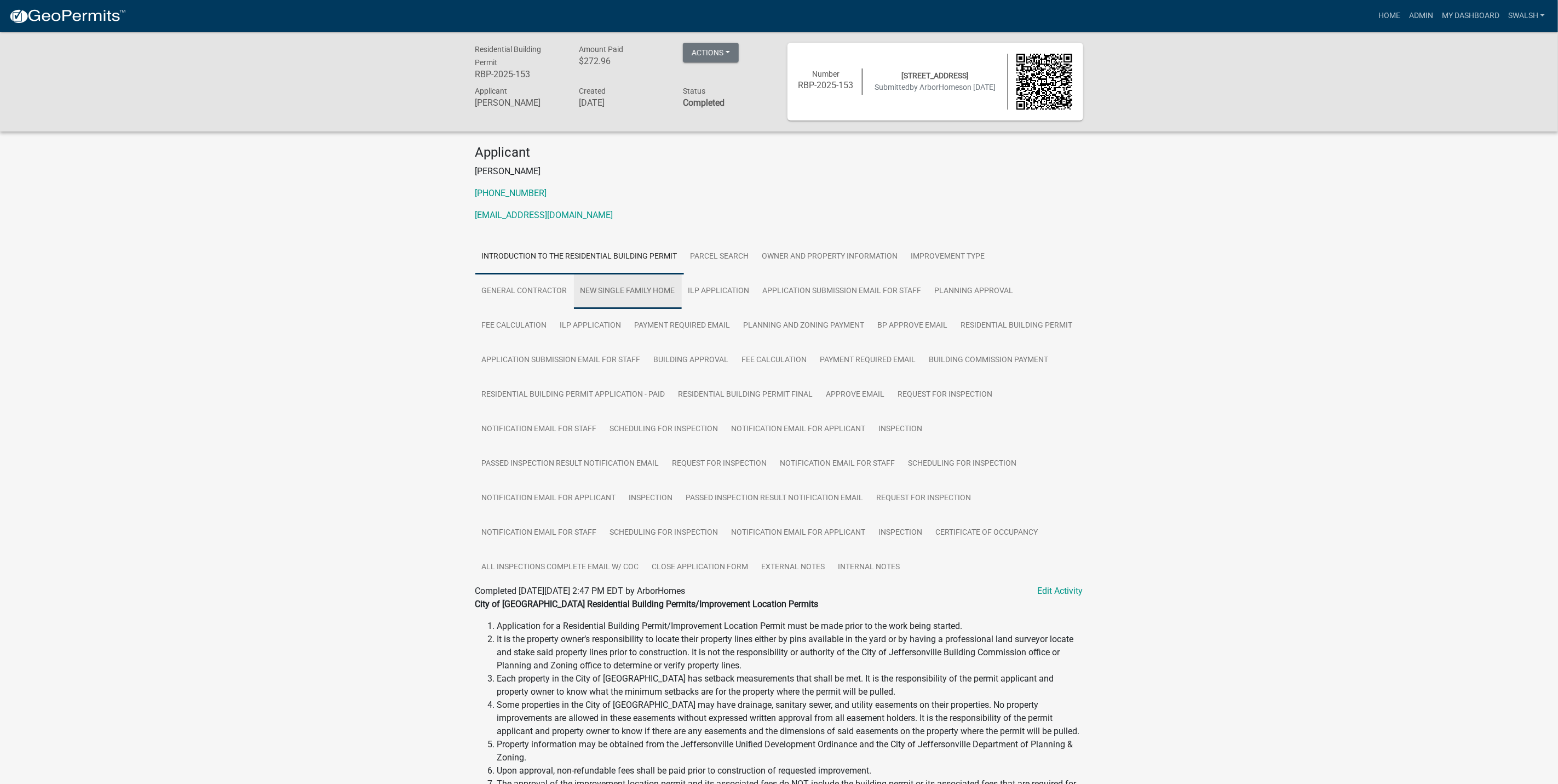
click at [639, 287] on link "New Single Family Home" at bounding box center [628, 290] width 108 height 35
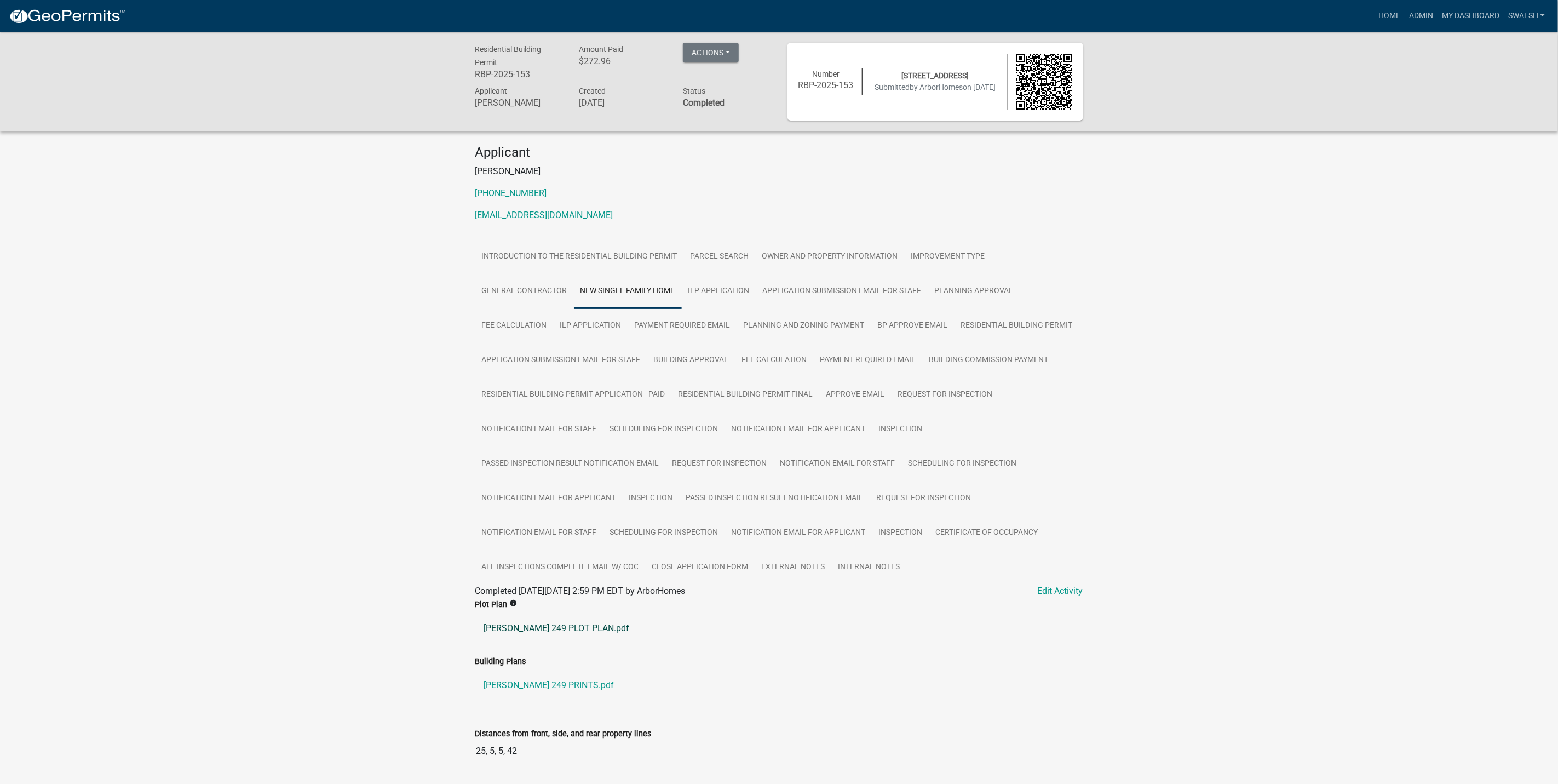
click at [573, 626] on link "[PERSON_NAME] 249 PLOT PLAN.pdf" at bounding box center [779, 628] width 608 height 26
click at [1424, 15] on link "Admin" at bounding box center [1421, 16] width 33 height 21
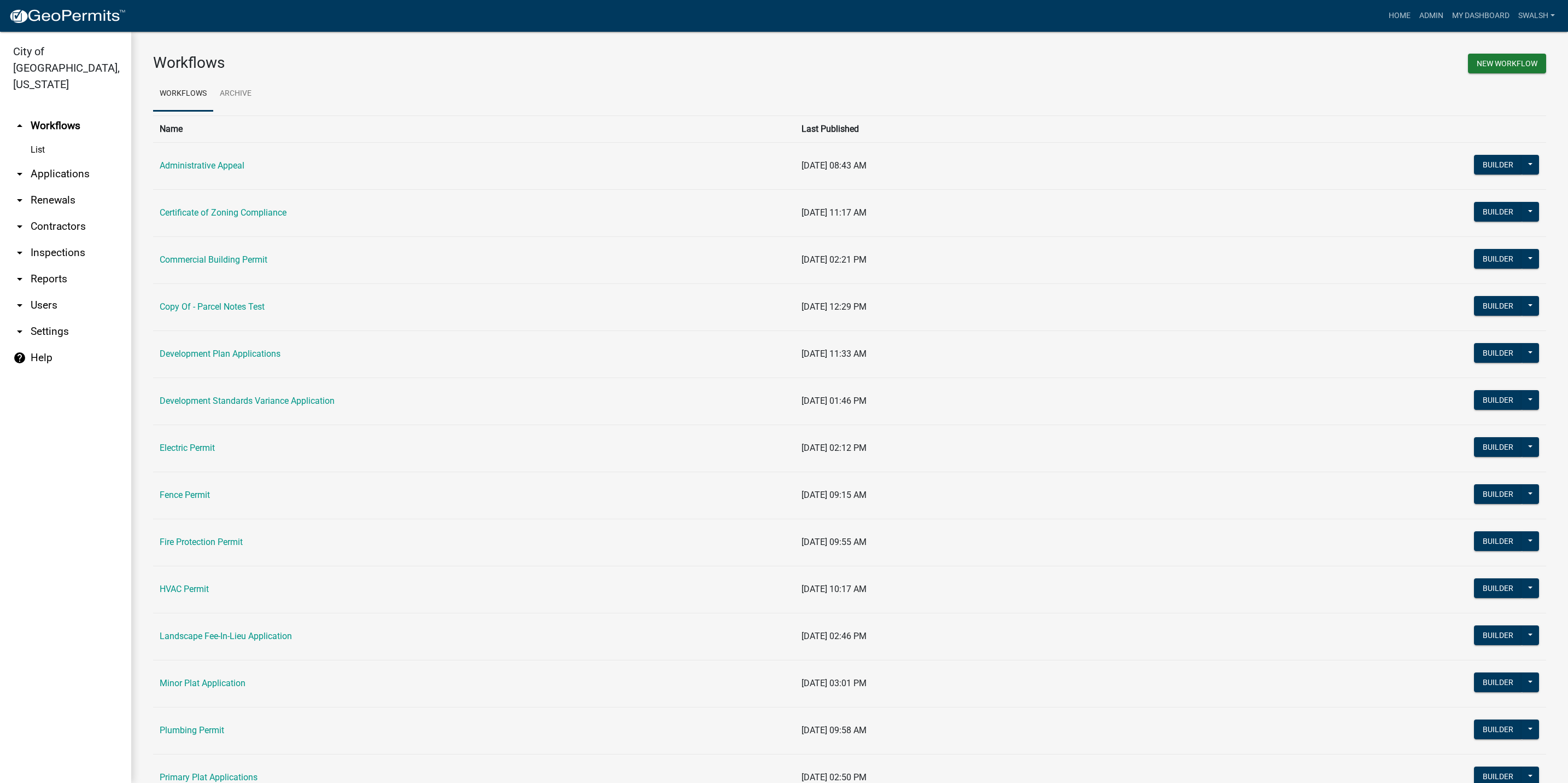
click at [62, 161] on link "arrow_drop_down Applications" at bounding box center [66, 174] width 131 height 26
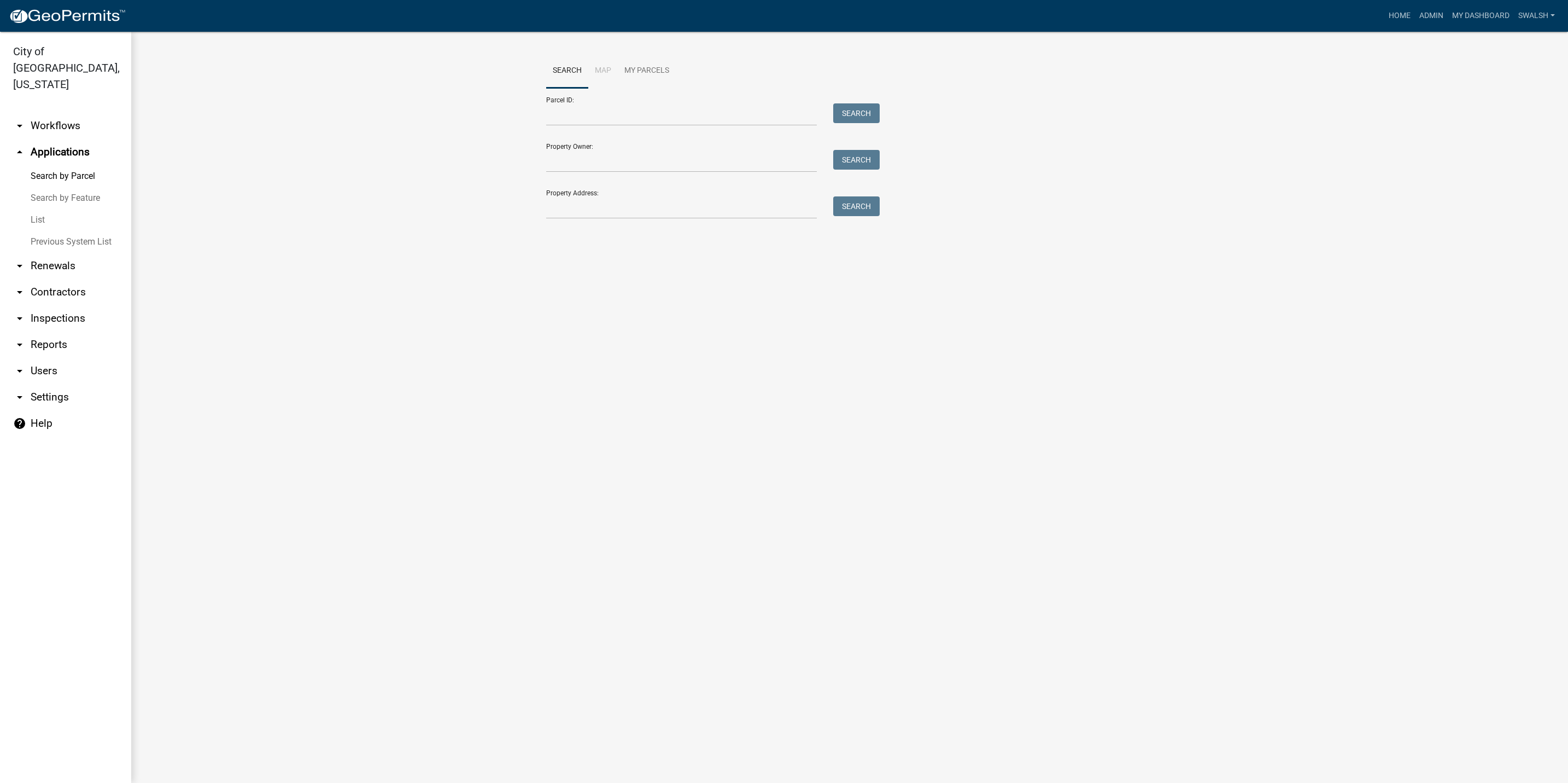
click at [82, 114] on link "arrow_drop_down Workflows" at bounding box center [66, 126] width 131 height 26
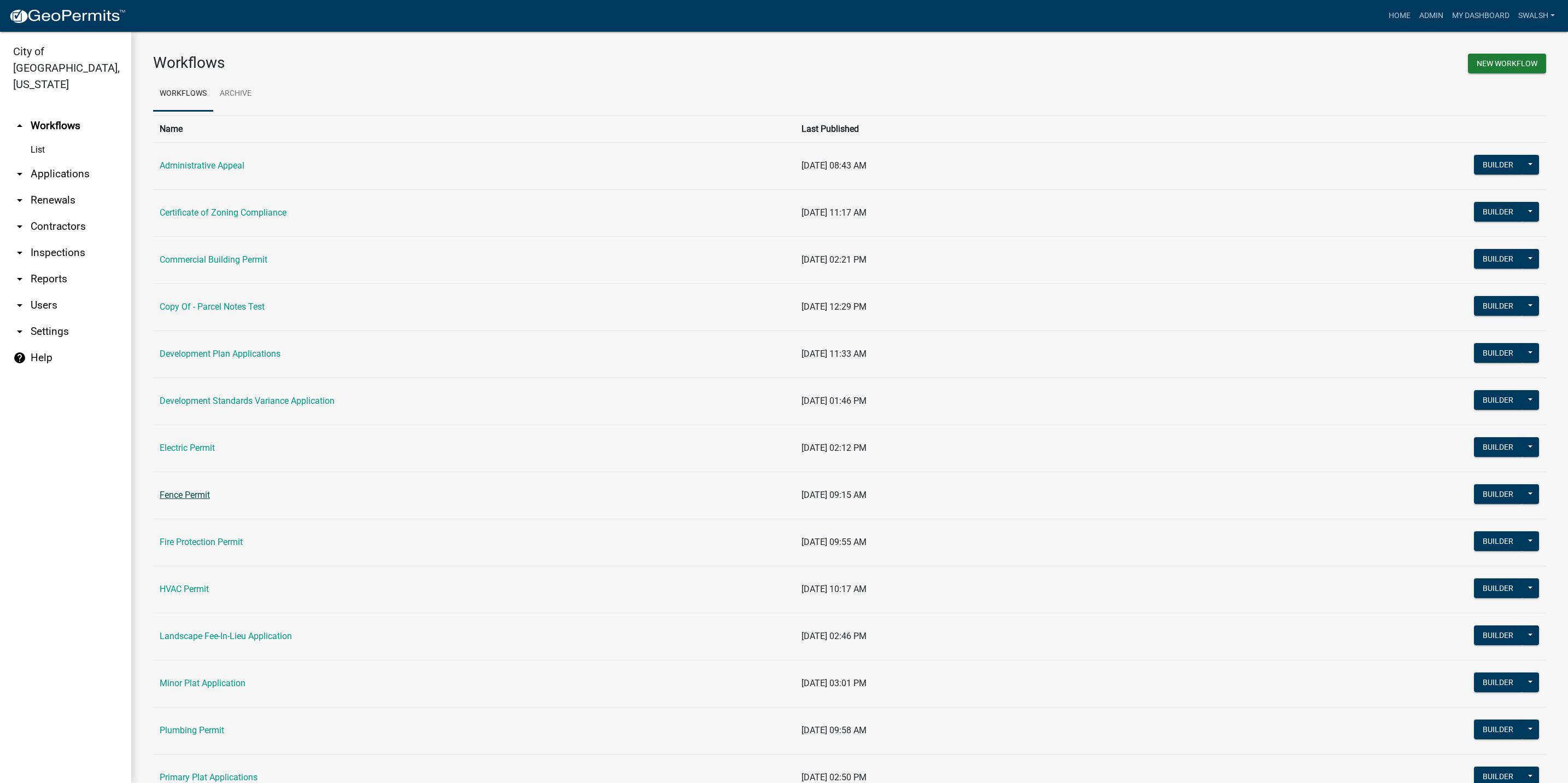
click at [189, 496] on link "Fence Permit" at bounding box center [185, 494] width 51 height 10
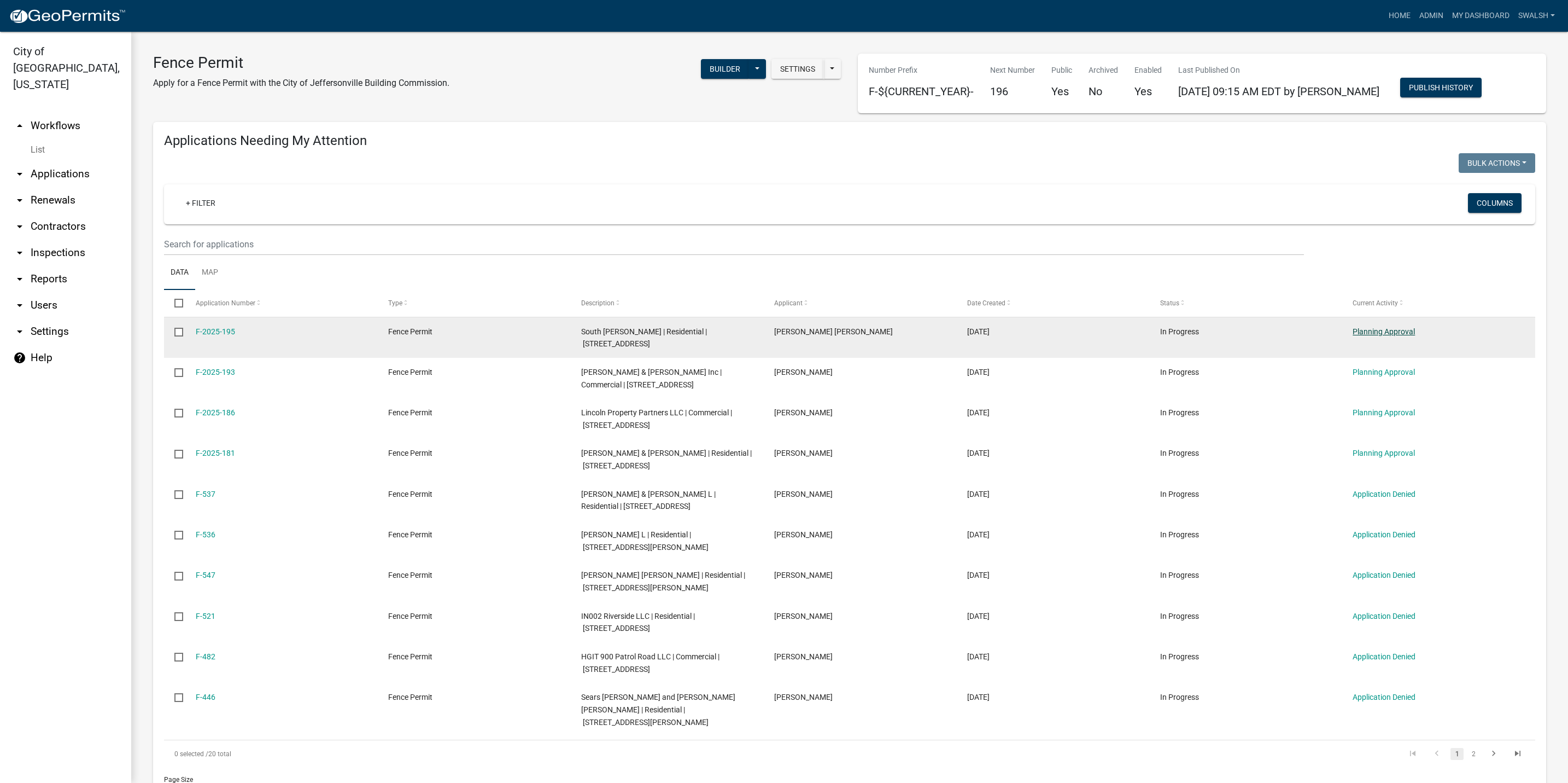
click at [1359, 329] on link "Planning Approval" at bounding box center [1383, 330] width 62 height 8
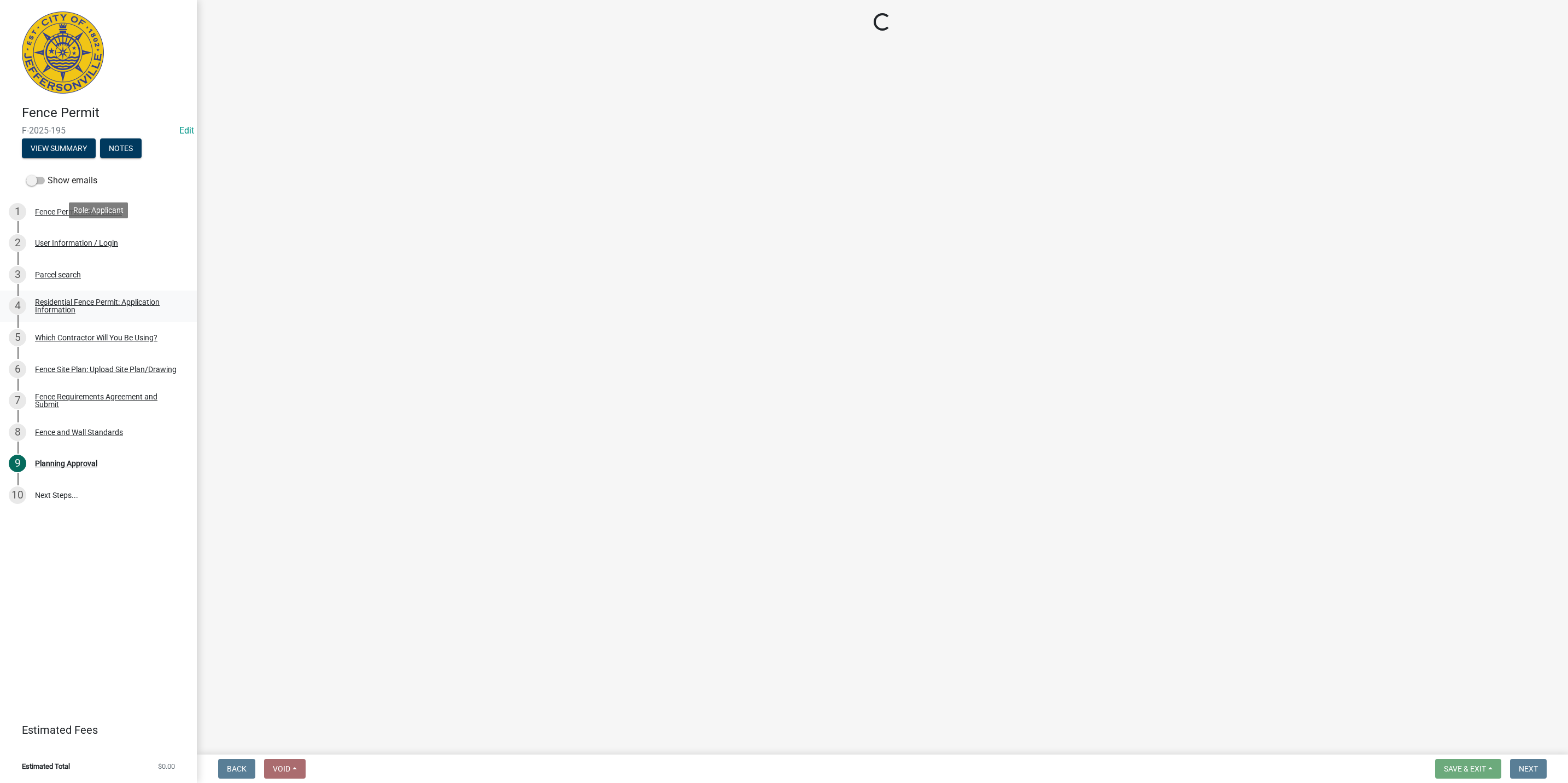
click at [72, 299] on div "Residential Fence Permit: Application Information" at bounding box center [107, 306] width 145 height 15
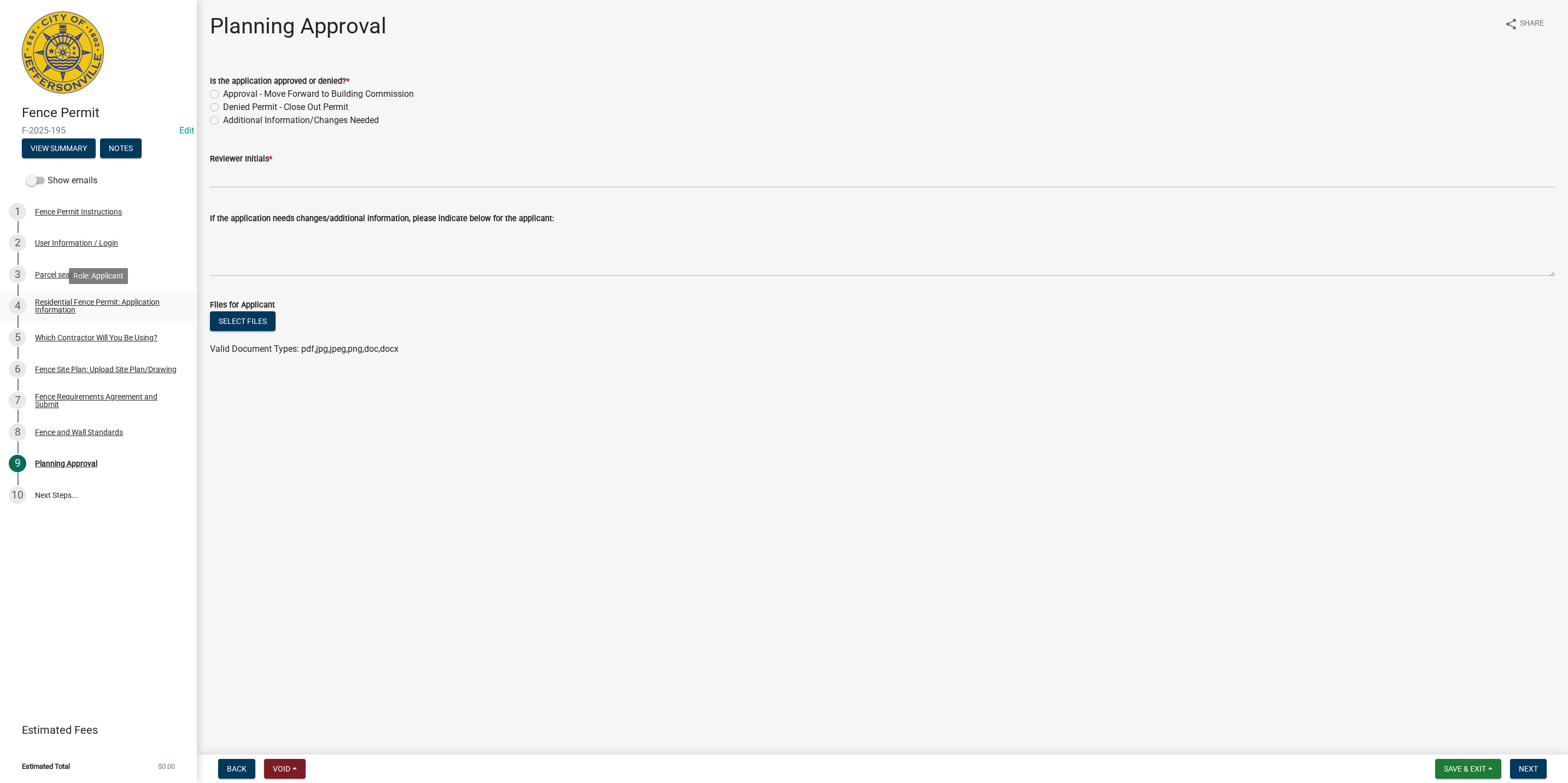
click at [120, 304] on div "Residential Fence Permit: Application Information" at bounding box center [107, 306] width 145 height 15
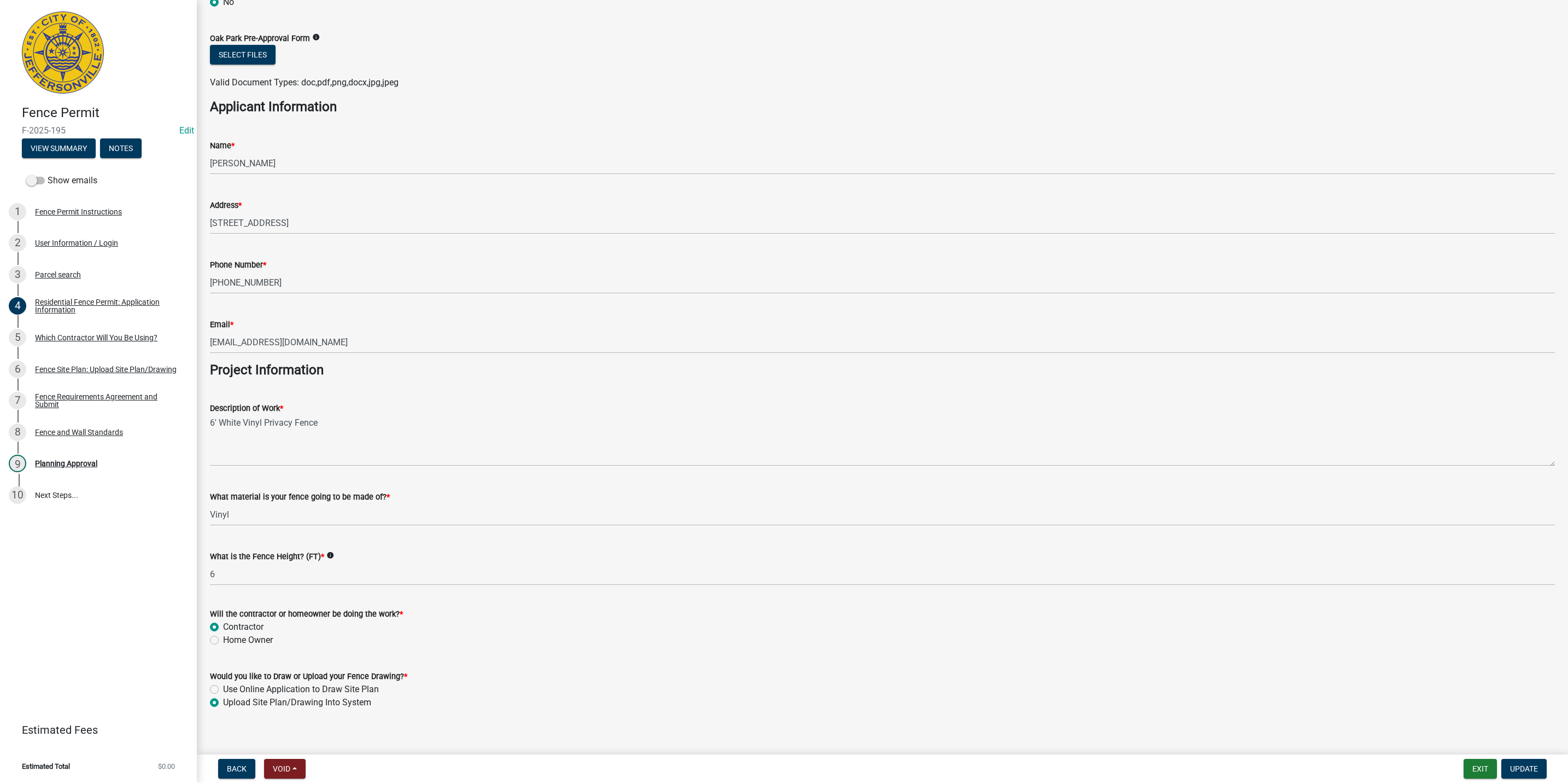
scroll to position [606, 0]
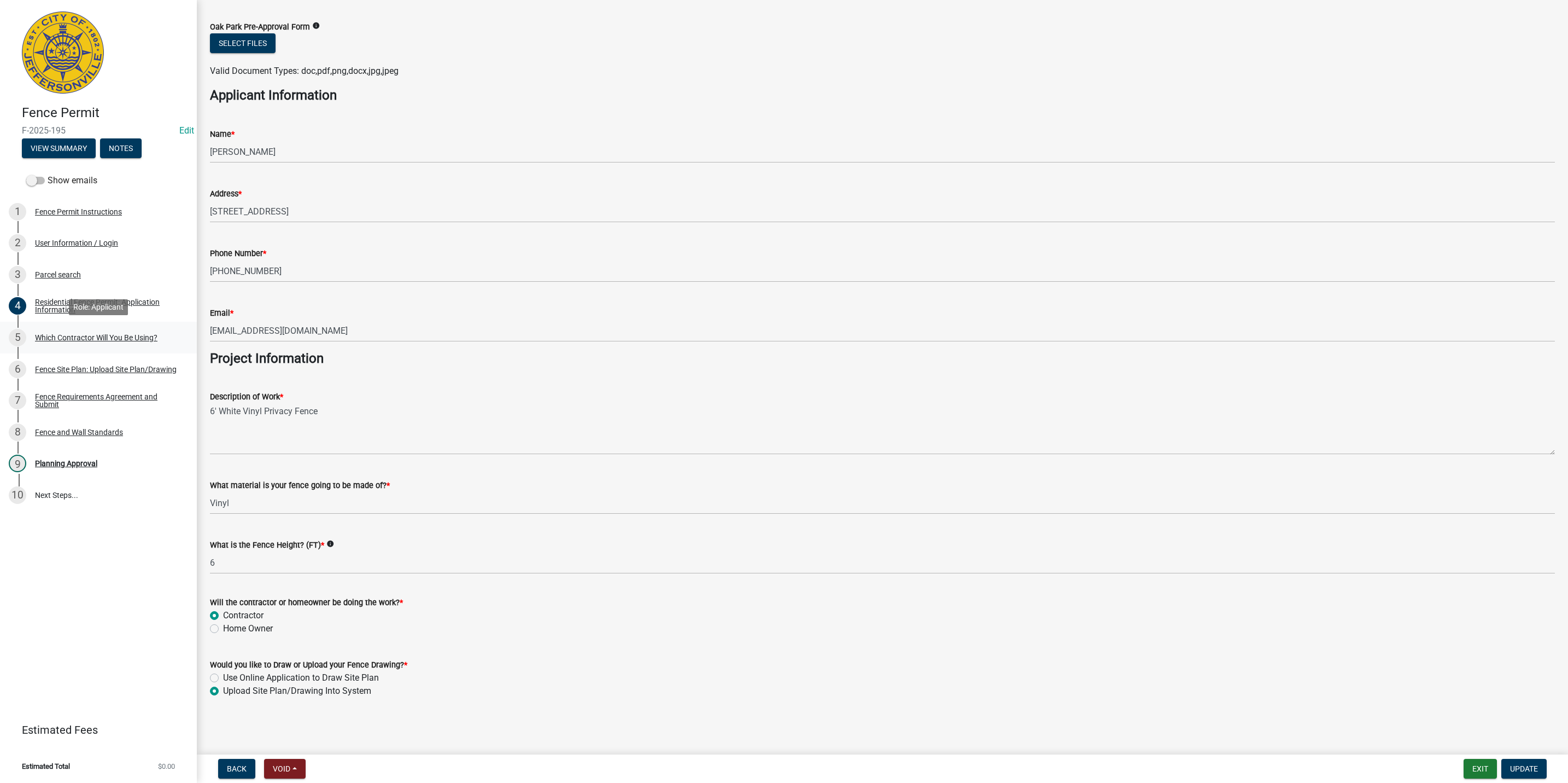
click at [125, 339] on div "Which Contractor Will You Be Using?" at bounding box center [96, 337] width 122 height 8
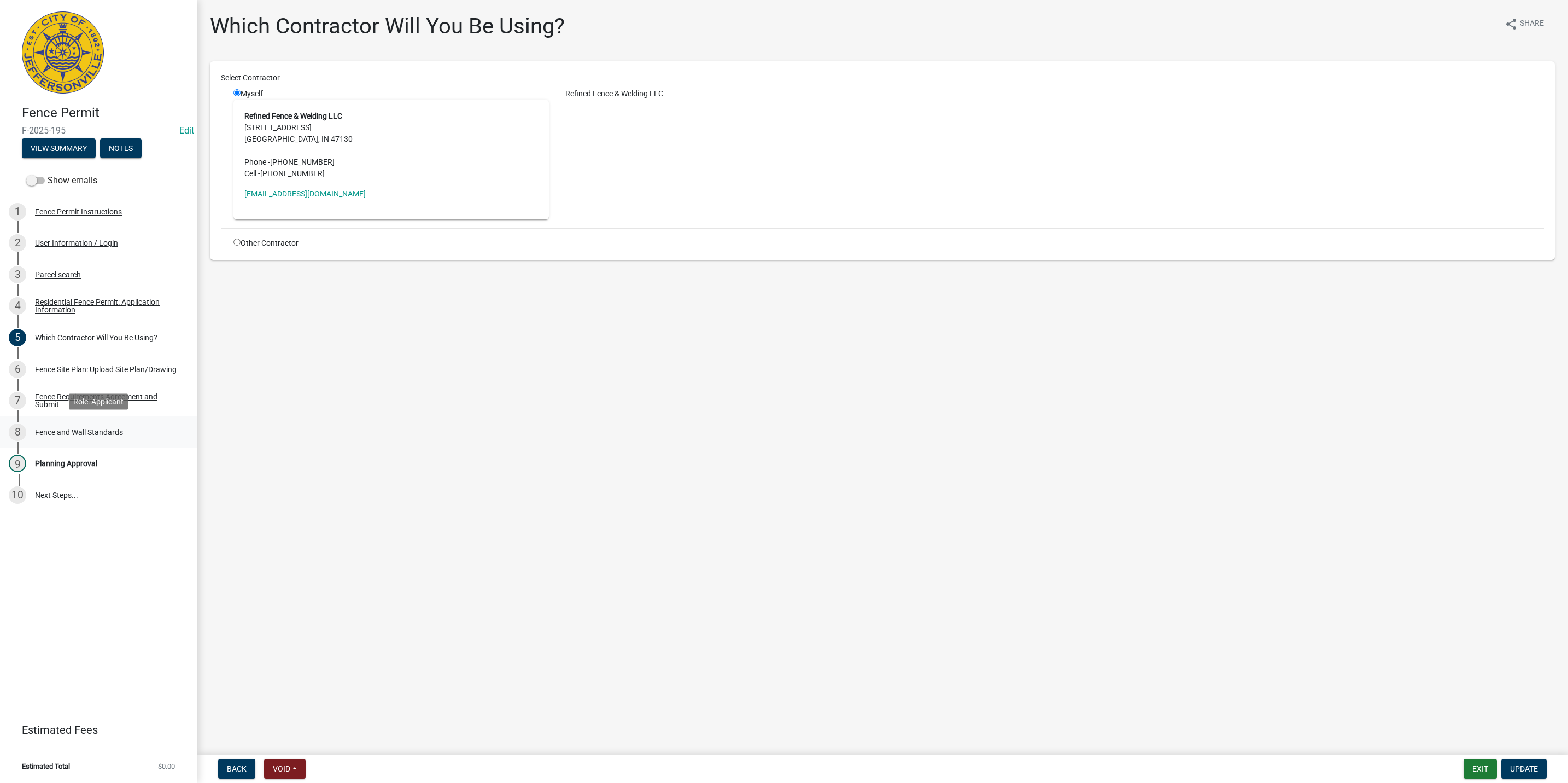
click at [127, 427] on div "8 Fence and Wall Standards" at bounding box center [94, 432] width 171 height 18
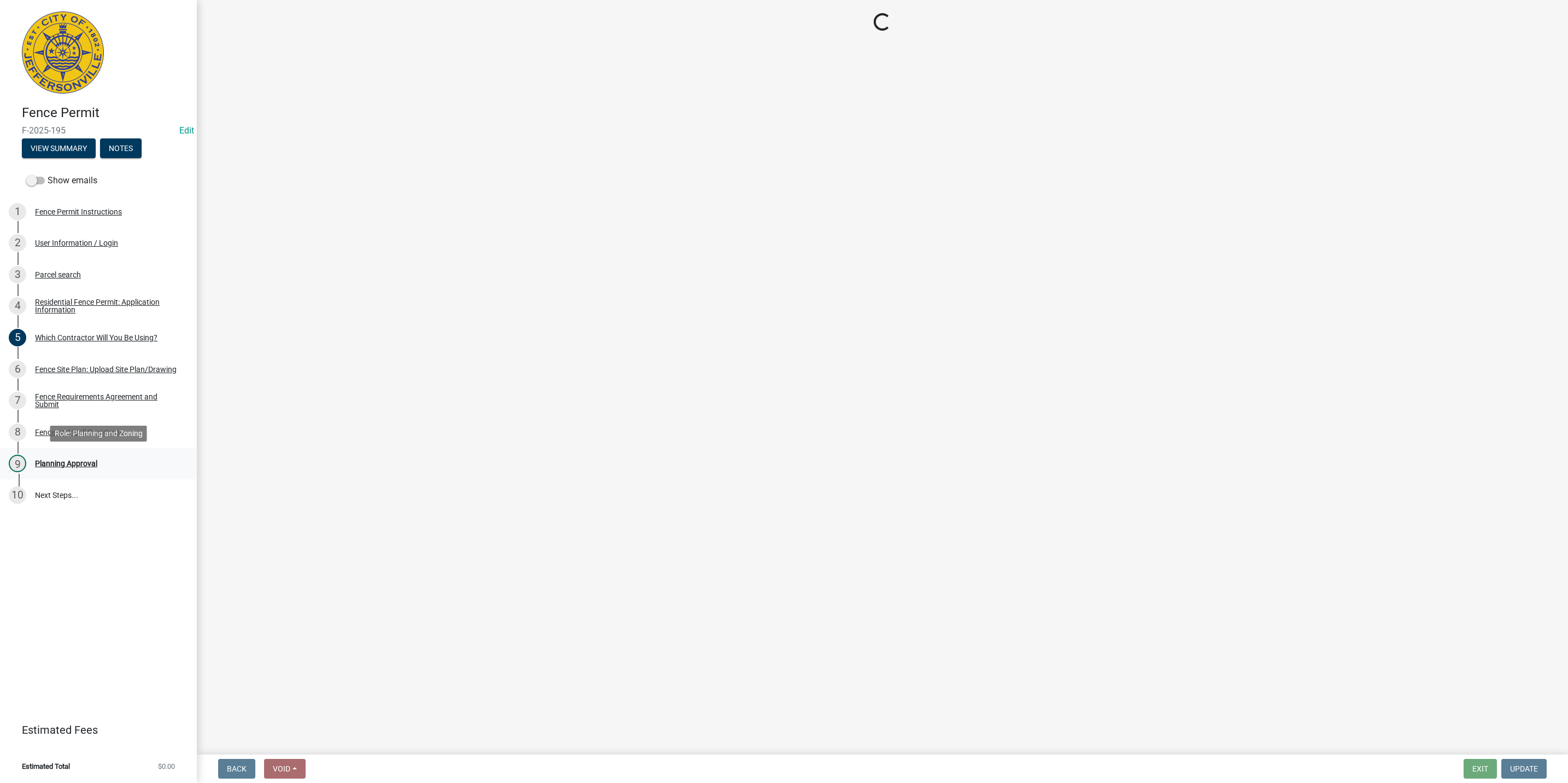
click at [95, 472] on link "9 Planning Approval" at bounding box center [99, 464] width 197 height 32
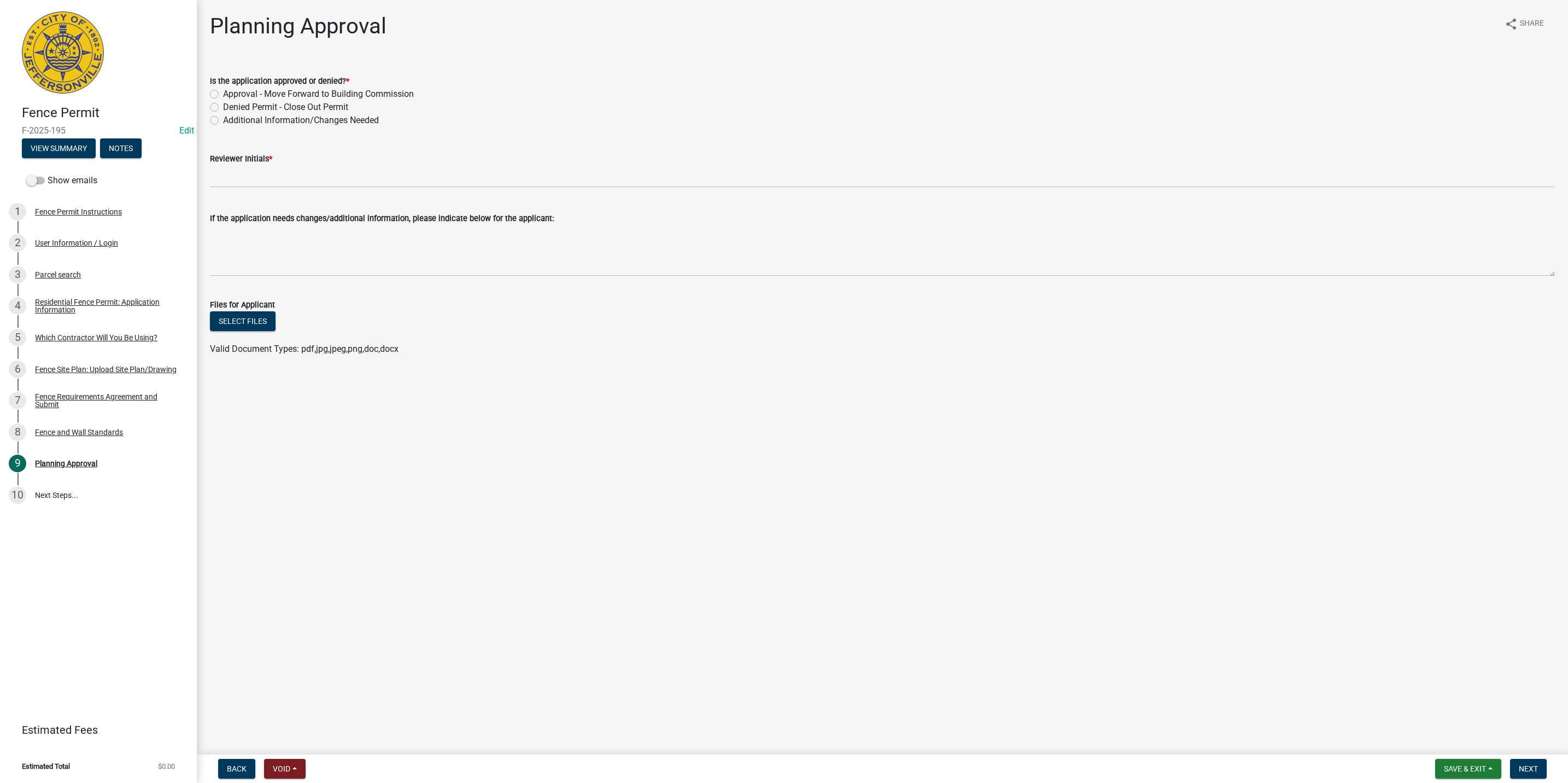
click at [256, 90] on label "Approval - Move Forward to Building Commission" at bounding box center [318, 94] width 190 height 13
click at [230, 90] on input "Approval - Move Forward to Building Commission" at bounding box center [227, 91] width 8 height 8
radio input "true"
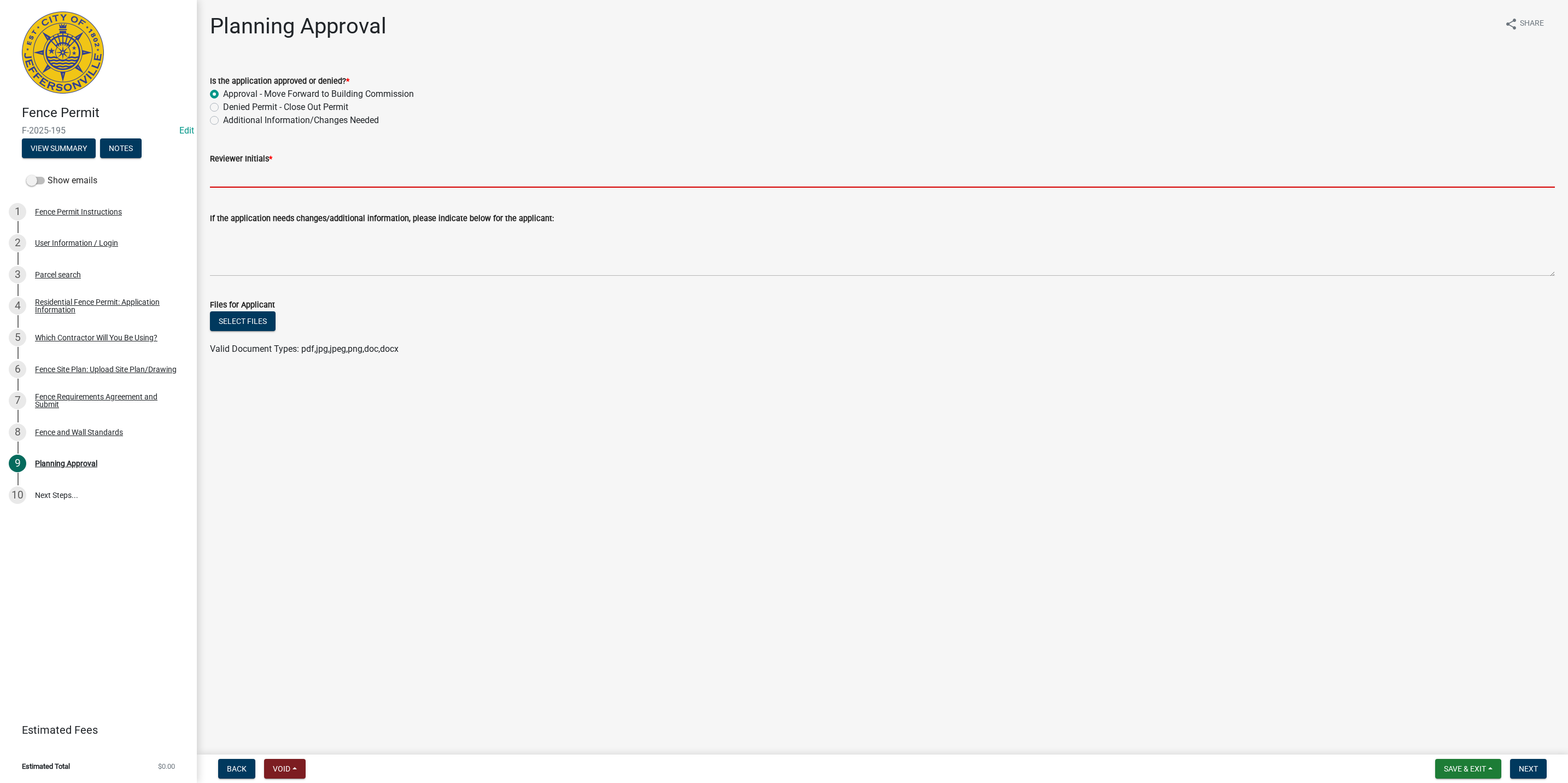
click at [260, 176] on input "Reviewer Initials *" at bounding box center [882, 177] width 1345 height 23
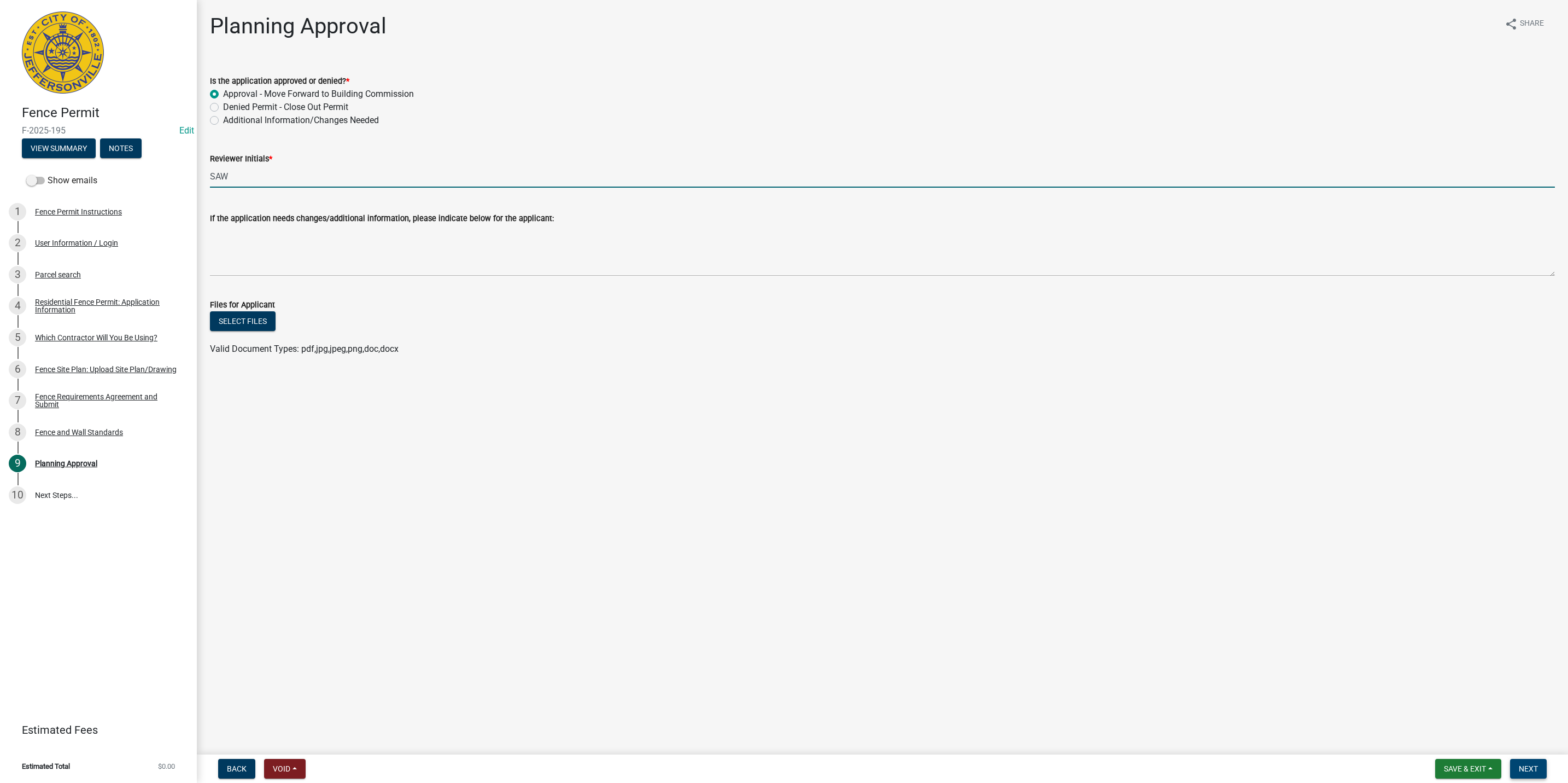
type input "SAW"
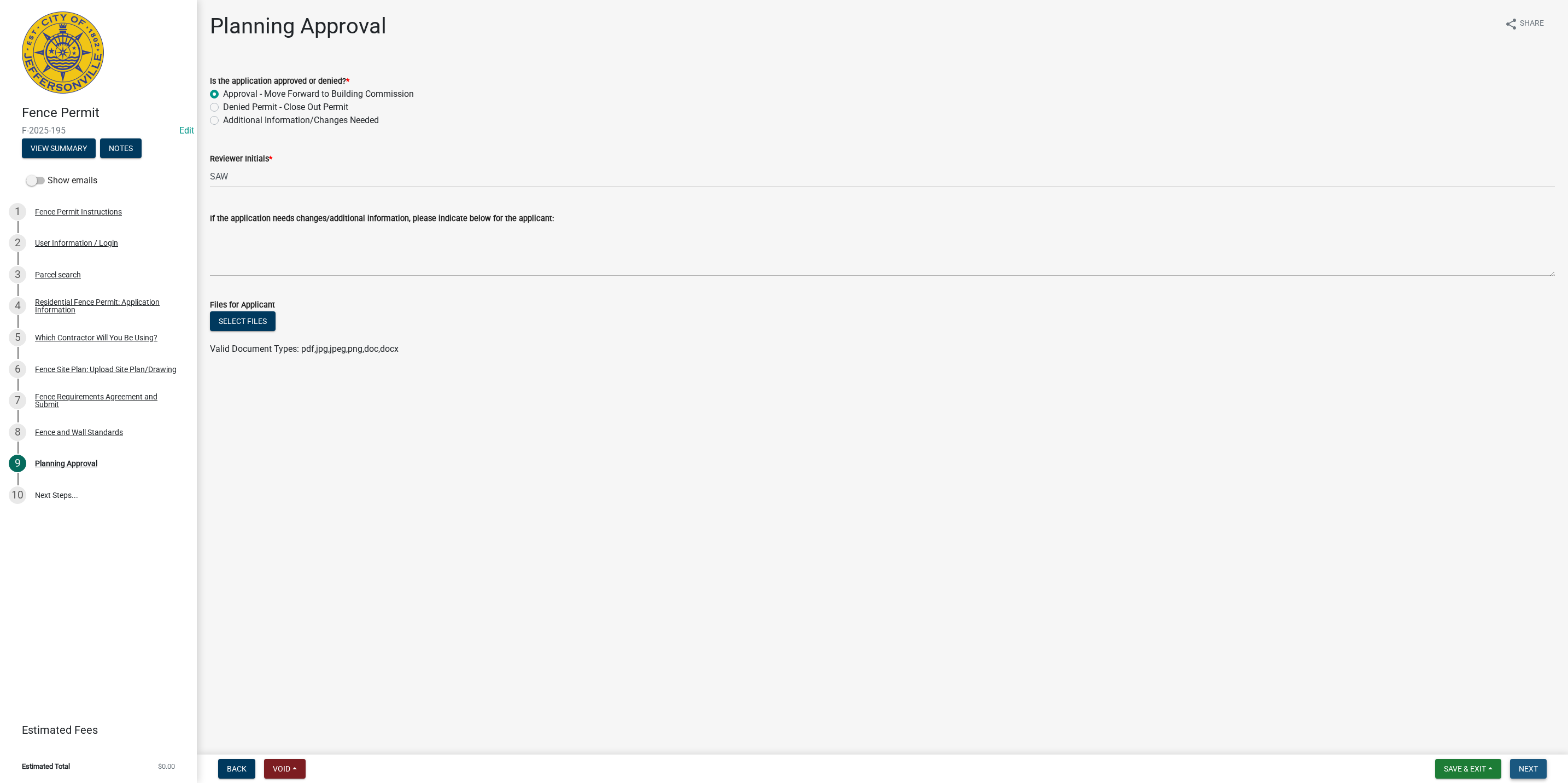
click at [1518, 765] on span "Next" at bounding box center [1528, 768] width 19 height 8
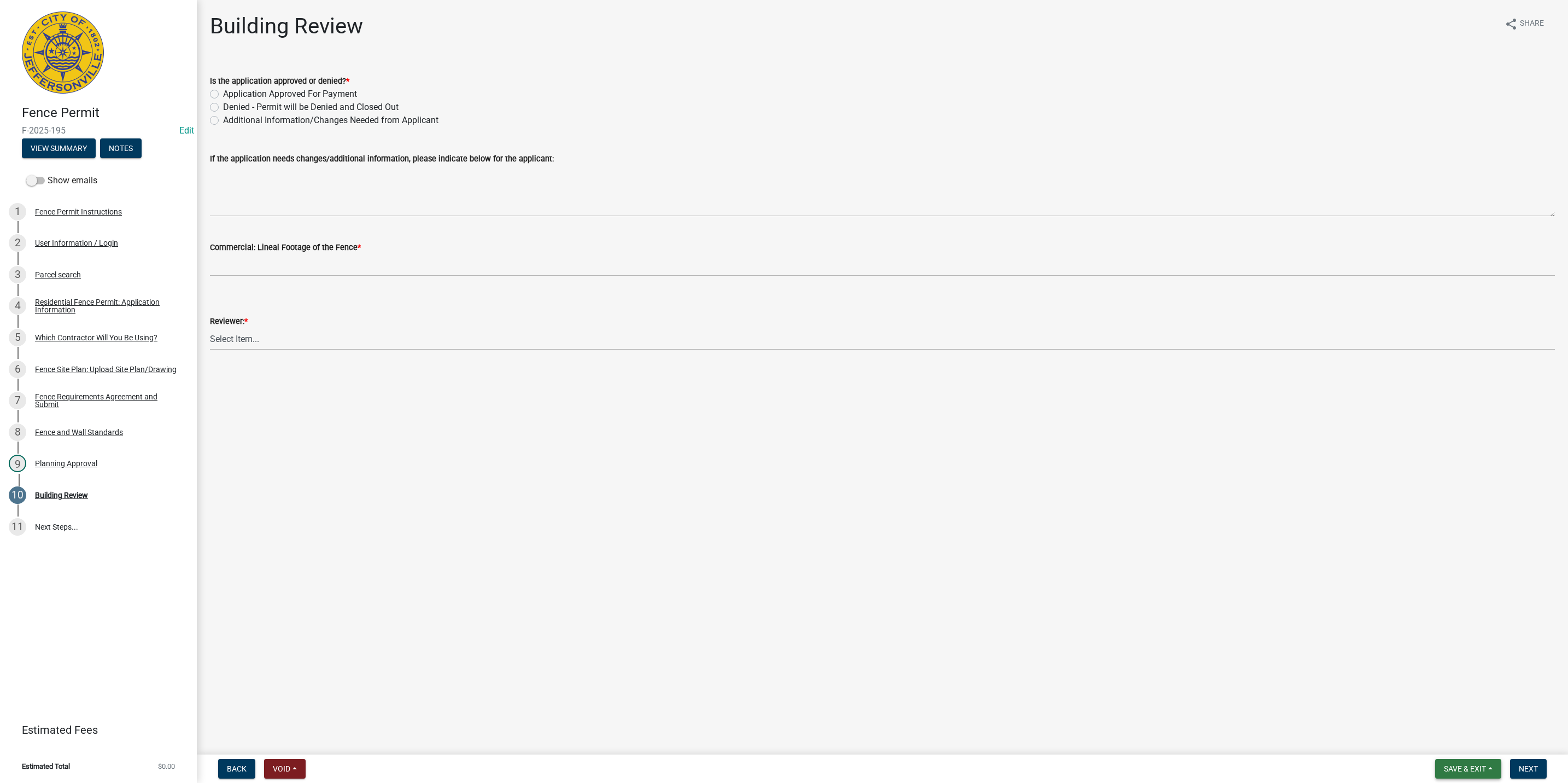
click at [1461, 764] on button "Save & Exit" at bounding box center [1468, 768] width 66 height 20
click at [1460, 739] on button "Save & Exit" at bounding box center [1457, 741] width 87 height 26
